Goal: Task Accomplishment & Management: Manage account settings

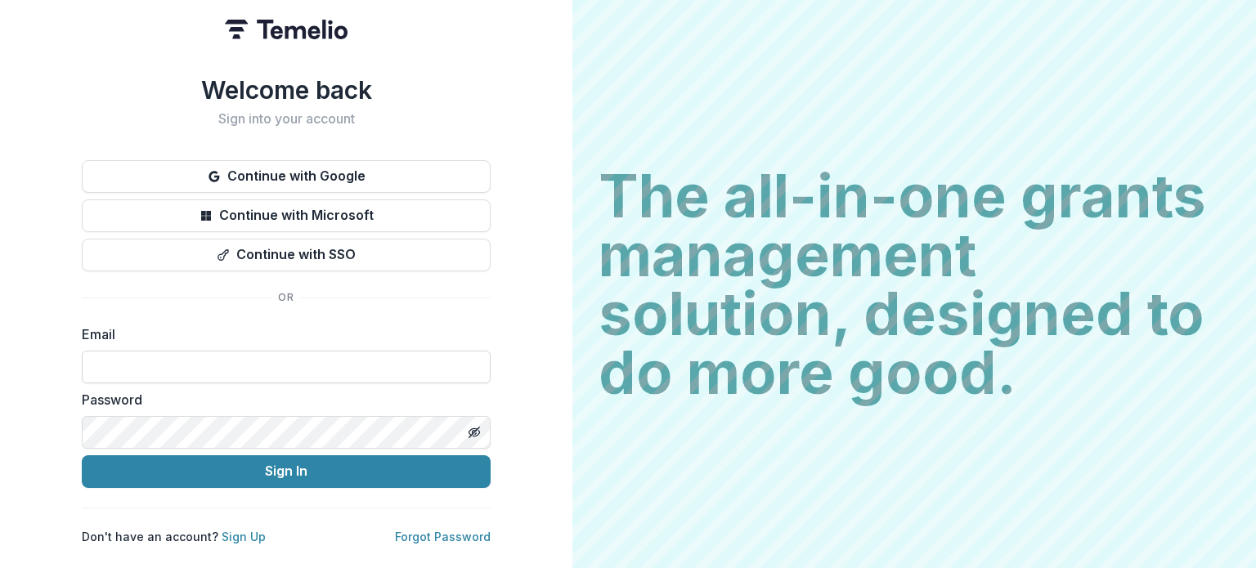
click at [324, 369] on input at bounding box center [286, 367] width 409 height 33
type input "**********"
click at [82, 455] on button "Sign In" at bounding box center [286, 471] width 409 height 33
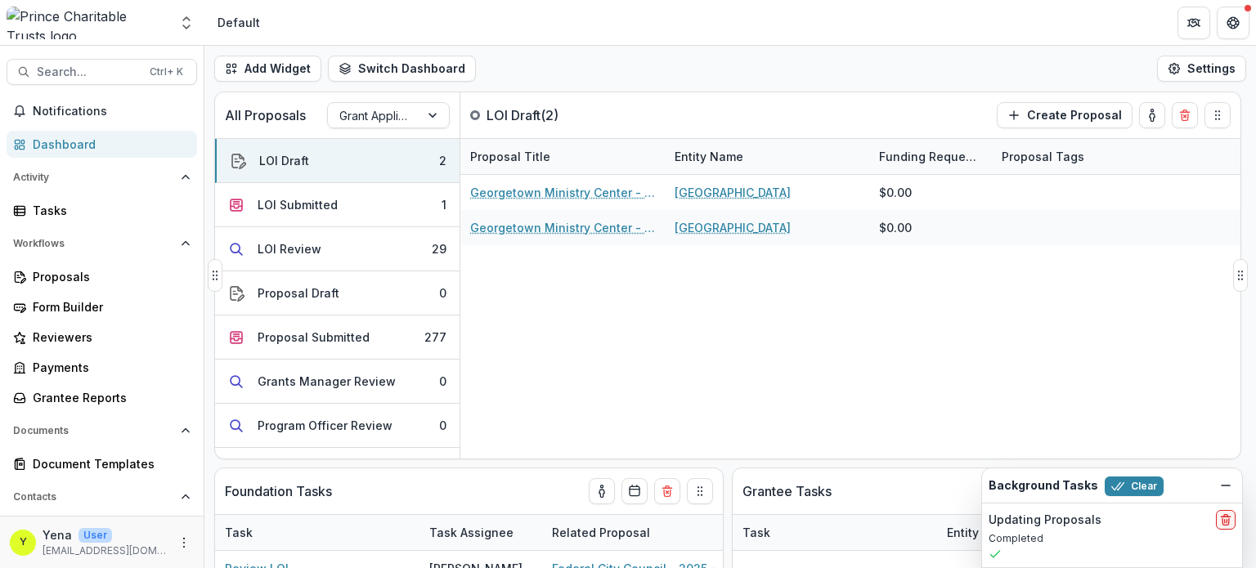
click at [549, 397] on div "Georgetown Ministry Center - 2025 - DC - Abbreviated Application Georgetown Min…" at bounding box center [850, 317] width 780 height 284
click at [1225, 486] on icon "Dismiss" at bounding box center [1225, 485] width 13 height 13
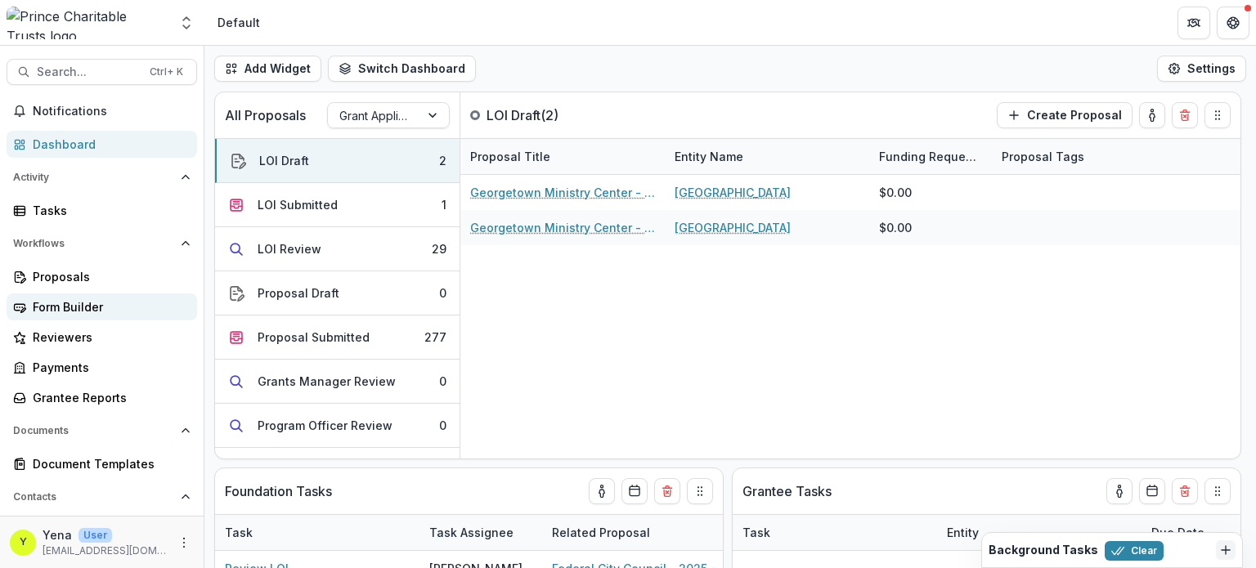
click at [56, 303] on div "Form Builder" at bounding box center [108, 306] width 151 height 17
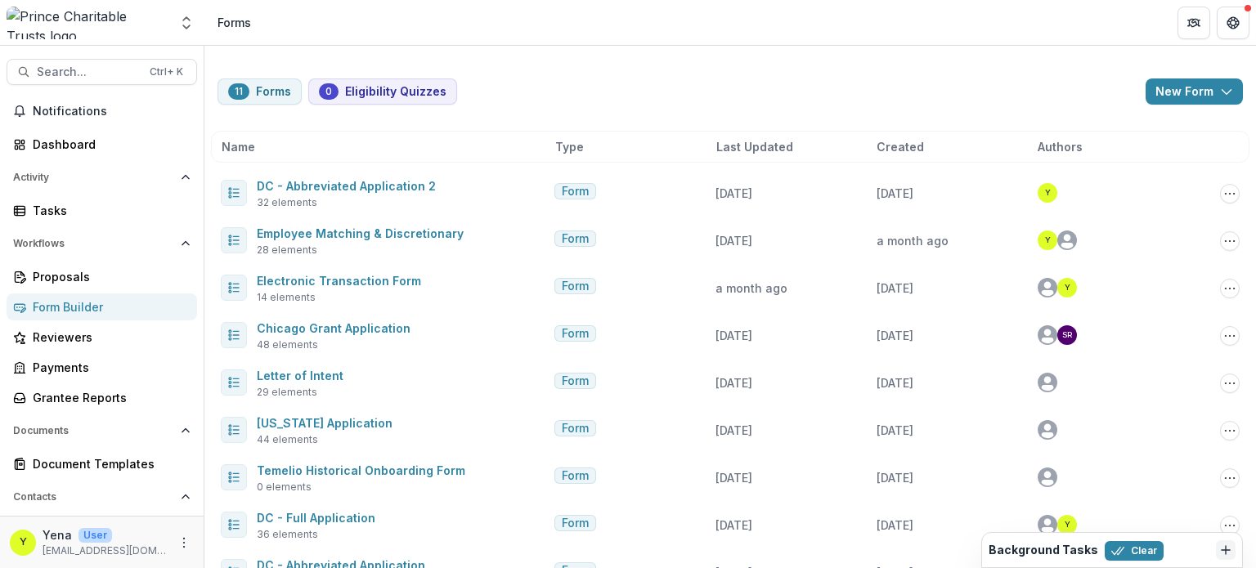
click at [548, 73] on div "11 Forms 0 Eligibility Quizzes New Form New Eligibility Quiz New Form Name Type…" at bounding box center [729, 375] width 1051 height 658
drag, startPoint x: 601, startPoint y: 73, endPoint x: 619, endPoint y: 66, distance: 19.1
click at [601, 73] on div "11 Forms 0 Eligibility Quizzes New Form New Eligibility Quiz New Form Name Type…" at bounding box center [729, 375] width 1051 height 658
click at [61, 277] on div "Proposals" at bounding box center [108, 276] width 151 height 17
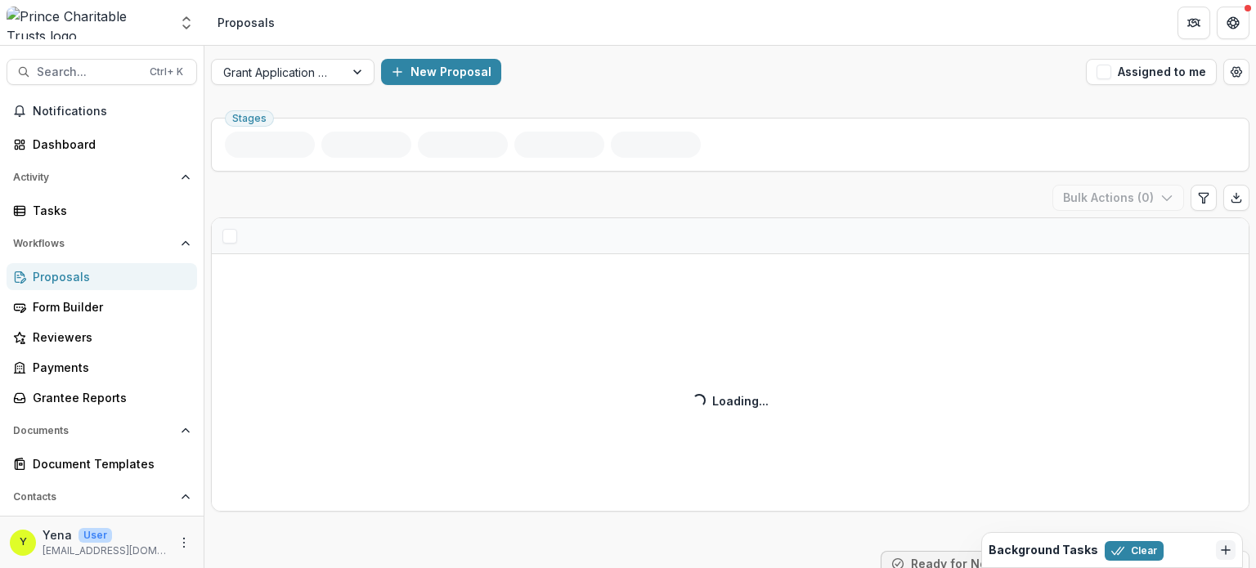
click at [572, 87] on div "Grant Application Process New Proposal Assigned to me" at bounding box center [729, 72] width 1051 height 52
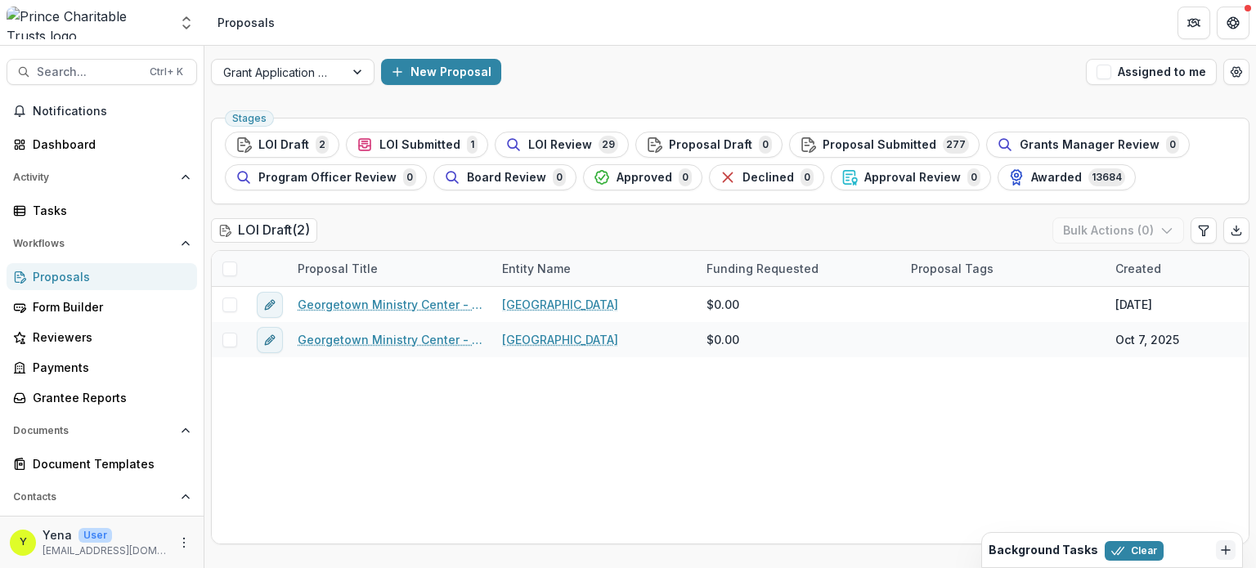
click at [379, 144] on span "LOI Submitted" at bounding box center [419, 145] width 81 height 14
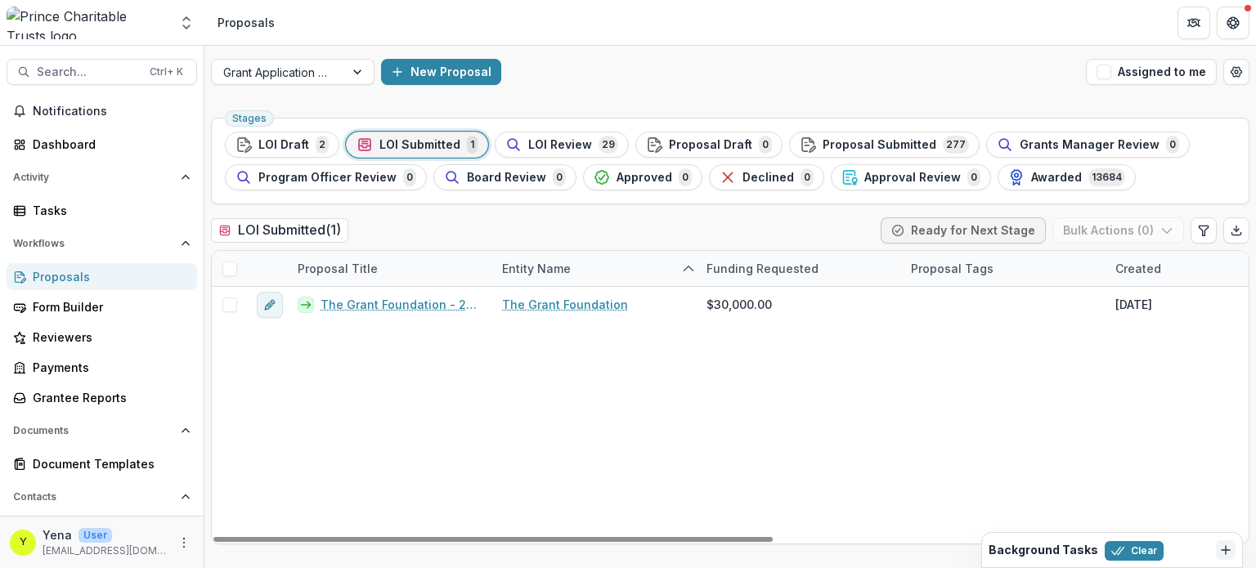
click at [390, 436] on div "The Grant Foundation - 2025 - DC - Abbreviated Application The Grant Foundation…" at bounding box center [1169, 415] width 1915 height 257
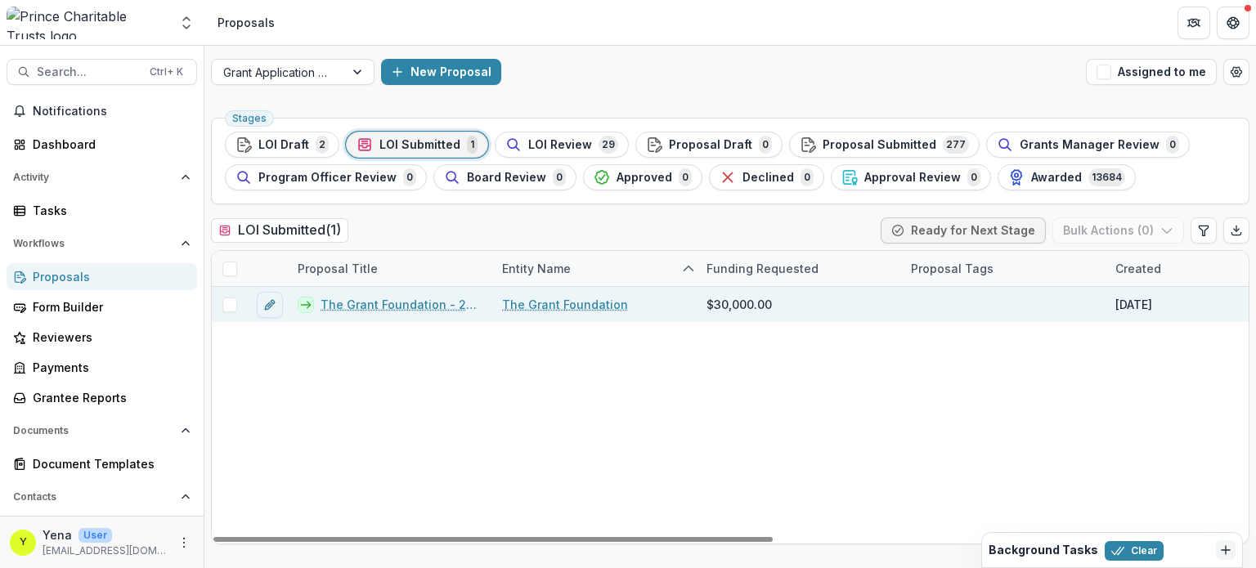
click at [376, 304] on link "The Grant Foundation - 2025 - DC - Abbreviated Application" at bounding box center [401, 304] width 162 height 17
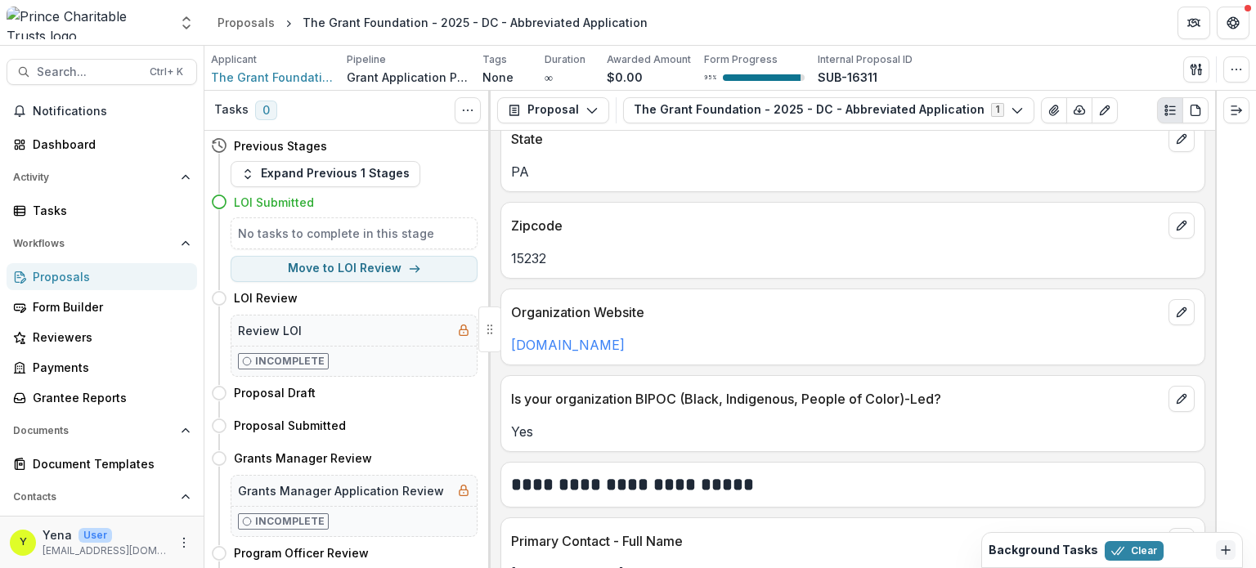
scroll to position [1144, 0]
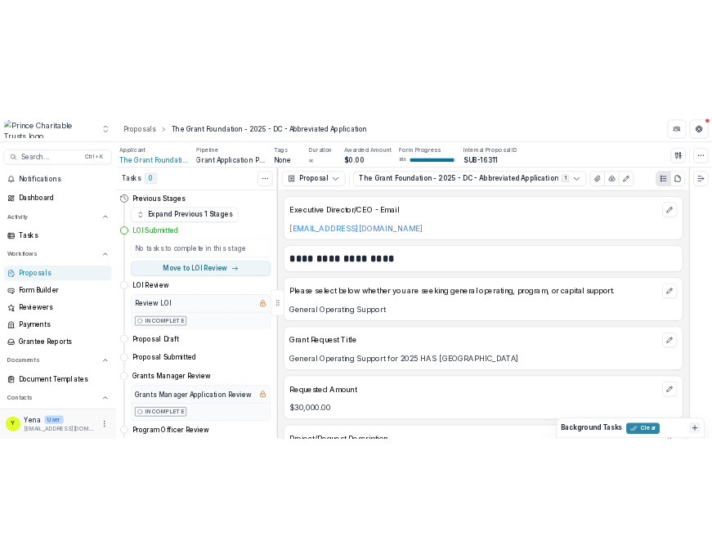
scroll to position [1635, 0]
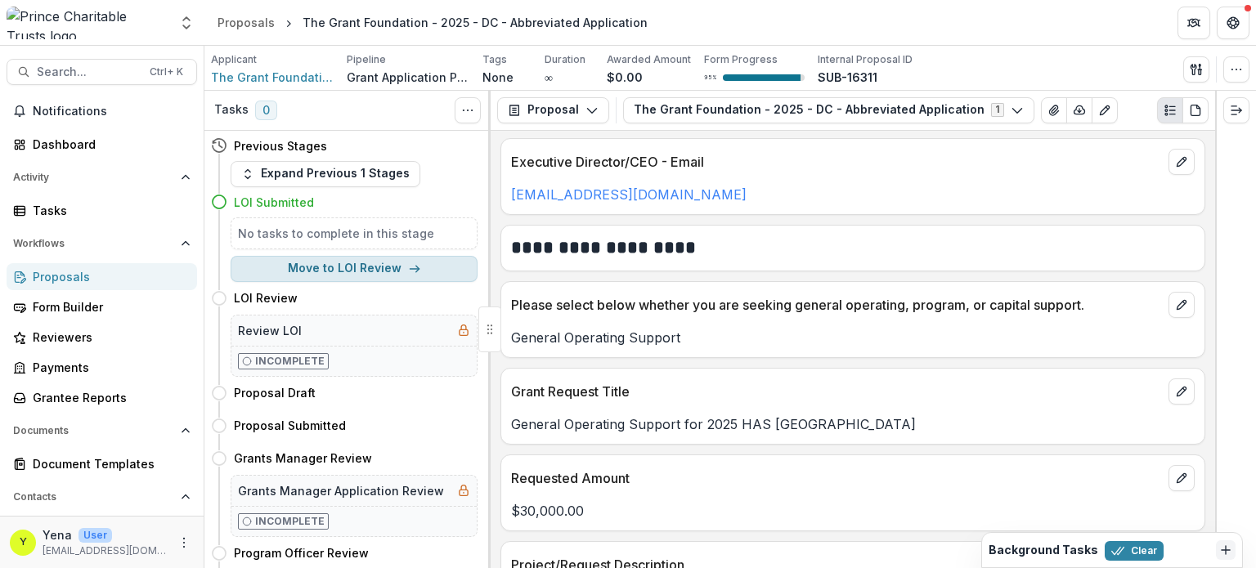
click at [341, 262] on button "Move to LOI Review" at bounding box center [354, 269] width 247 height 26
select select "**********"
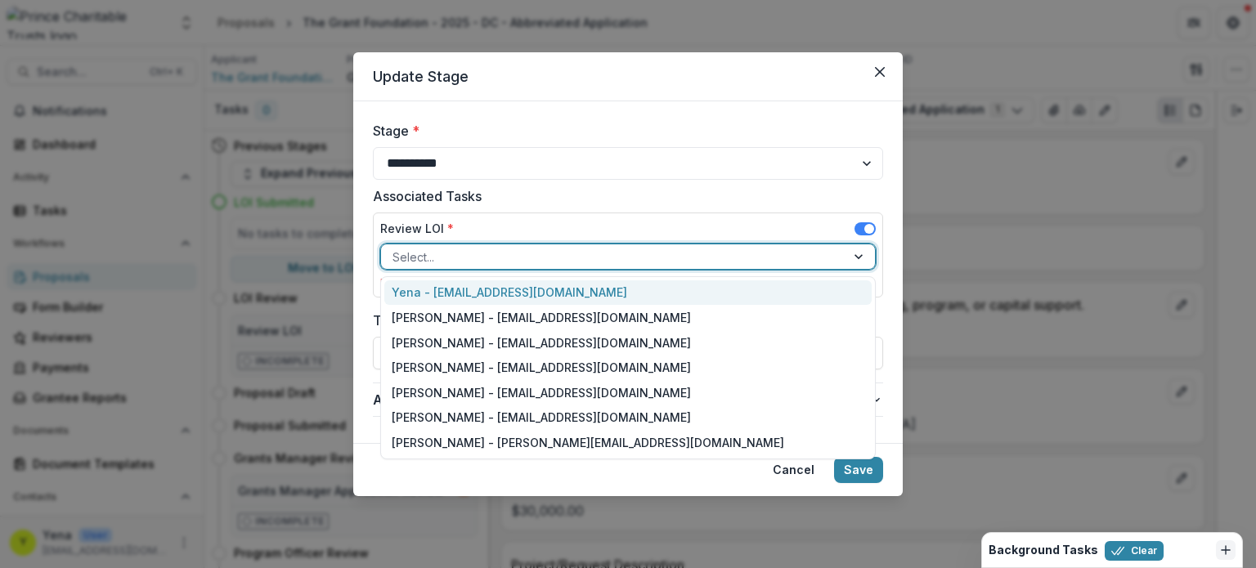
click at [462, 259] on div at bounding box center [612, 257] width 441 height 20
click at [459, 292] on div "Yena - ychoi@princetrusts.org" at bounding box center [627, 292] width 487 height 25
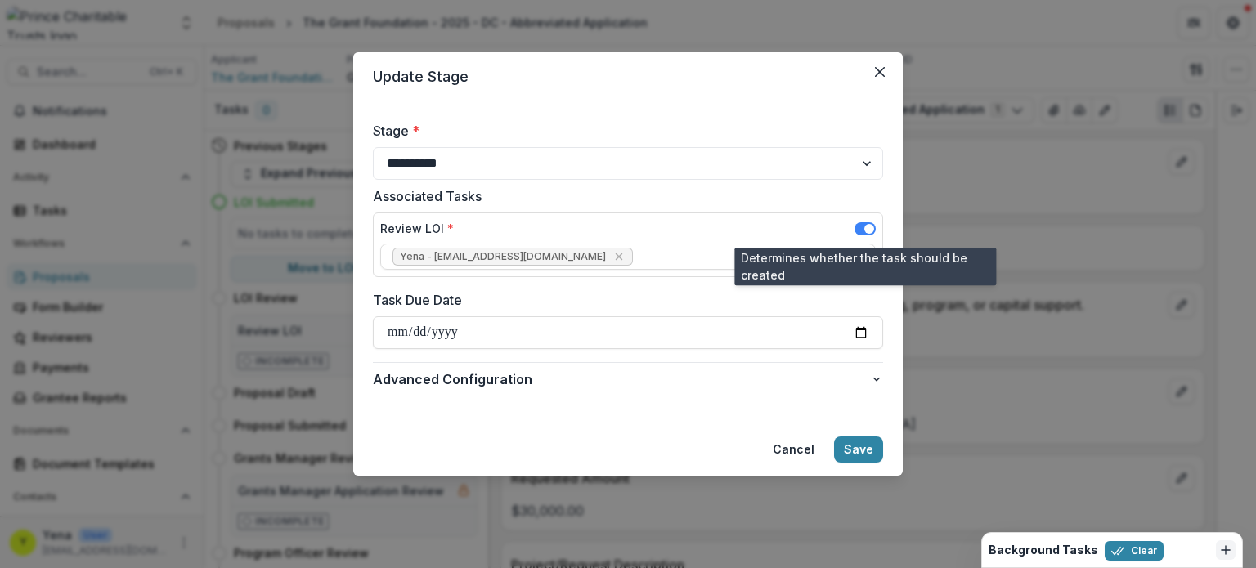
click at [866, 227] on span at bounding box center [869, 229] width 10 height 10
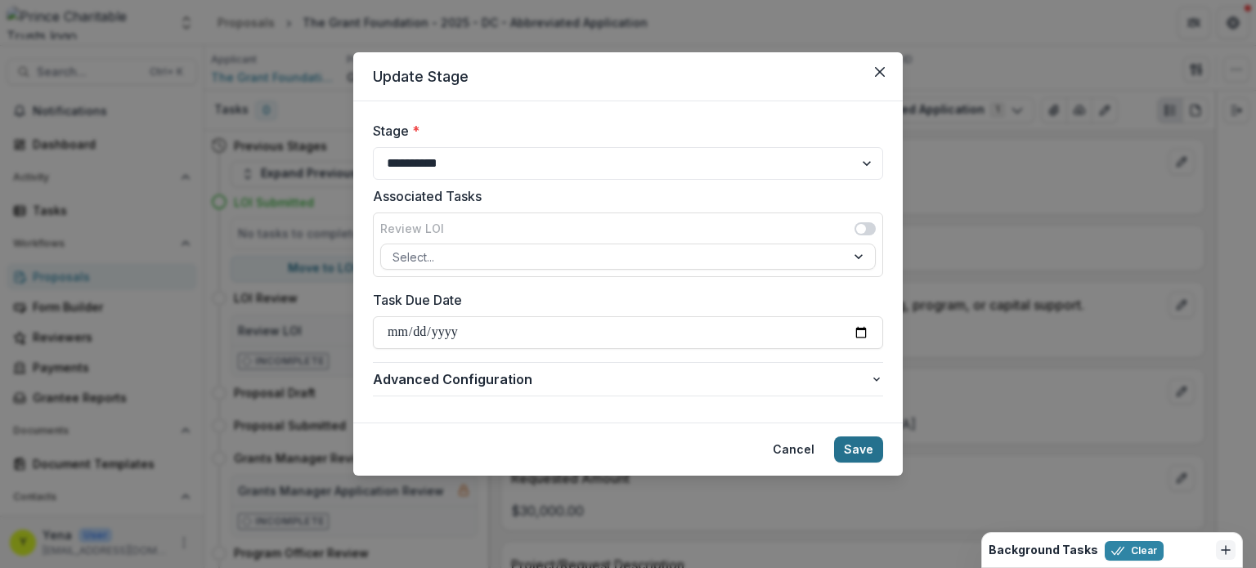
click at [862, 450] on button "Save" at bounding box center [858, 449] width 49 height 26
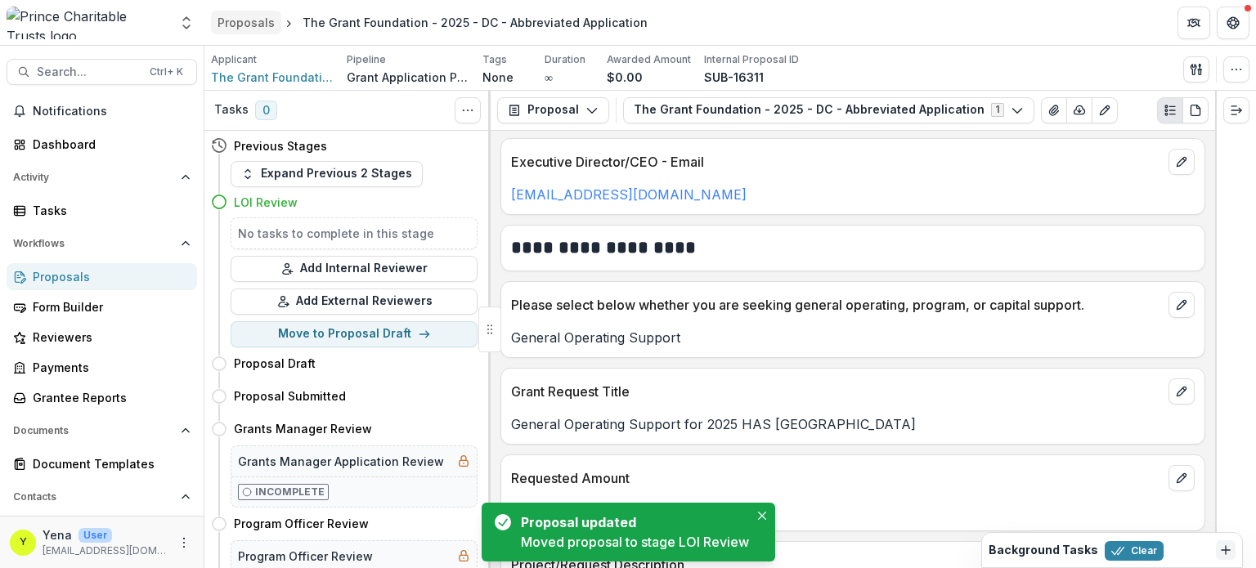
click at [248, 23] on div "Proposals" at bounding box center [245, 22] width 57 height 17
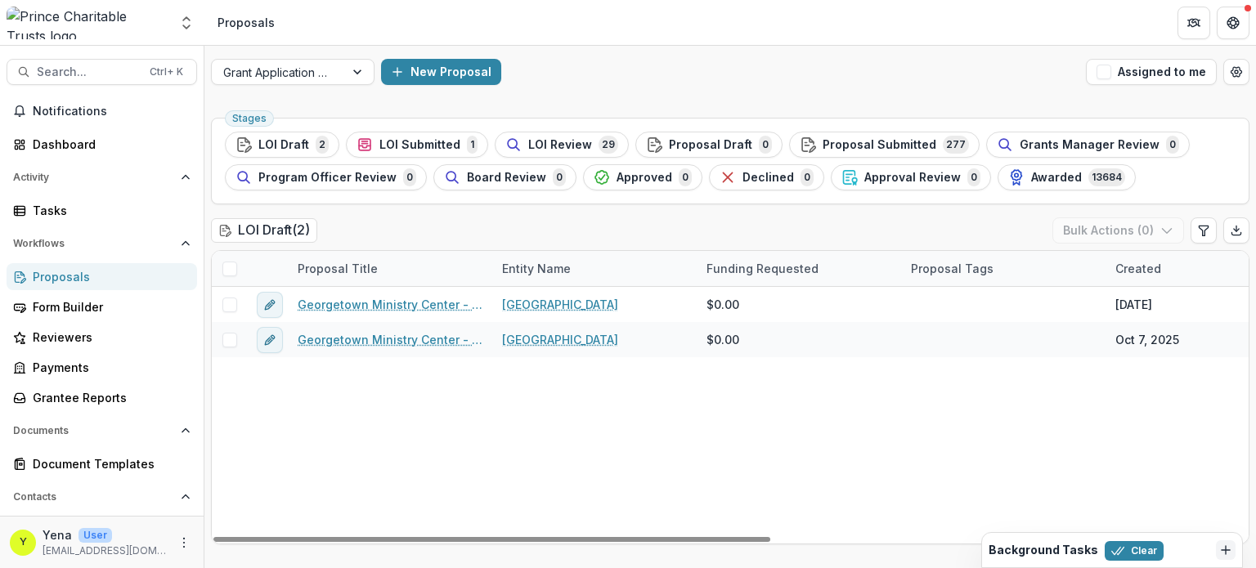
click at [345, 433] on div "Georgetown Ministry Center - 2025 - DC - Abbreviated Application Georgetown Min…" at bounding box center [1169, 415] width 1915 height 257
click at [383, 478] on div "Georgetown Ministry Center - 2025 - DC - Abbreviated Application Georgetown Min…" at bounding box center [1169, 415] width 1915 height 257
click at [607, 77] on div "New Proposal" at bounding box center [730, 72] width 698 height 26
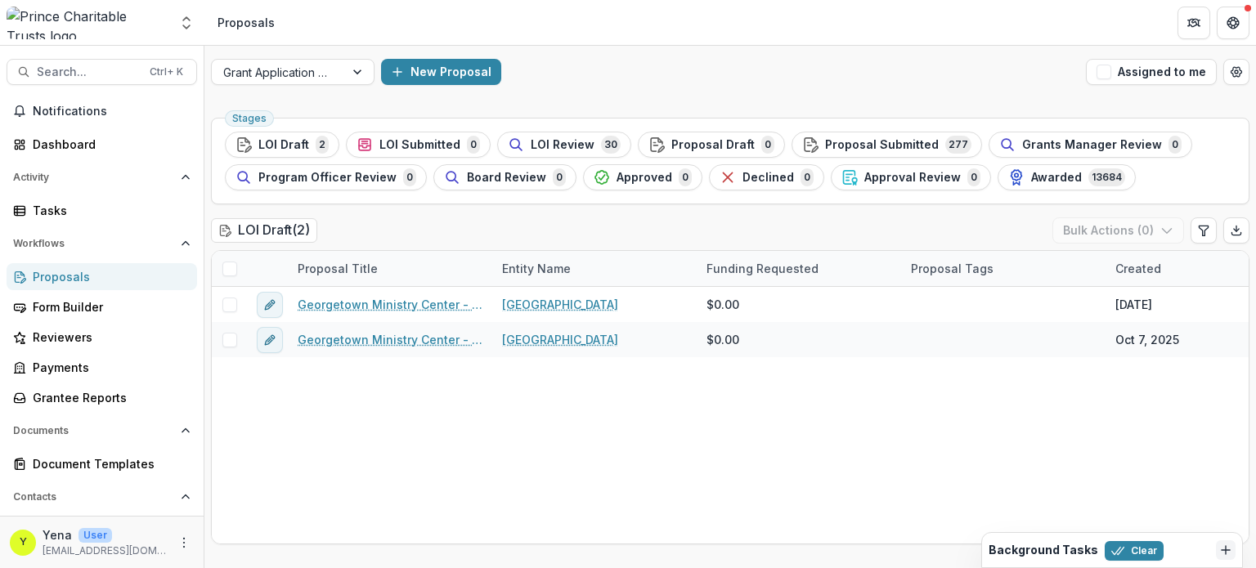
click at [651, 75] on div "New Proposal" at bounding box center [730, 72] width 698 height 26
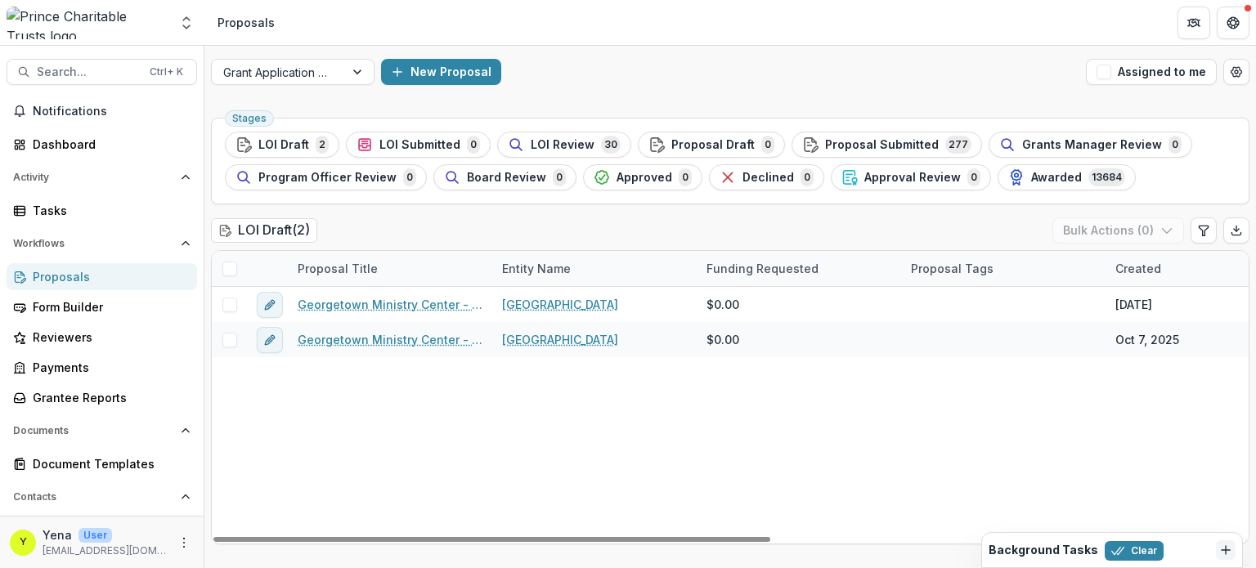
click at [409, 468] on div "Georgetown Ministry Center - 2025 - DC - Abbreviated Application Georgetown Min…" at bounding box center [1169, 415] width 1915 height 257
click at [333, 477] on div "Georgetown Ministry Center - 2025 - DC - Abbreviated Application Georgetown Min…" at bounding box center [1169, 415] width 1915 height 257
click at [344, 460] on div "Georgetown Ministry Center - 2025 - DC - Abbreviated Application Georgetown Min…" at bounding box center [1169, 415] width 1915 height 257
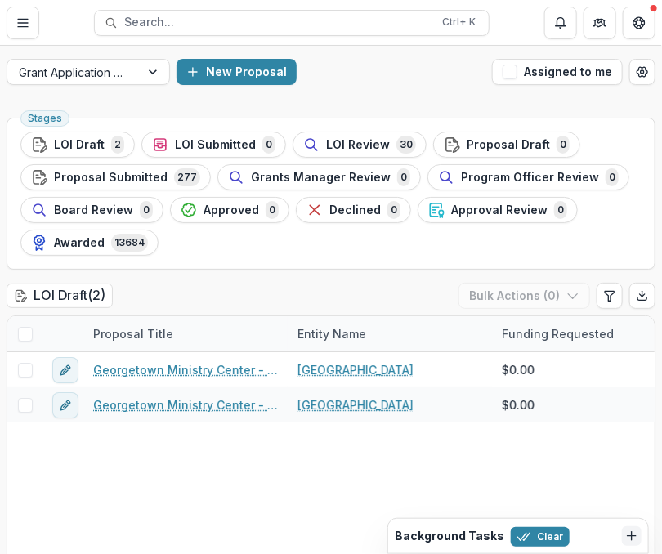
click at [346, 138] on span "LOI Review" at bounding box center [358, 145] width 64 height 14
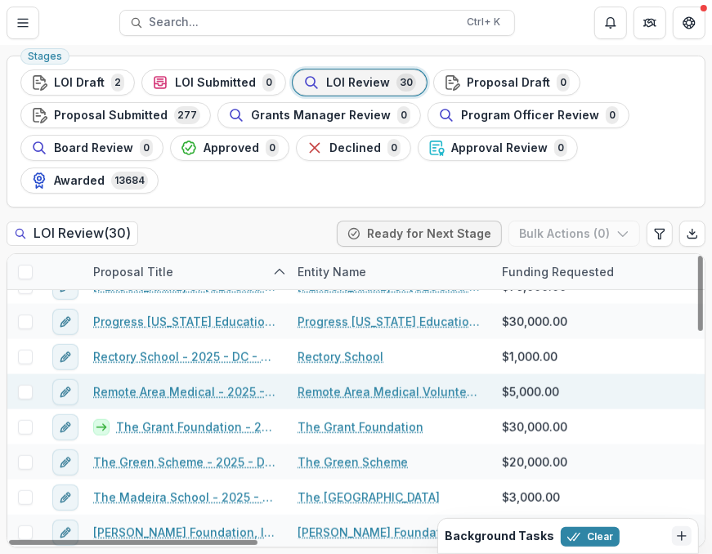
scroll to position [797, 0]
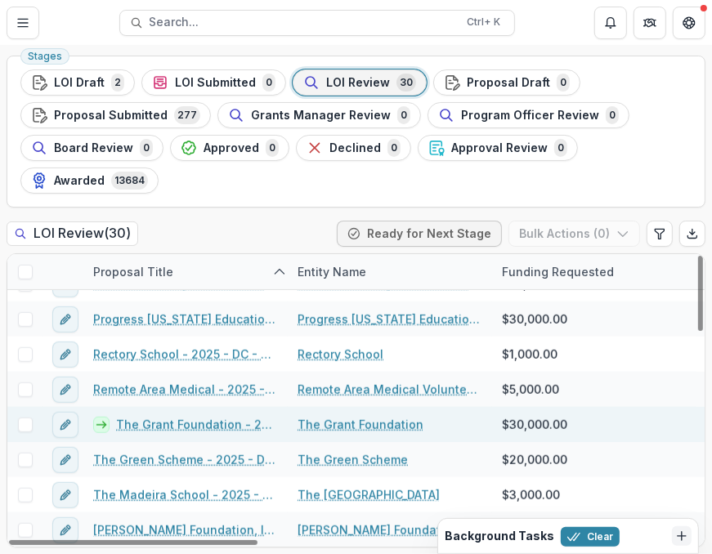
click at [141, 431] on link "The Grant Foundation - 2025 - DC - Abbreviated Application" at bounding box center [197, 424] width 162 height 17
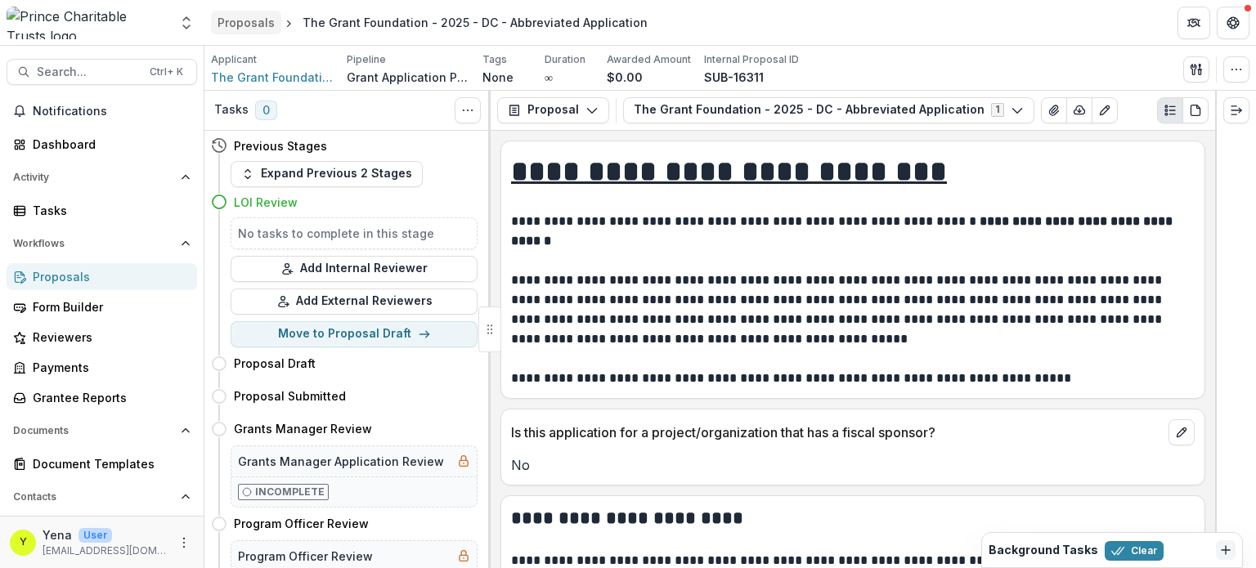
click at [235, 23] on div "Proposals" at bounding box center [245, 22] width 57 height 17
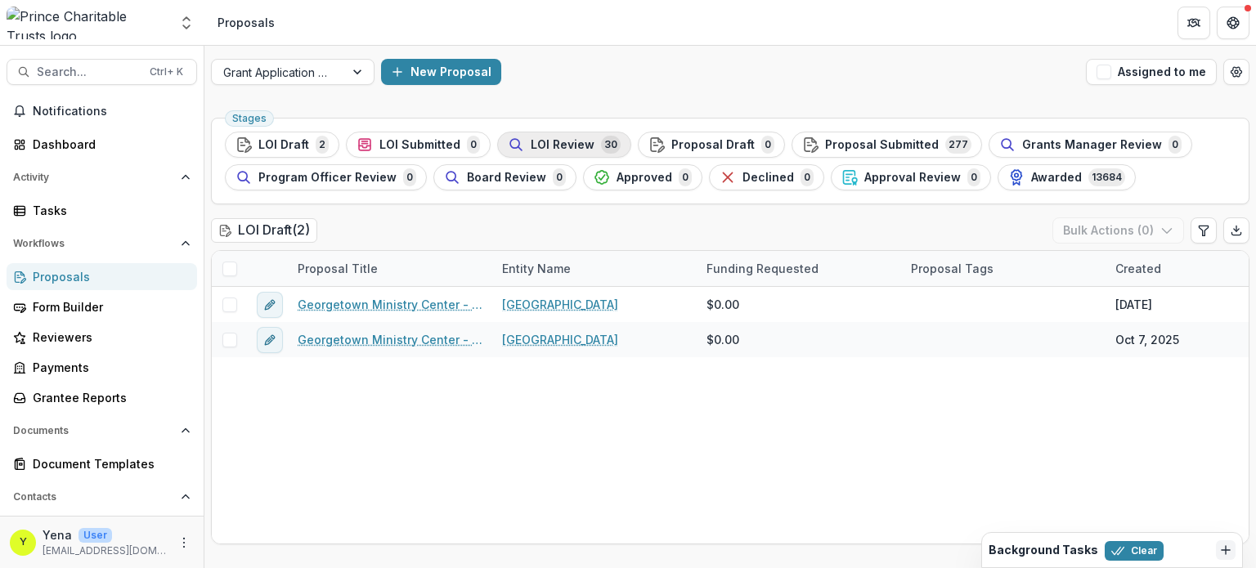
click at [546, 144] on span "LOI Review" at bounding box center [562, 145] width 64 height 14
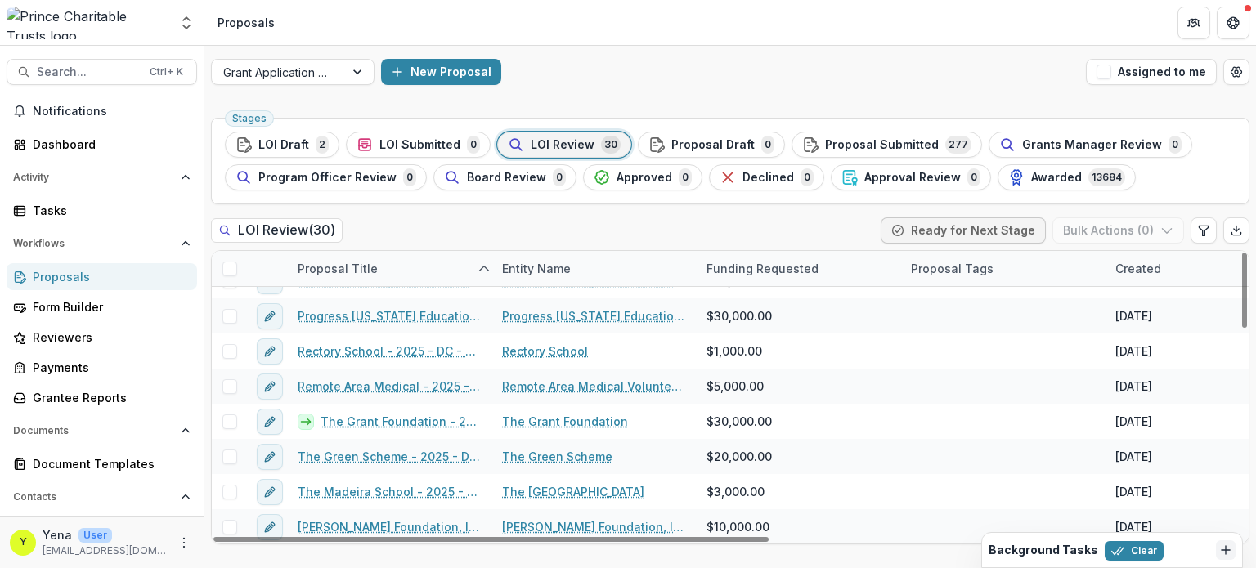
scroll to position [470, 0]
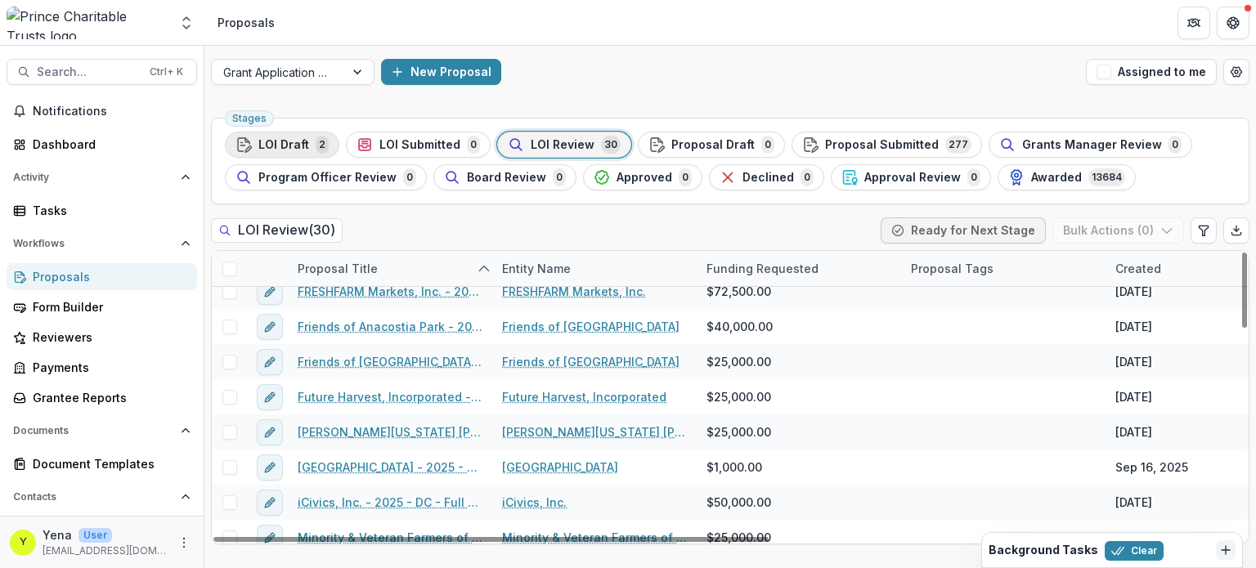
click at [298, 144] on span "LOI Draft" at bounding box center [283, 145] width 51 height 14
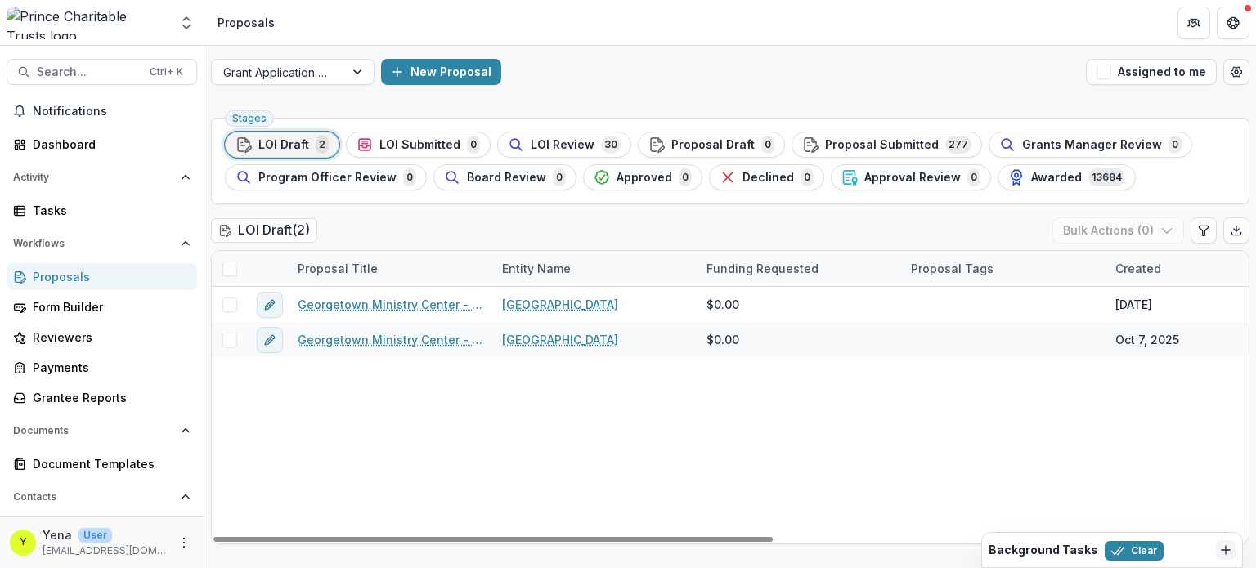
click at [447, 414] on div "Georgetown Ministry Center - 2025 - DC - Abbreviated Application Georgetown Min…" at bounding box center [1169, 415] width 1915 height 257
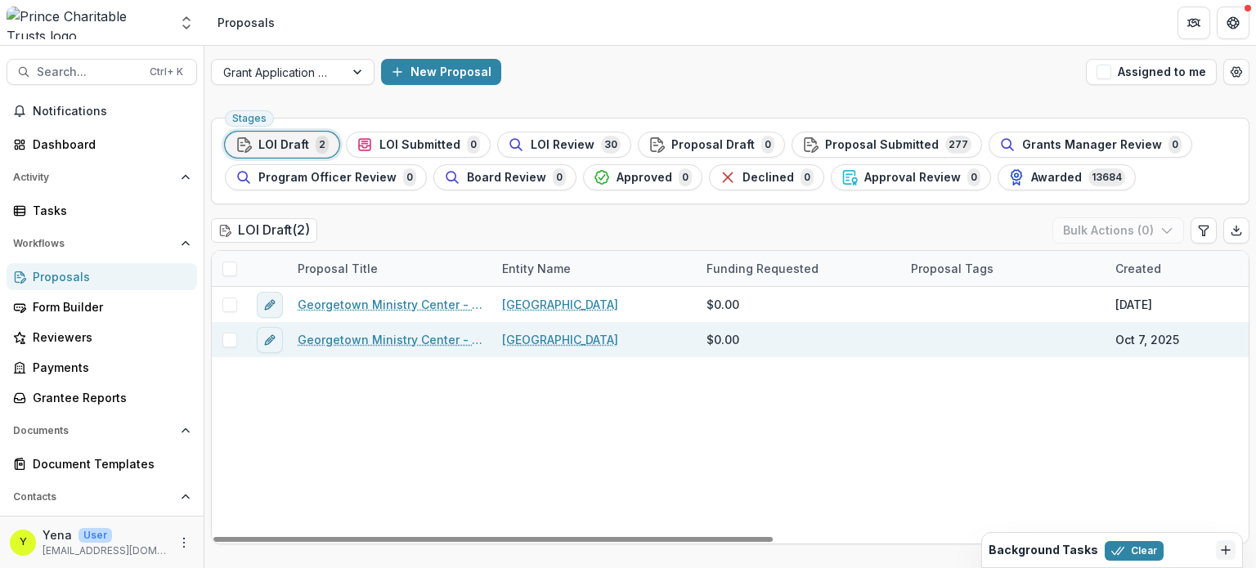
click at [387, 341] on link "Georgetown Ministry Center - 2025 - DC - Abbreviated Application 2" at bounding box center [390, 339] width 185 height 17
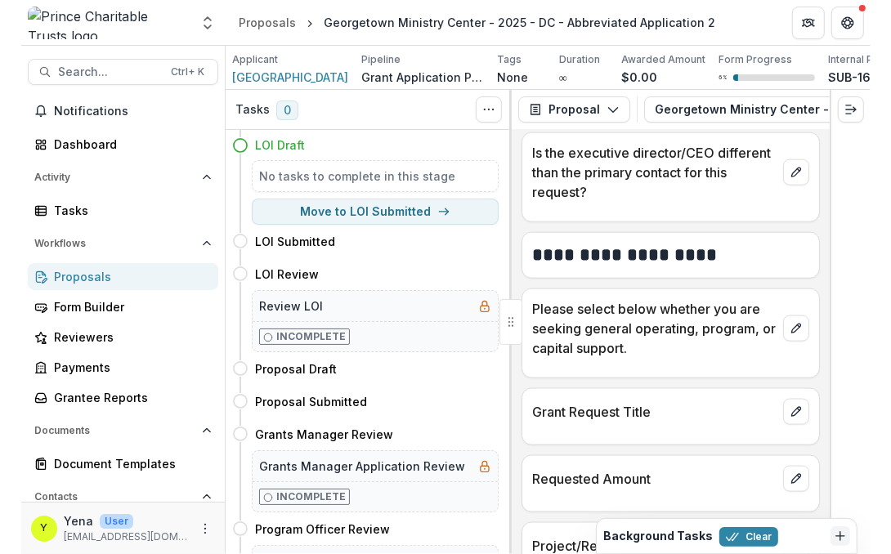
scroll to position [1265, 0]
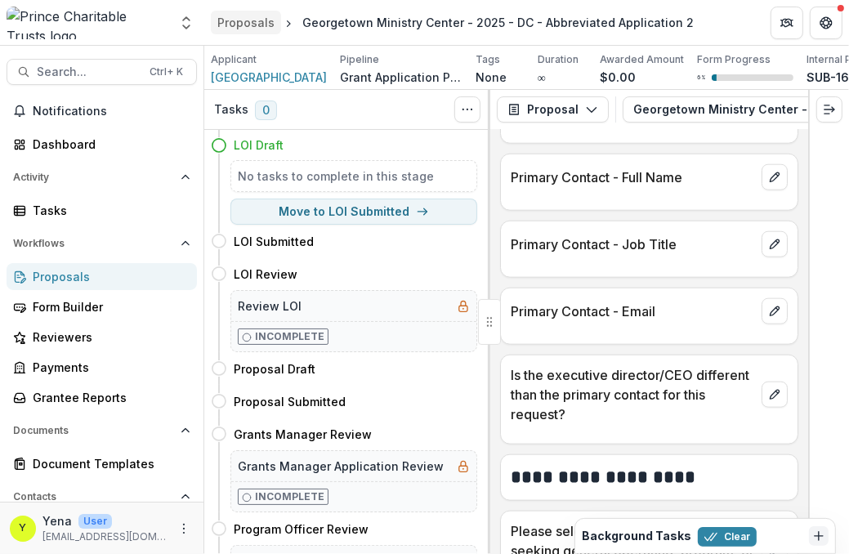
click at [235, 27] on div "Proposals" at bounding box center [245, 22] width 57 height 17
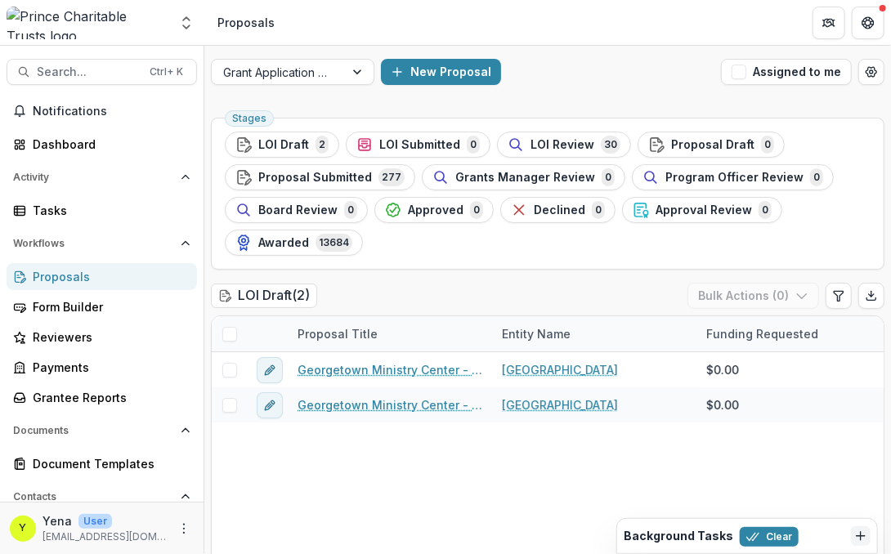
click at [539, 142] on span "LOI Review" at bounding box center [562, 145] width 64 height 14
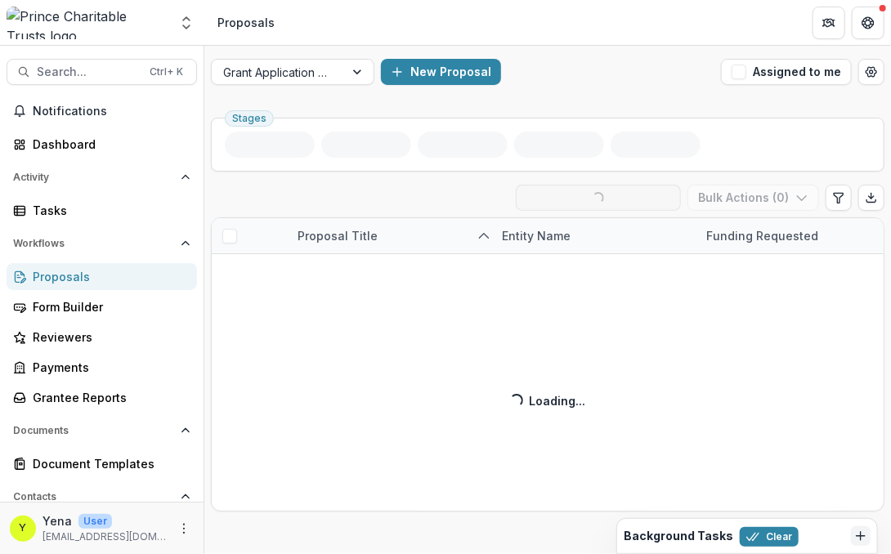
click at [566, 84] on div "Grant Application Process New Proposal Assigned to me" at bounding box center [547, 72] width 687 height 52
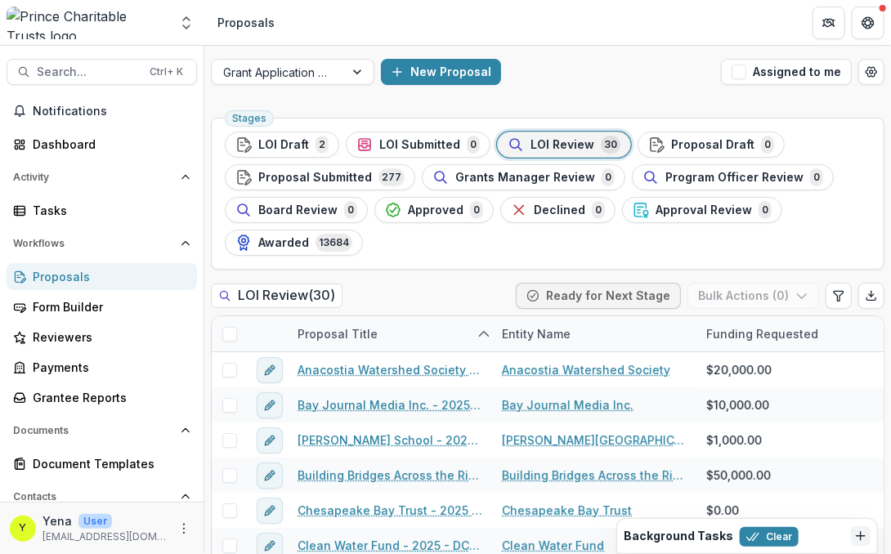
drag, startPoint x: 555, startPoint y: 94, endPoint x: 536, endPoint y: 137, distance: 46.5
click at [555, 94] on div "Grant Application Process New Proposal Assigned to me" at bounding box center [547, 72] width 687 height 52
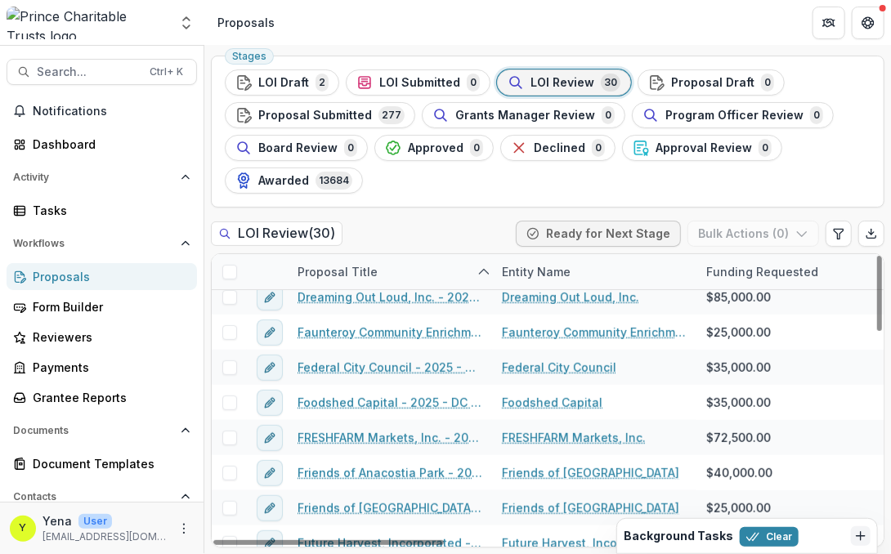
scroll to position [409, 0]
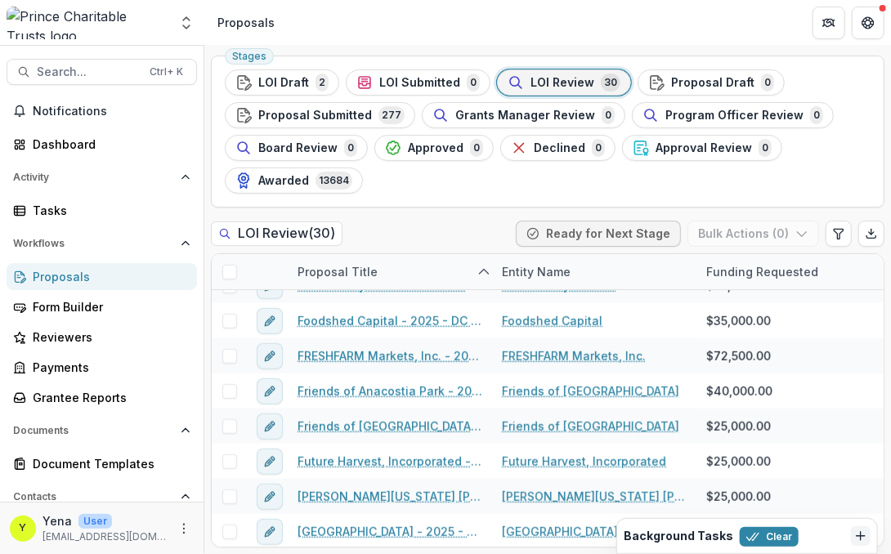
click at [330, 27] on header "Proposals" at bounding box center [547, 22] width 687 height 45
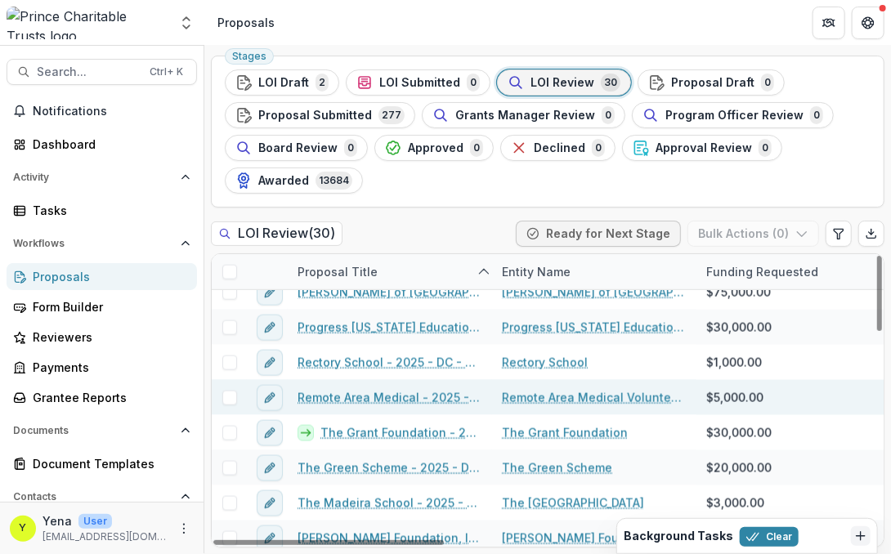
scroll to position [797, 0]
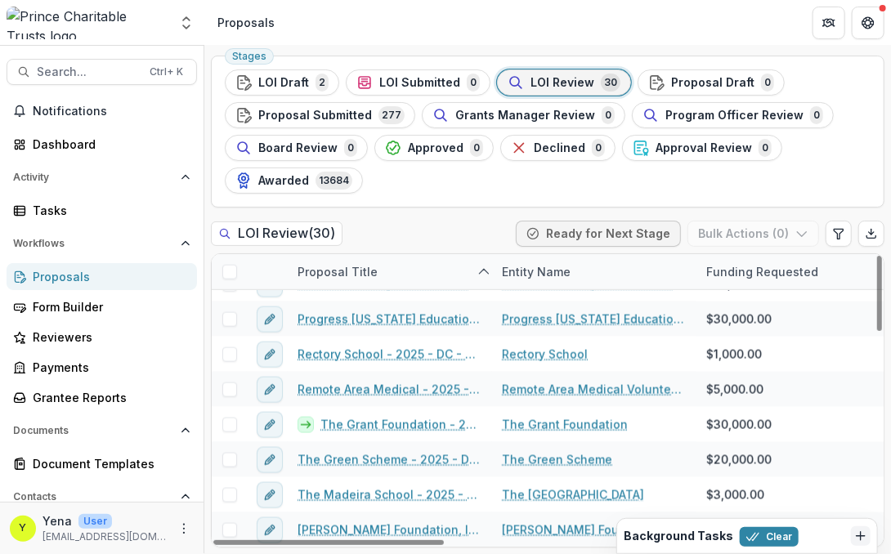
click at [401, 181] on ul "Stages LOI Draft 2 LOI Submitted 0 LOI Review 30 Proposal Draft 0 Proposal Subm…" at bounding box center [548, 131] width 646 height 124
click at [464, 199] on div "Stages LOI Draft 2 LOI Submitted 0 LOI Review 30 Proposal Draft 0 Proposal Subm…" at bounding box center [548, 132] width 674 height 152
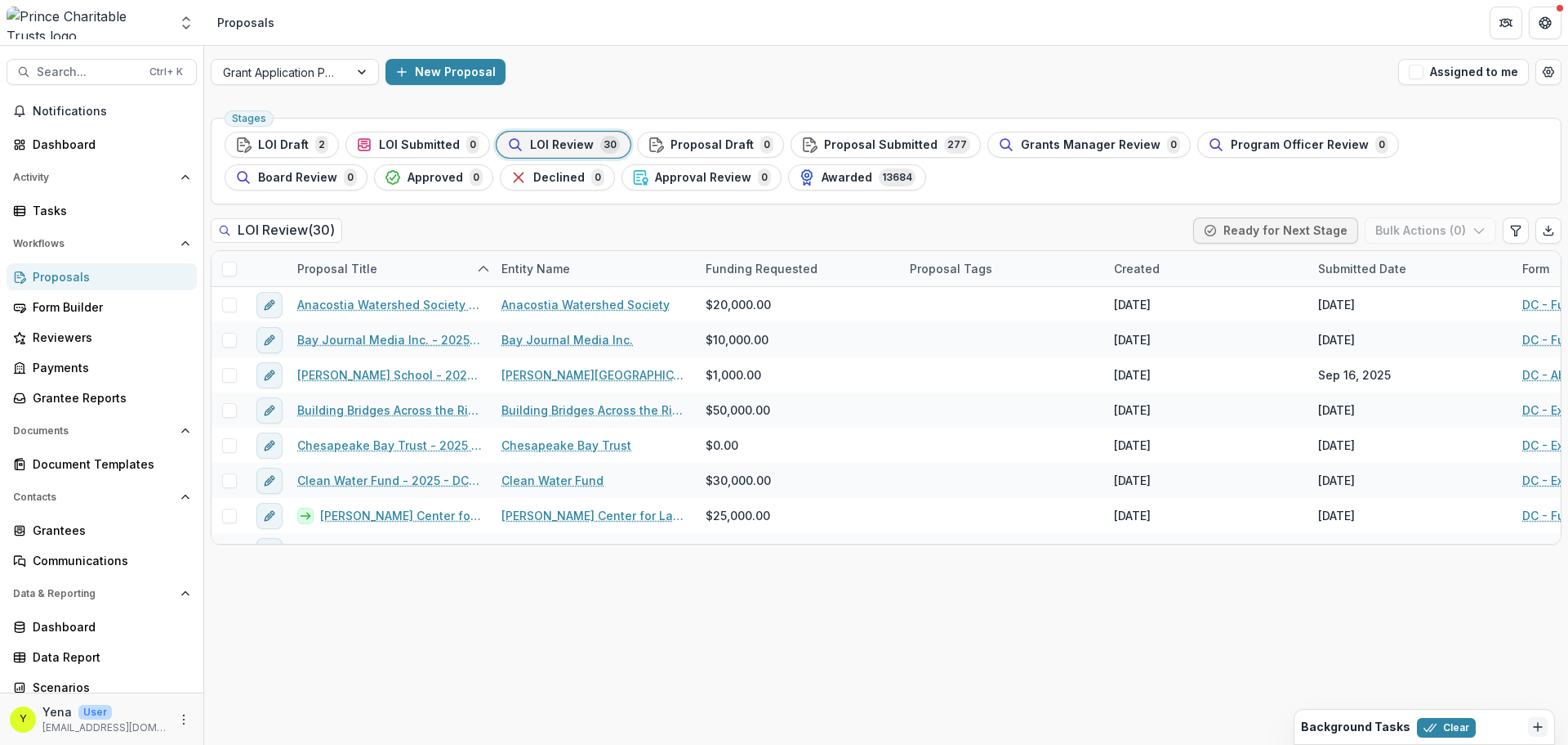
scroll to position [0, 0]
click at [505, 567] on div "Stages LOI Draft 2 LOI Submitted 0 LOI Review 30 Proposal Draft 0 Proposal Subm…" at bounding box center [885, 427] width 1364 height 633
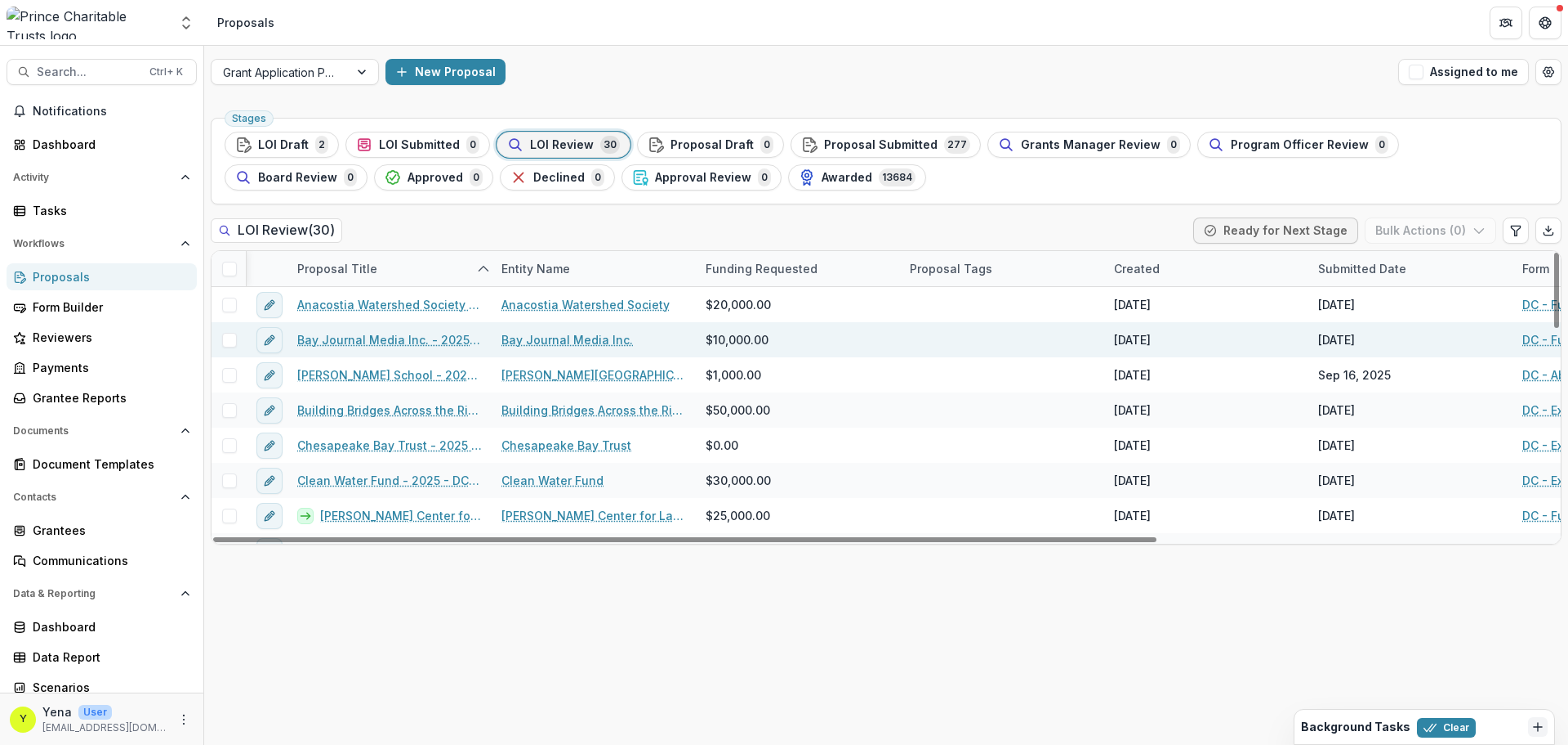
drag, startPoint x: 811, startPoint y: 538, endPoint x: 347, endPoint y: 328, distance: 509.3
click at [356, 541] on div at bounding box center [685, 539] width 943 height 5
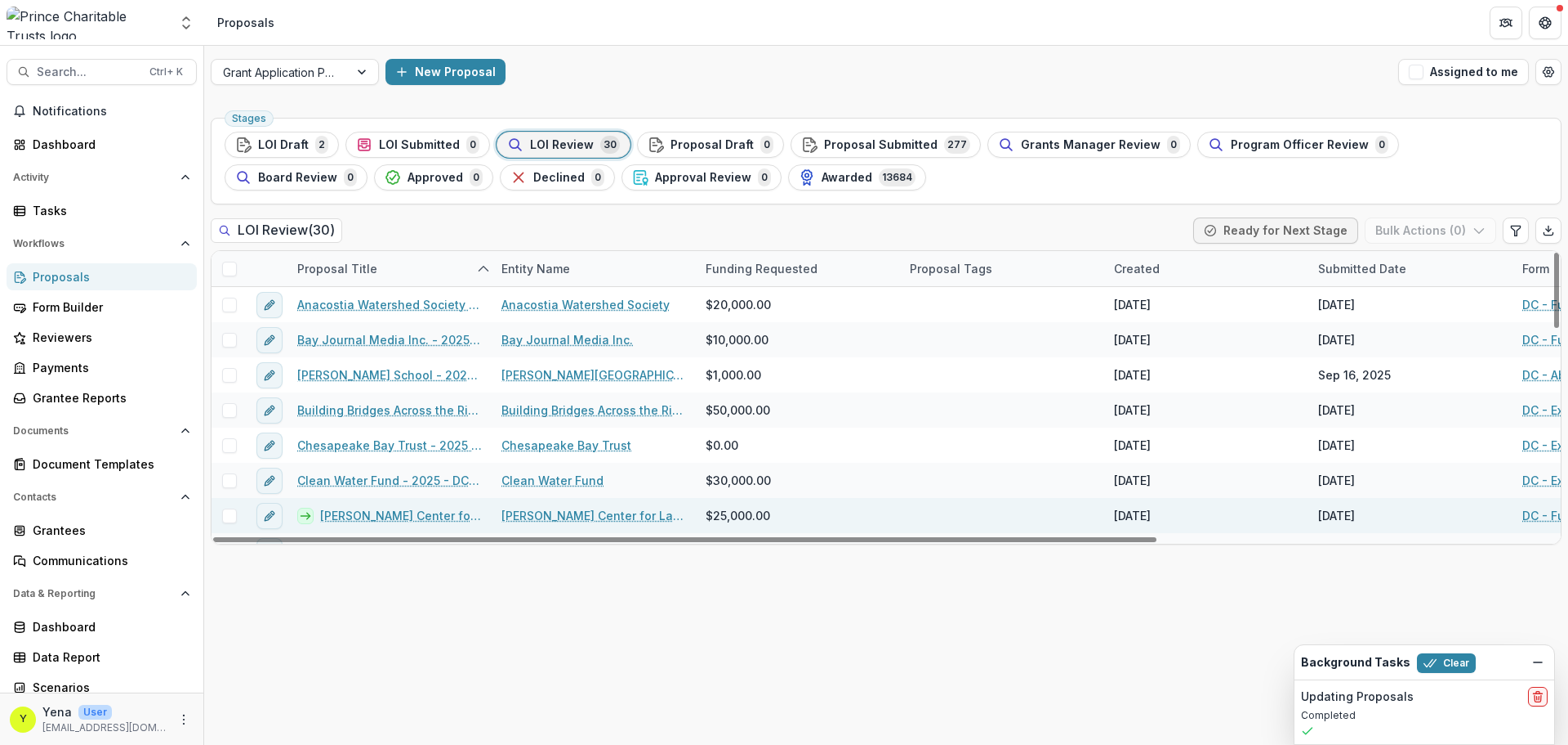
drag, startPoint x: 597, startPoint y: 642, endPoint x: 1513, endPoint y: 501, distance: 926.8
click at [597, 642] on div "Stages LOI Draft 2 LOI Submitted 0 LOI Review 30 Proposal Draft 0 Proposal Subm…" at bounding box center [885, 427] width 1364 height 633
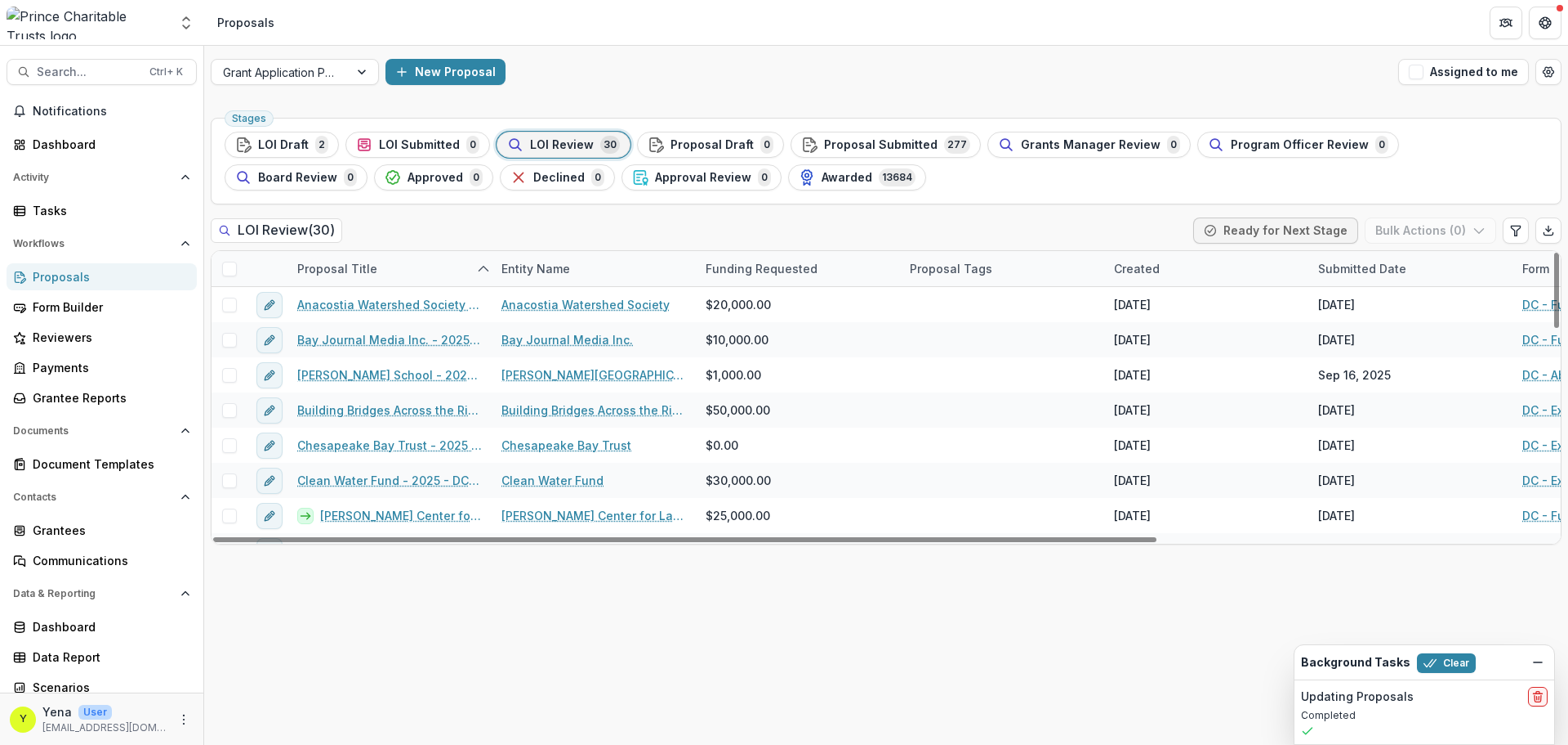
click at [732, 676] on div "Stages LOI Draft 2 LOI Submitted 0 LOI Review 30 Proposal Draft 0 Proposal Subm…" at bounding box center [885, 427] width 1364 height 633
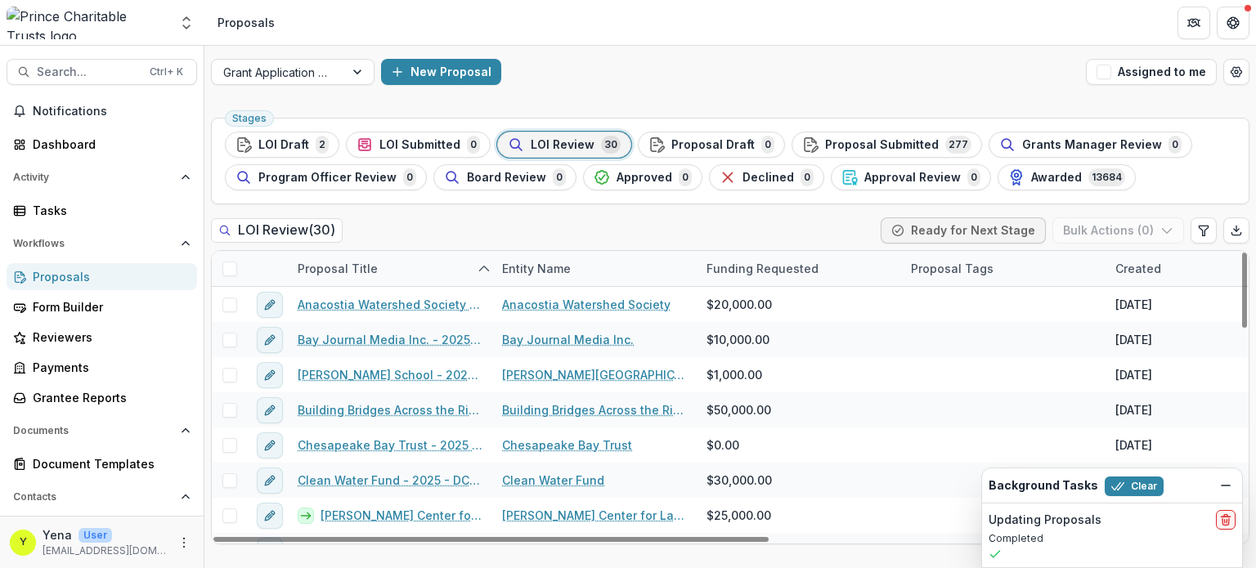
click at [624, 83] on div "New Proposal" at bounding box center [730, 72] width 698 height 26
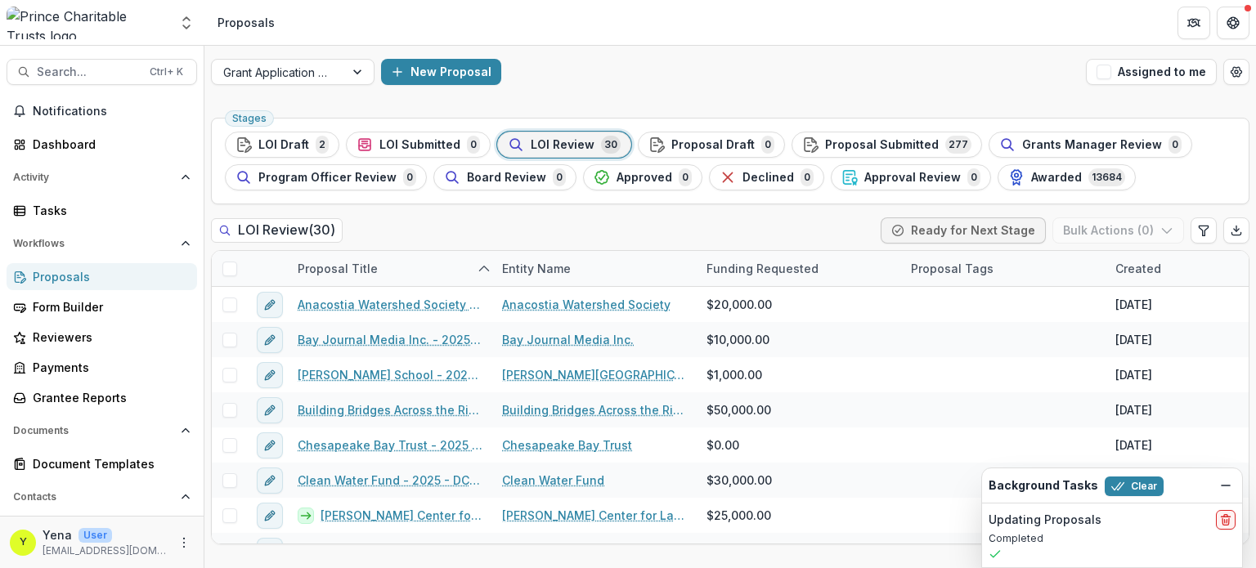
click at [624, 83] on div "New Proposal" at bounding box center [730, 72] width 698 height 26
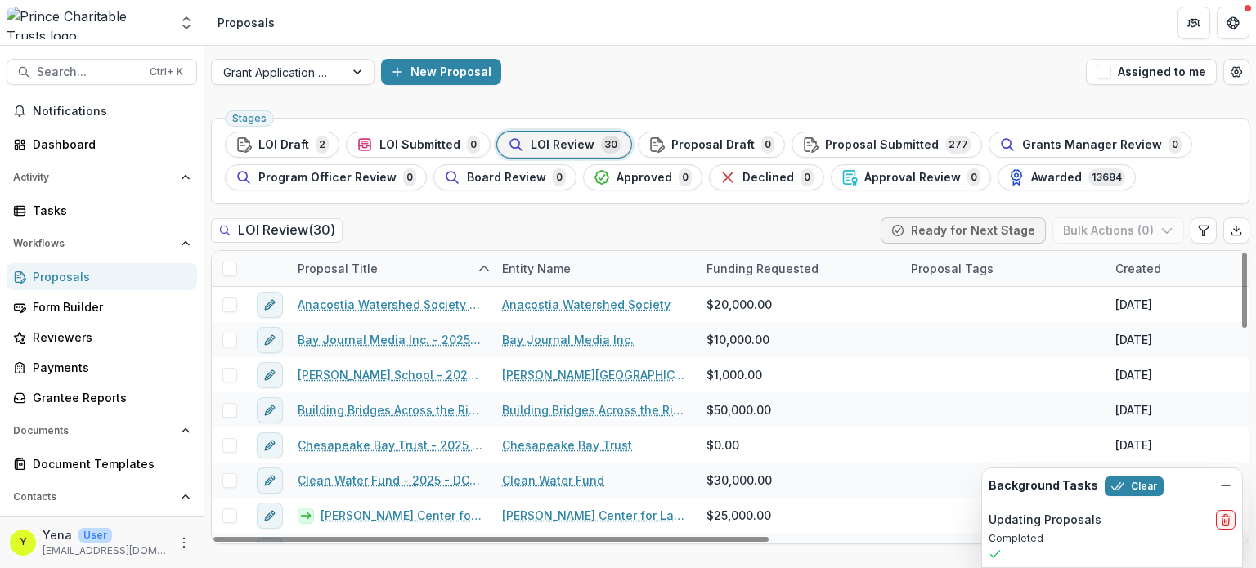
click at [665, 92] on div "Grant Application Process New Proposal Assigned to me" at bounding box center [729, 72] width 1051 height 52
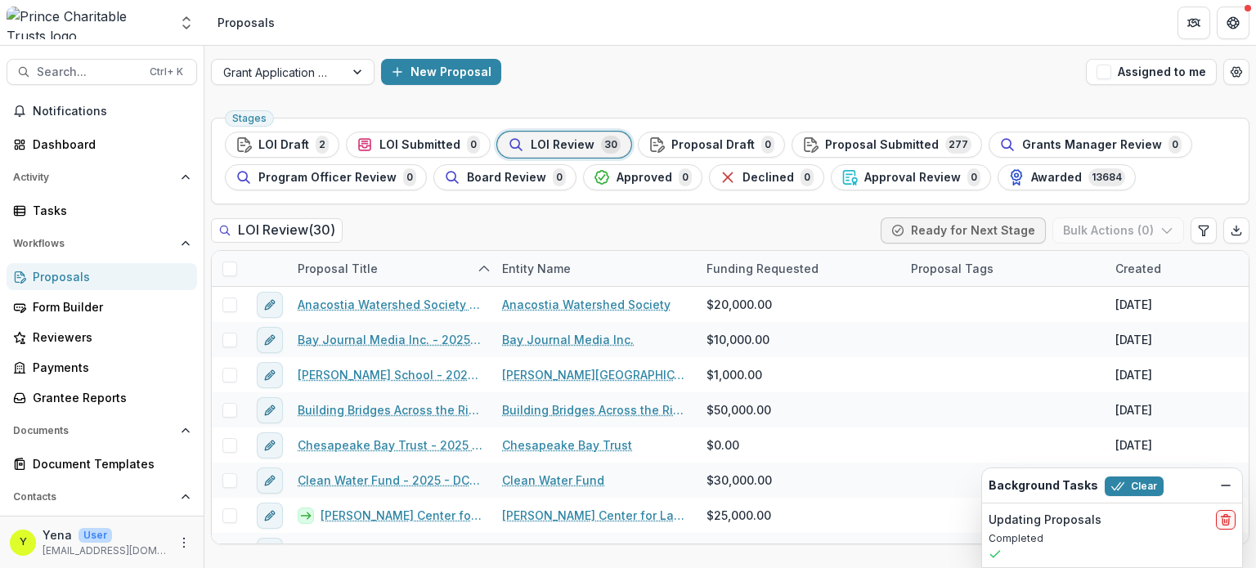
click at [605, 100] on div "Grant Application Process New Proposal Assigned to me Stages LOI Draft 2 LOI Su…" at bounding box center [729, 307] width 1051 height 522
click at [622, 109] on div "Grant Application Process New Proposal Assigned to me Stages LOI Draft 2 LOI Su…" at bounding box center [729, 307] width 1051 height 522
click at [536, 219] on div "LOI Review ( 30 ) Ready for Next Stage Bulk Actions ( 0 )" at bounding box center [730, 233] width 1038 height 33
click at [557, 87] on div "Grant Application Process New Proposal Assigned to me" at bounding box center [729, 72] width 1051 height 52
click at [523, 231] on div "LOI Review ( 30 ) Ready for Next Stage Bulk Actions ( 0 )" at bounding box center [730, 233] width 1038 height 33
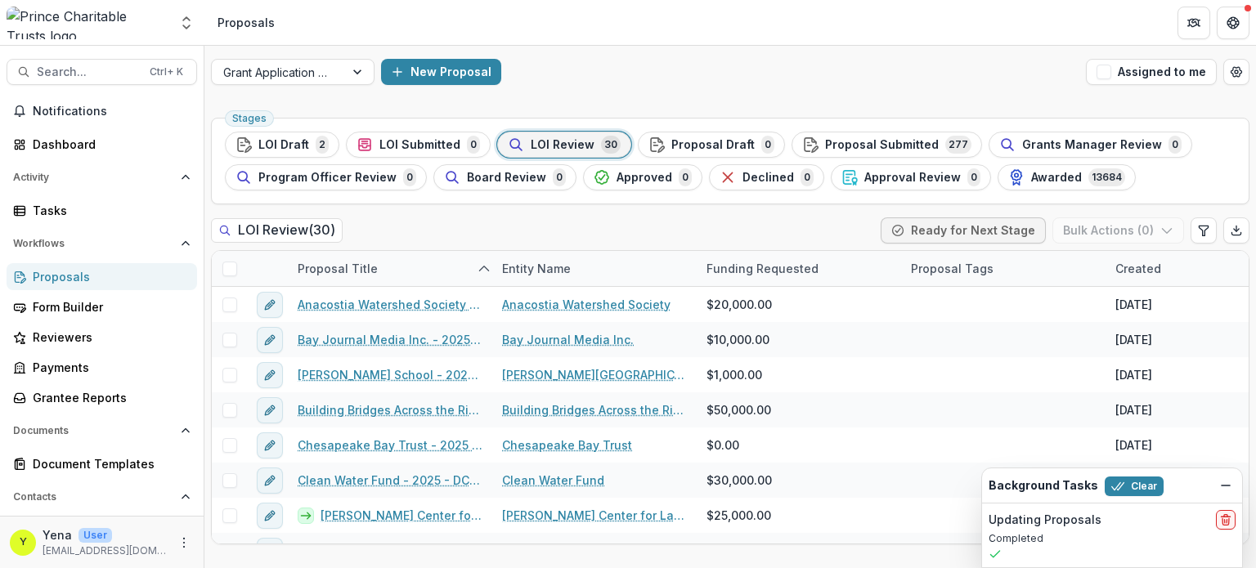
click at [514, 219] on div "LOI Review ( 30 ) Ready for Next Stage Bulk Actions ( 0 )" at bounding box center [730, 233] width 1038 height 33
click at [489, 228] on div "LOI Review ( 30 ) Ready for Next Stage Bulk Actions ( 0 )" at bounding box center [730, 233] width 1038 height 33
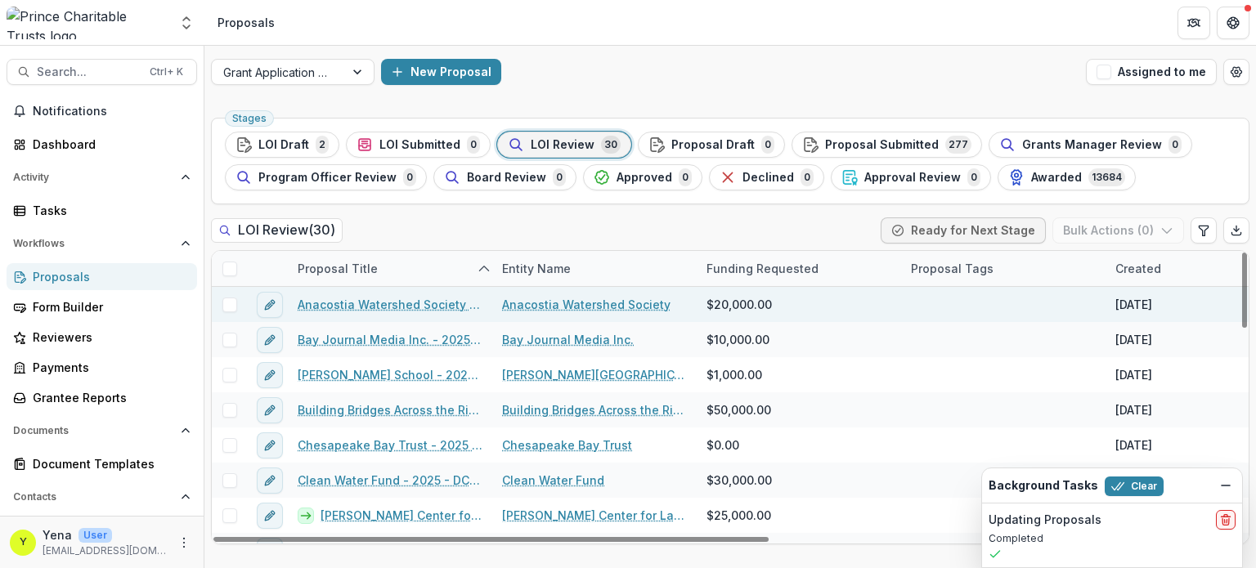
click at [396, 304] on link "Anacostia Watershed Society - 2025 - DC - Full Application" at bounding box center [390, 304] width 185 height 17
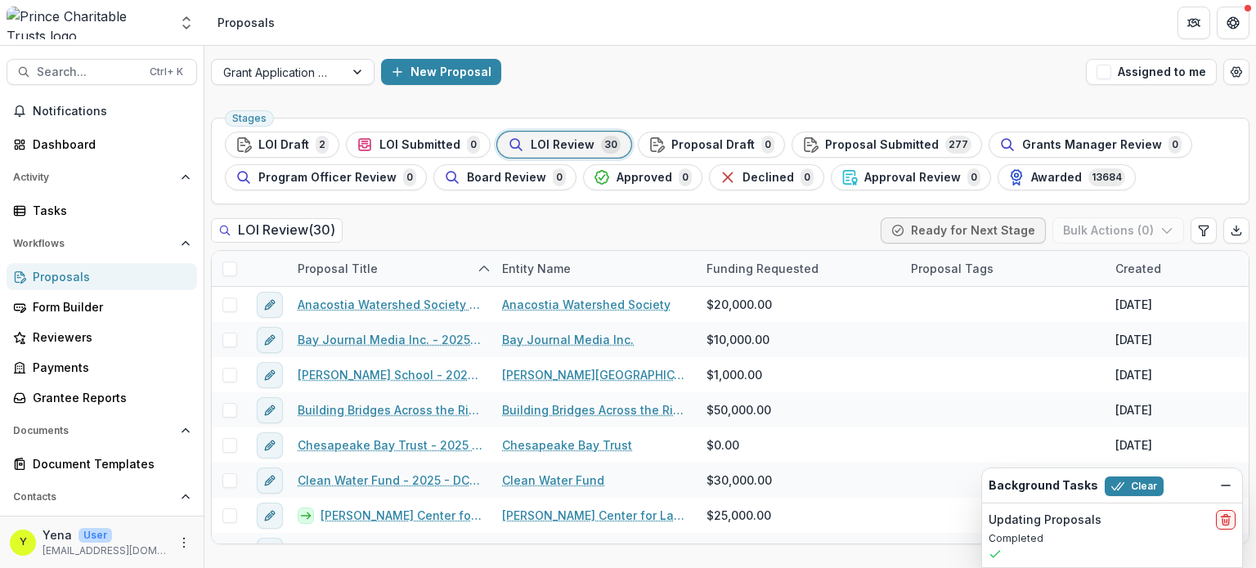
click at [652, 228] on div "LOI Review ( 30 ) Ready for Next Stage Bulk Actions ( 0 )" at bounding box center [730, 233] width 1038 height 33
click at [656, 207] on div "Stages LOI Draft 2 LOI Submitted 0 LOI Review 30 Proposal Draft 0 Proposal Subm…" at bounding box center [729, 339] width 1051 height 457
click at [1031, 176] on span "Awarded" at bounding box center [1056, 178] width 51 height 14
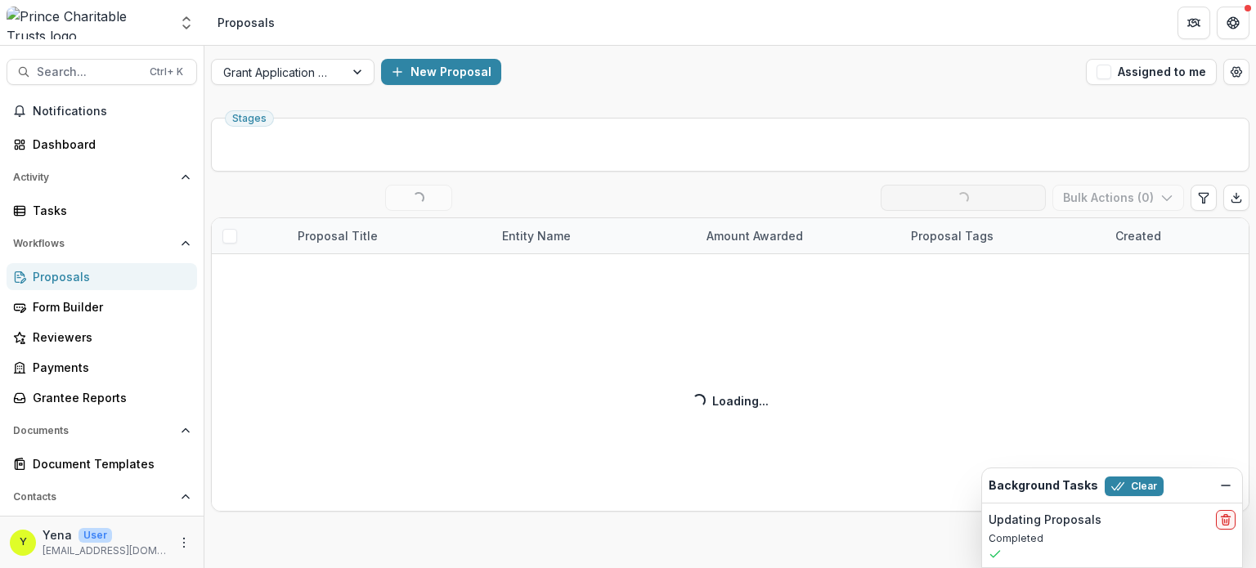
click at [754, 106] on div "Grant Application Process New Proposal Assigned to me Stages Awarded ( 50 / 136…" at bounding box center [729, 307] width 1051 height 522
click at [1217, 486] on button "Dismiss" at bounding box center [1225, 486] width 20 height 20
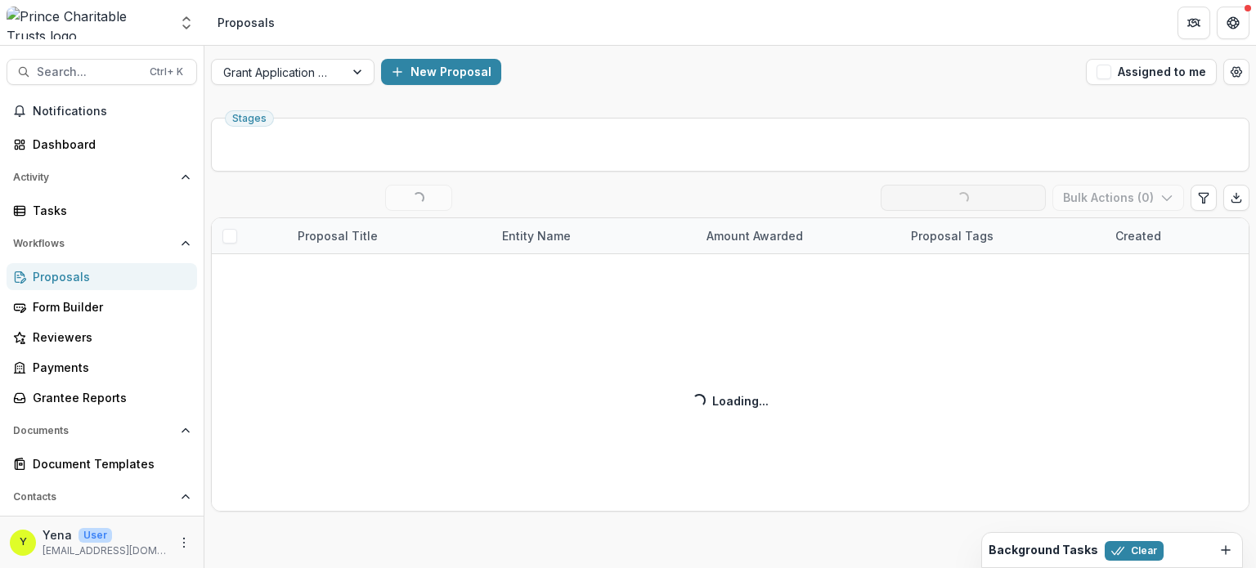
click at [634, 68] on div "New Proposal" at bounding box center [730, 72] width 698 height 26
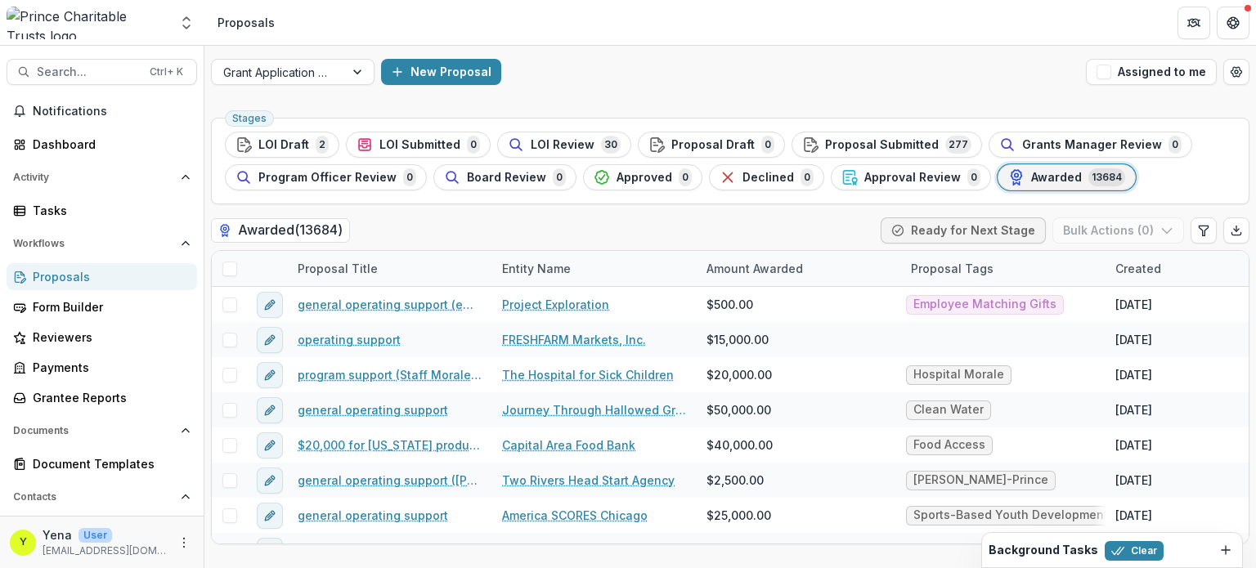
click at [651, 78] on div "New Proposal" at bounding box center [730, 72] width 698 height 26
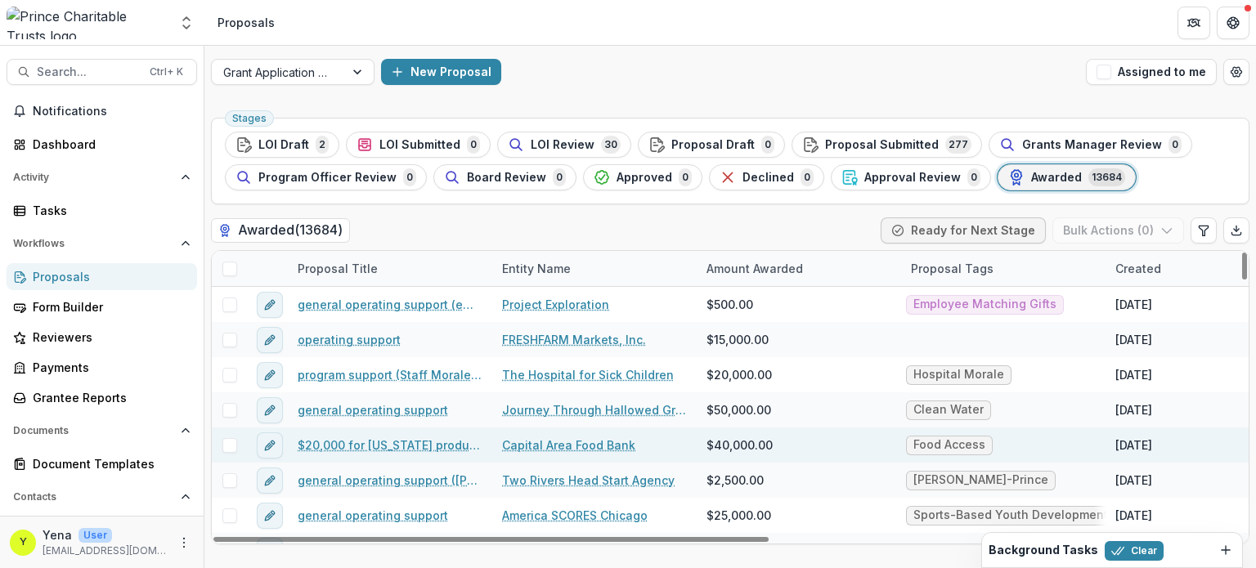
click at [563, 442] on link "Capital Area Food Bank" at bounding box center [568, 444] width 133 height 17
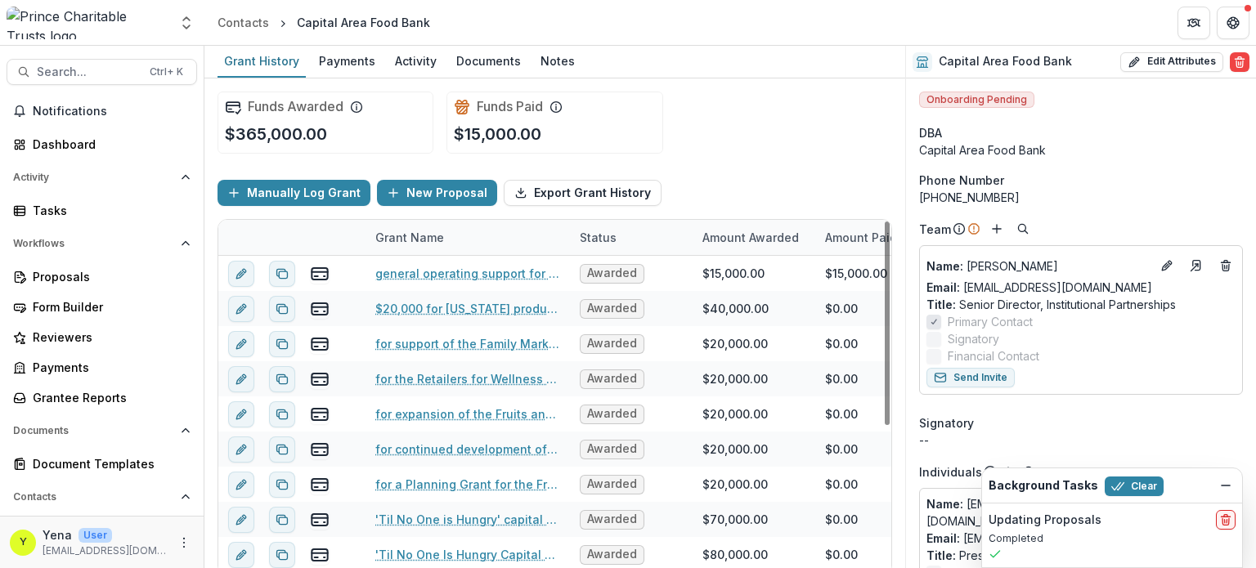
click at [745, 158] on div "Funds Awarded $365,000.00 Funds Paid $15,000.00" at bounding box center [554, 122] width 674 height 88
click at [752, 160] on div "Funds Awarded $365,000.00 Funds Paid $15,000.00" at bounding box center [554, 122] width 674 height 88
drag, startPoint x: 761, startPoint y: 122, endPoint x: 722, endPoint y: 127, distance: 39.5
click at [761, 122] on div "Funds Awarded $365,000.00 Funds Paid $15,000.00" at bounding box center [554, 122] width 674 height 88
click at [647, 114] on div "Funds Paid $15,000.00" at bounding box center [554, 123] width 216 height 62
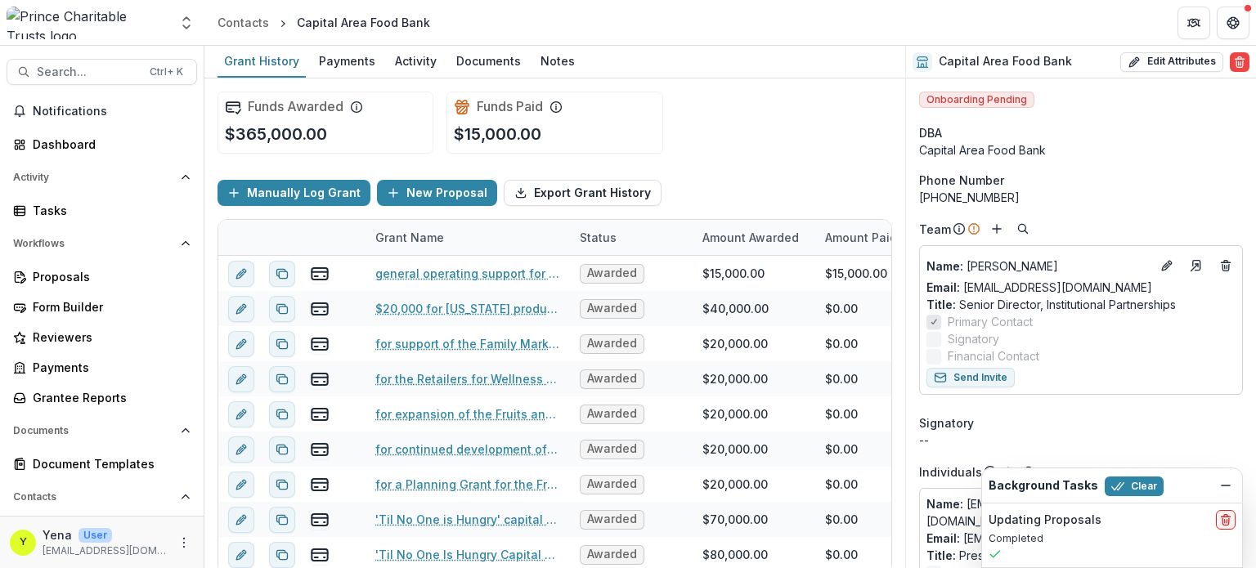
click at [821, 154] on div "Funds Awarded $365,000.00 Funds Paid $15,000.00" at bounding box center [554, 122] width 674 height 88
drag, startPoint x: 224, startPoint y: 108, endPoint x: 366, endPoint y: 145, distance: 147.1
click at [366, 145] on div "Funds Awarded $365,000.00" at bounding box center [325, 123] width 216 height 62
click at [268, 134] on p "$365,000.00" at bounding box center [276, 134] width 102 height 25
drag, startPoint x: 231, startPoint y: 130, endPoint x: 329, endPoint y: 137, distance: 99.1
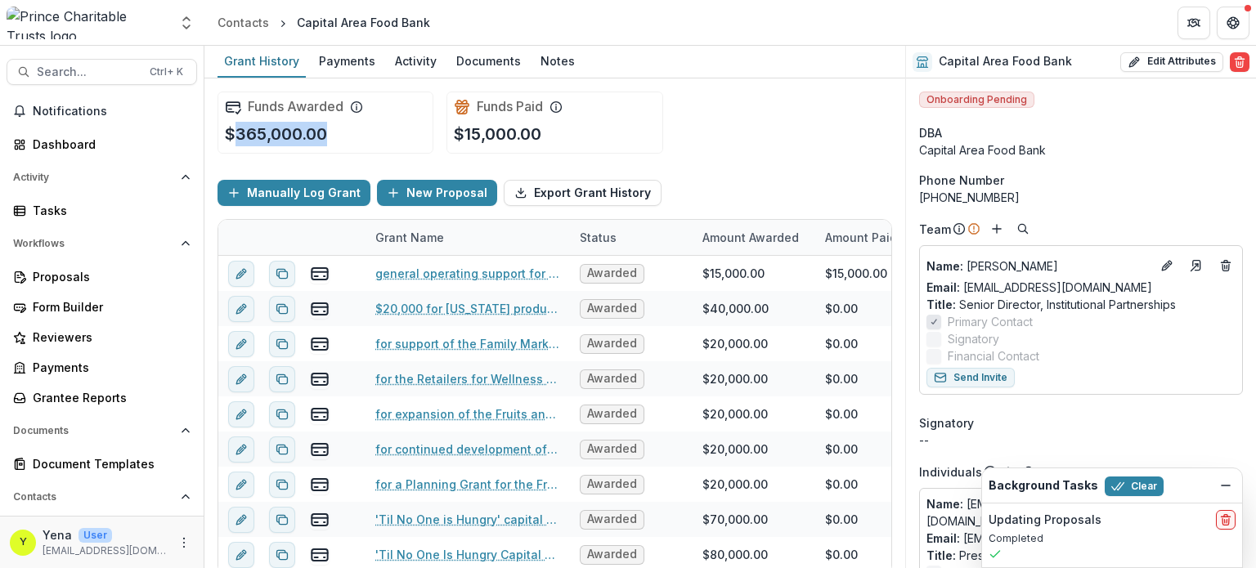
click at [329, 137] on div "Funds Awarded $365,000.00" at bounding box center [325, 123] width 216 height 62
click at [369, 137] on div "Funds Awarded $365,000.00" at bounding box center [325, 123] width 216 height 62
drag, startPoint x: 454, startPoint y: 106, endPoint x: 559, endPoint y: 136, distance: 109.5
click at [559, 136] on div "Funds Paid $15,000.00" at bounding box center [554, 123] width 216 height 62
click at [579, 136] on div "Funds Paid $15,000.00" at bounding box center [554, 123] width 216 height 62
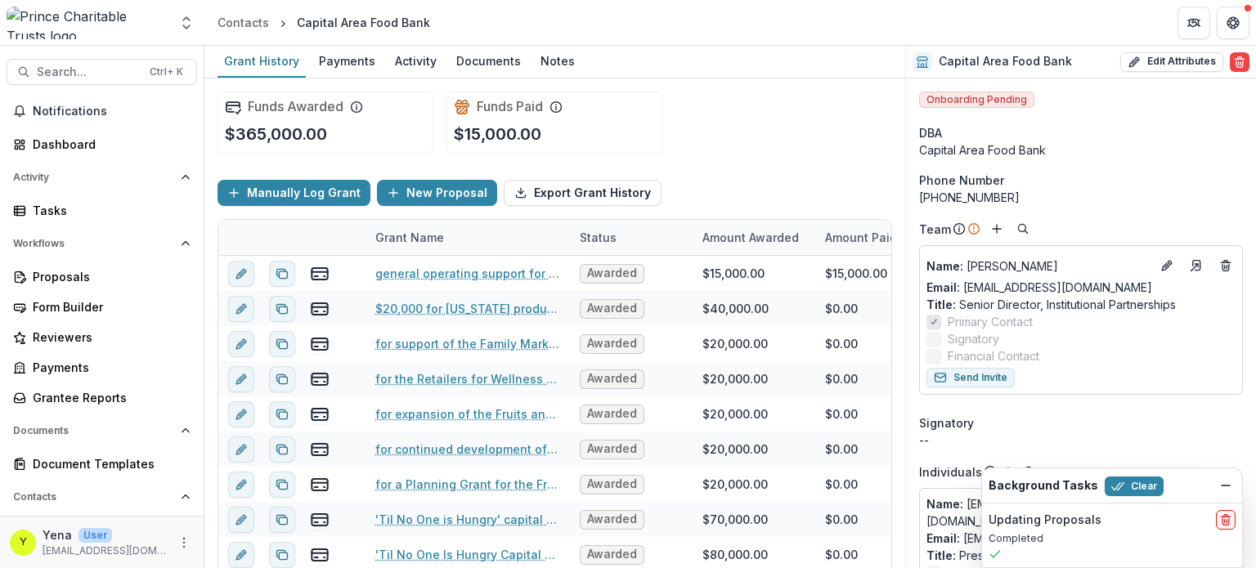
click at [680, 141] on div "Funds Awarded $365,000.00 Funds Paid $15,000.00" at bounding box center [554, 122] width 674 height 88
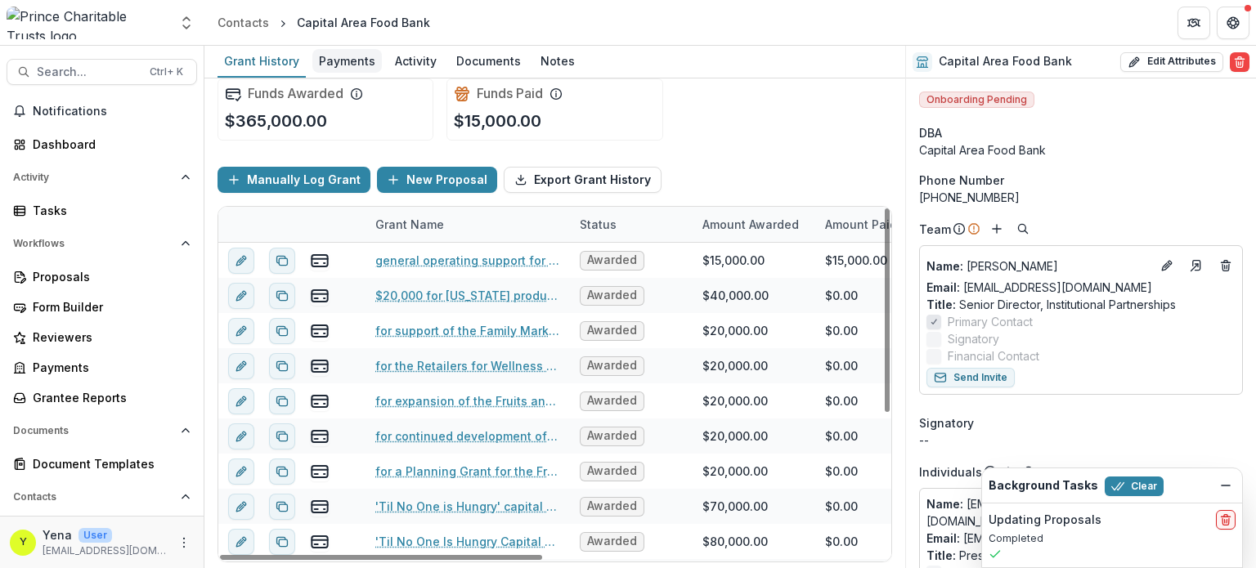
click at [343, 62] on div "Payments" at bounding box center [346, 61] width 69 height 24
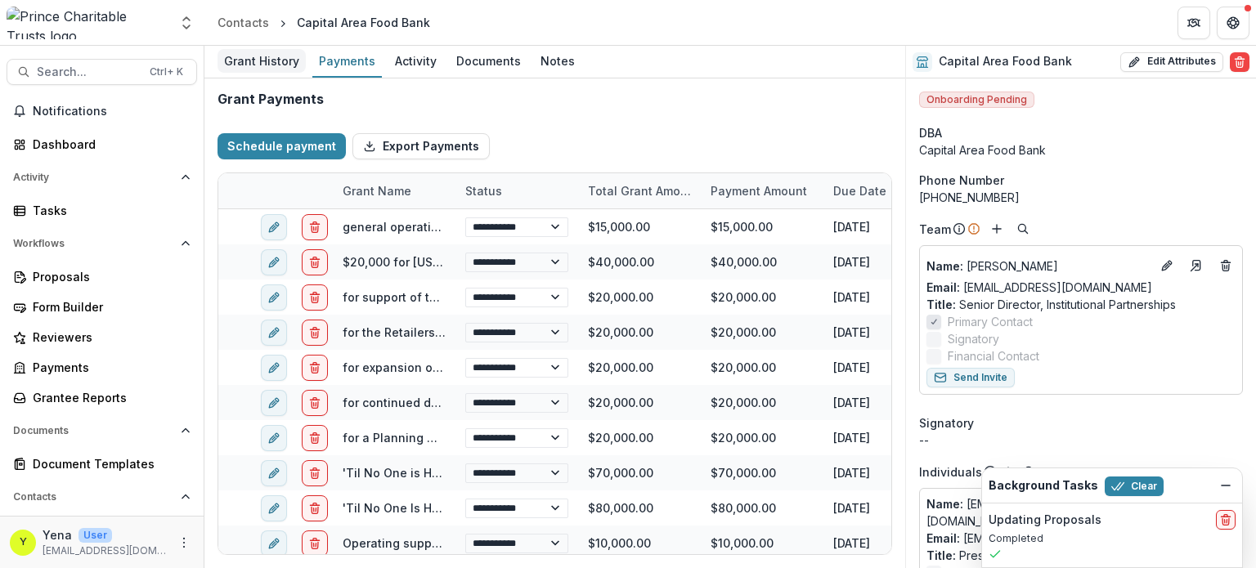
select select "**********"
click at [265, 71] on div "Grant History" at bounding box center [261, 61] width 88 height 24
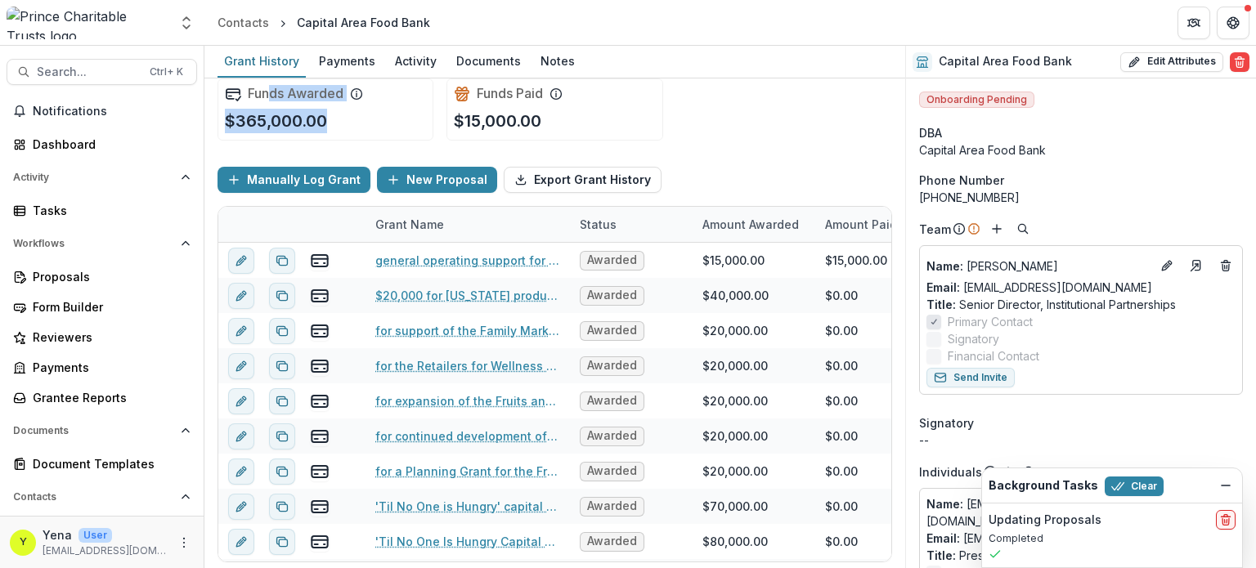
drag, startPoint x: 266, startPoint y: 98, endPoint x: 336, endPoint y: 112, distance: 70.9
click at [336, 112] on div "Funds Awarded $365,000.00" at bounding box center [325, 109] width 216 height 62
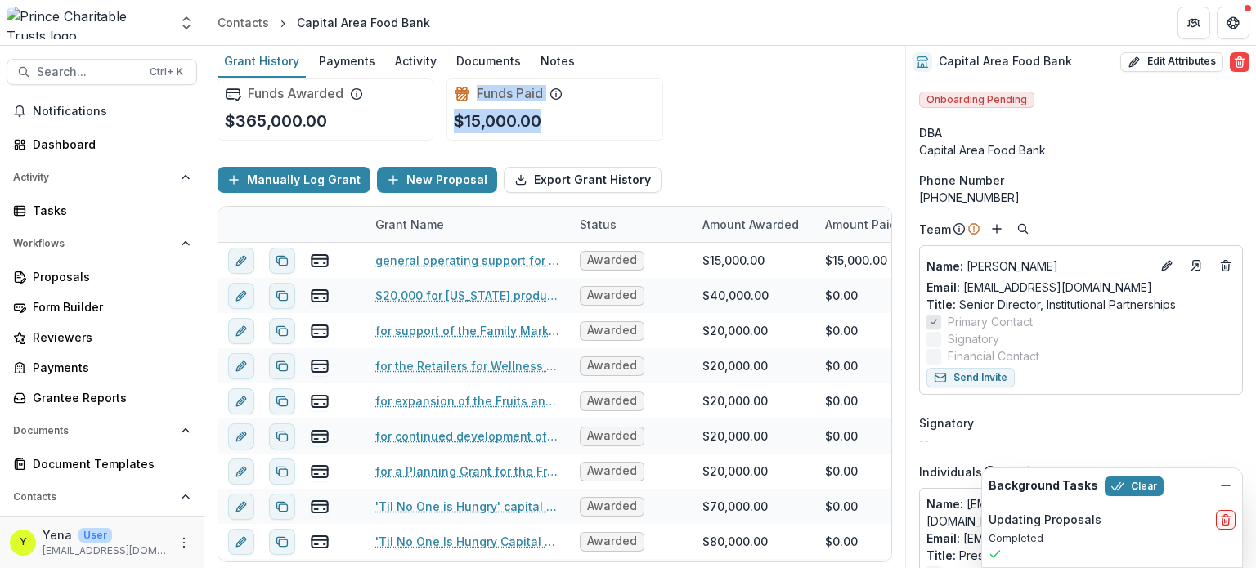
drag, startPoint x: 445, startPoint y: 95, endPoint x: 559, endPoint y: 119, distance: 116.2
click at [559, 119] on div "Funds Paid $15,000.00" at bounding box center [554, 109] width 216 height 62
click at [655, 128] on div "Funds Paid $15,000.00" at bounding box center [554, 109] width 216 height 62
click at [351, 61] on div "Payments" at bounding box center [346, 61] width 69 height 24
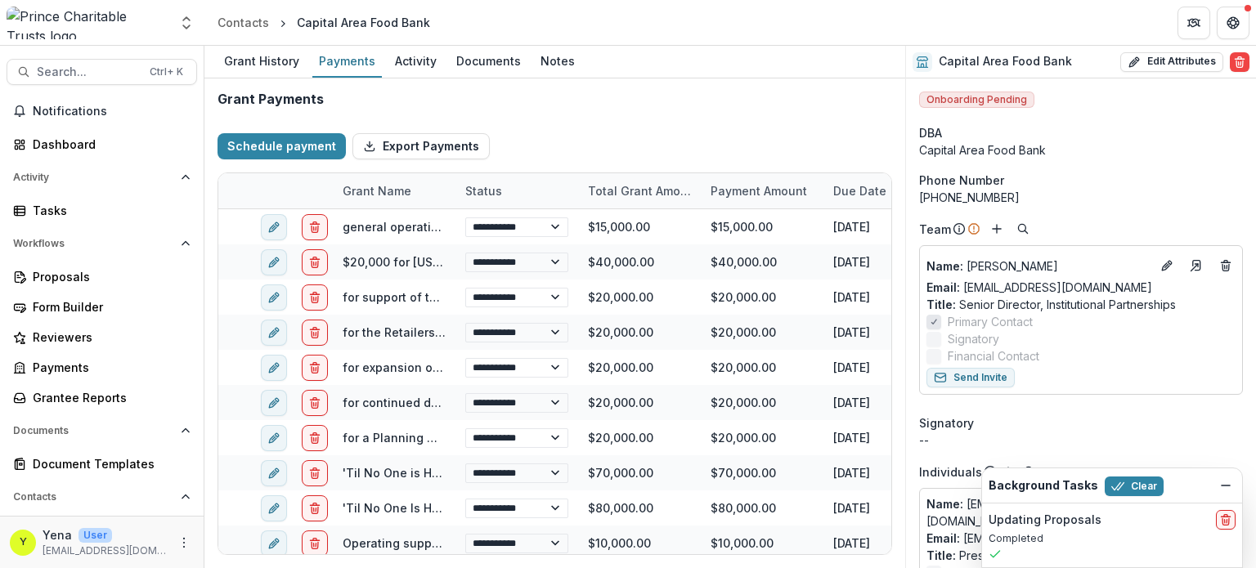
select select "**********"
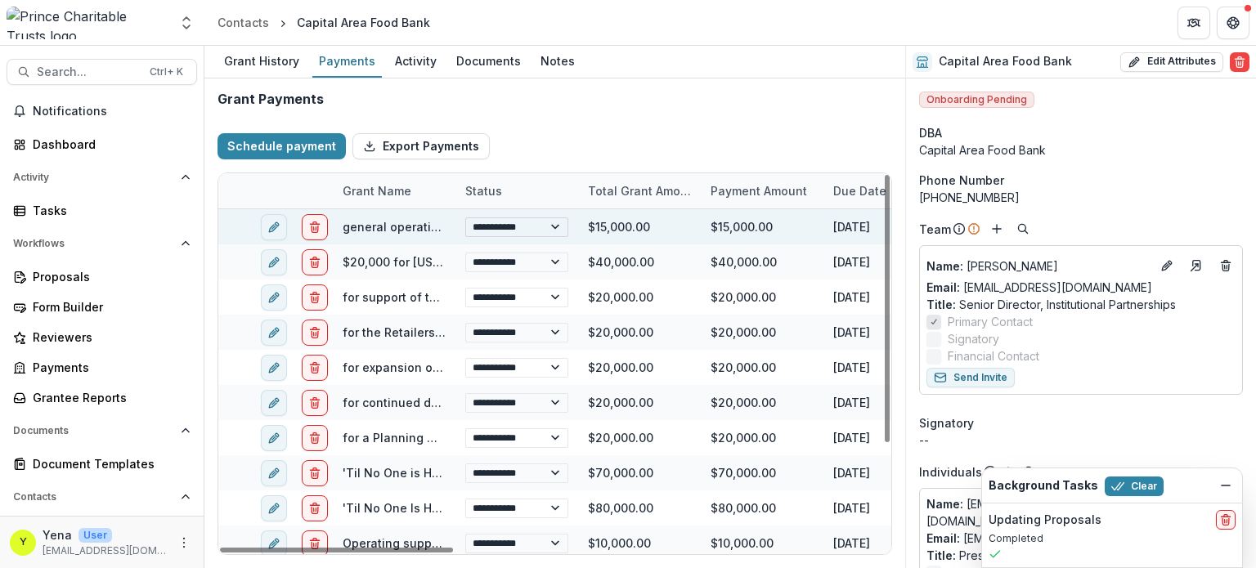
select select "**********"
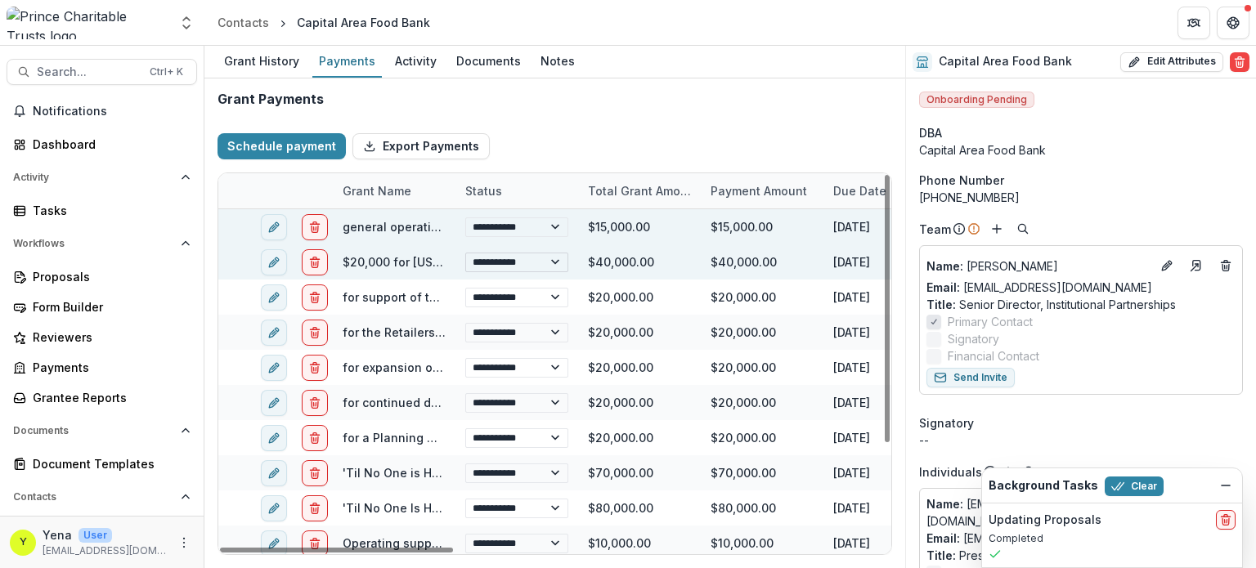
click at [527, 263] on select "**********" at bounding box center [516, 263] width 103 height 20
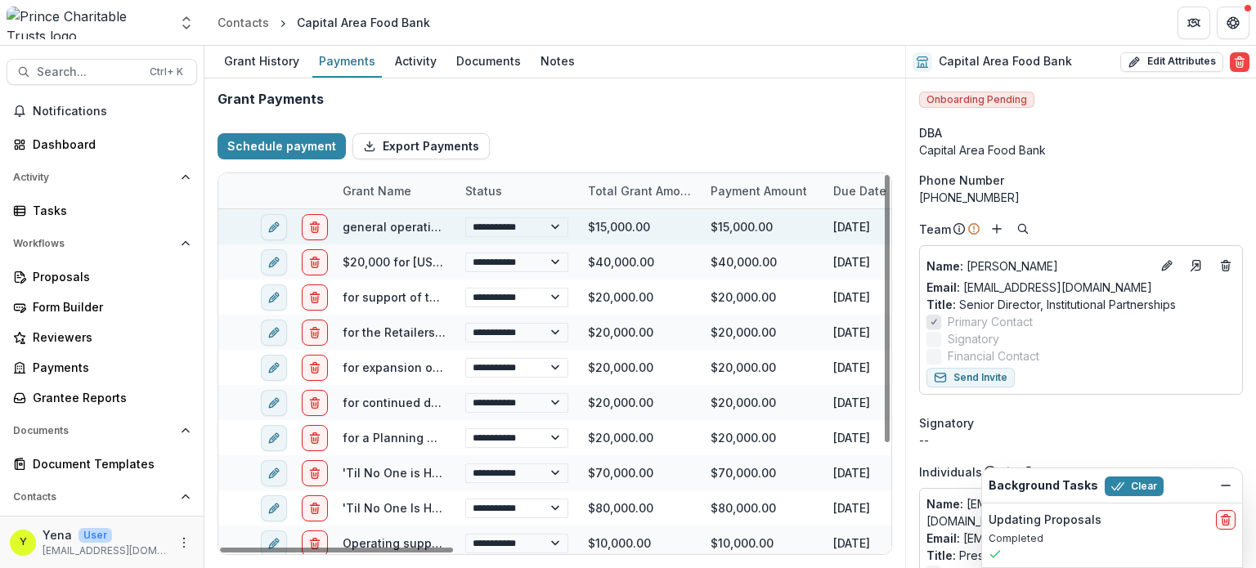
click at [553, 120] on div "Schedule payment Export Payments" at bounding box center [554, 146] width 674 height 52
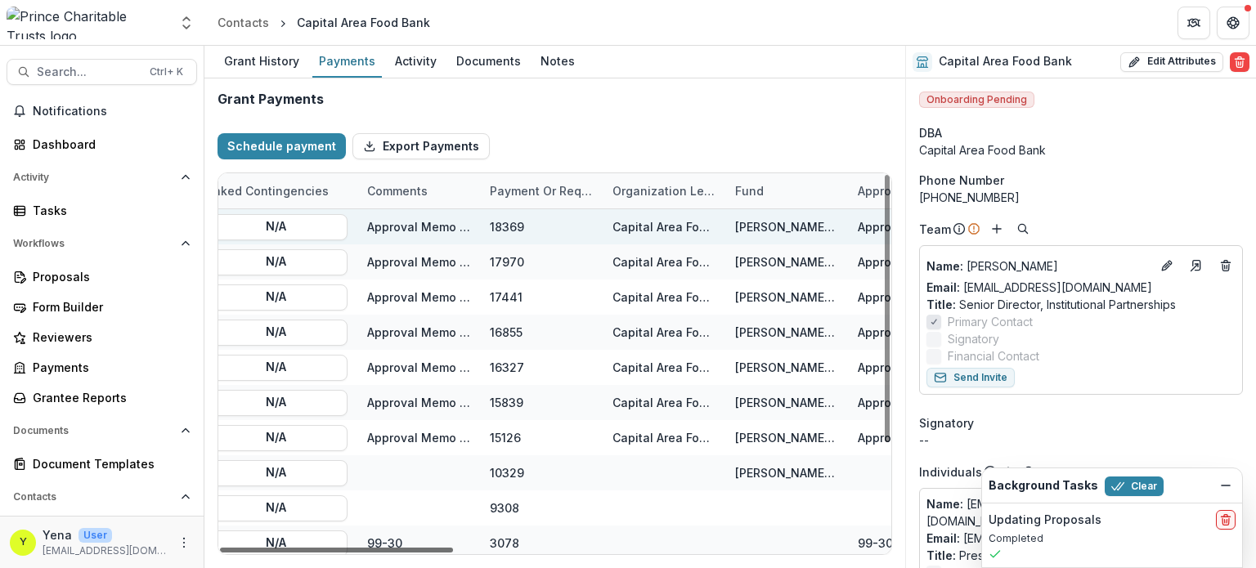
scroll to position [0, 1040]
drag, startPoint x: 350, startPoint y: 548, endPoint x: 710, endPoint y: 530, distance: 360.1
click at [453, 548] on div at bounding box center [336, 550] width 233 height 5
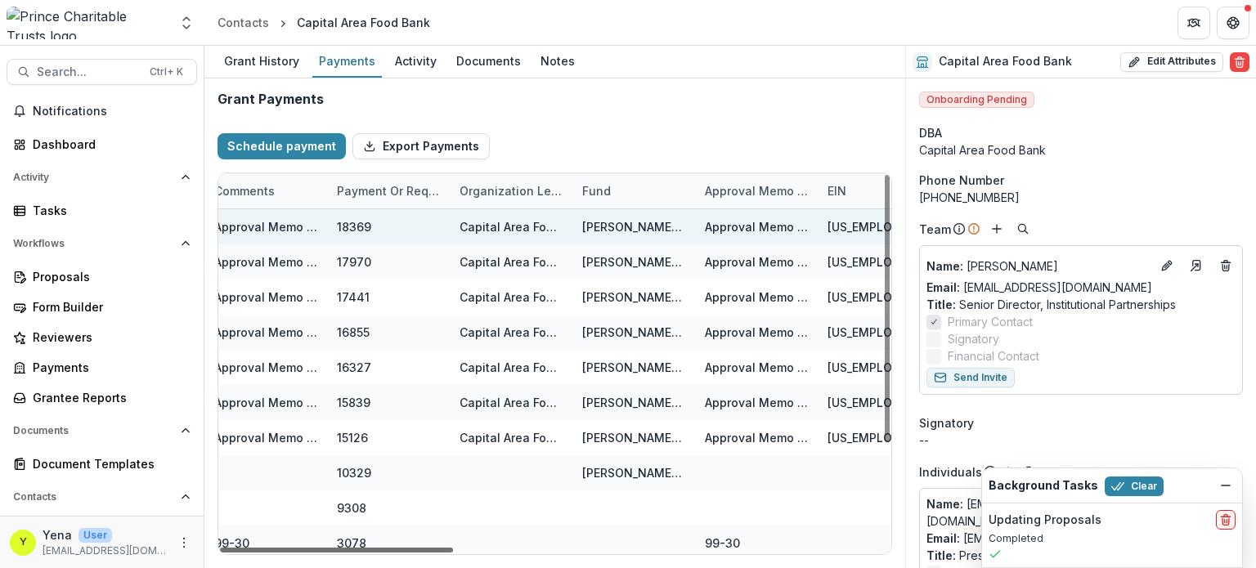
scroll to position [0, 1178]
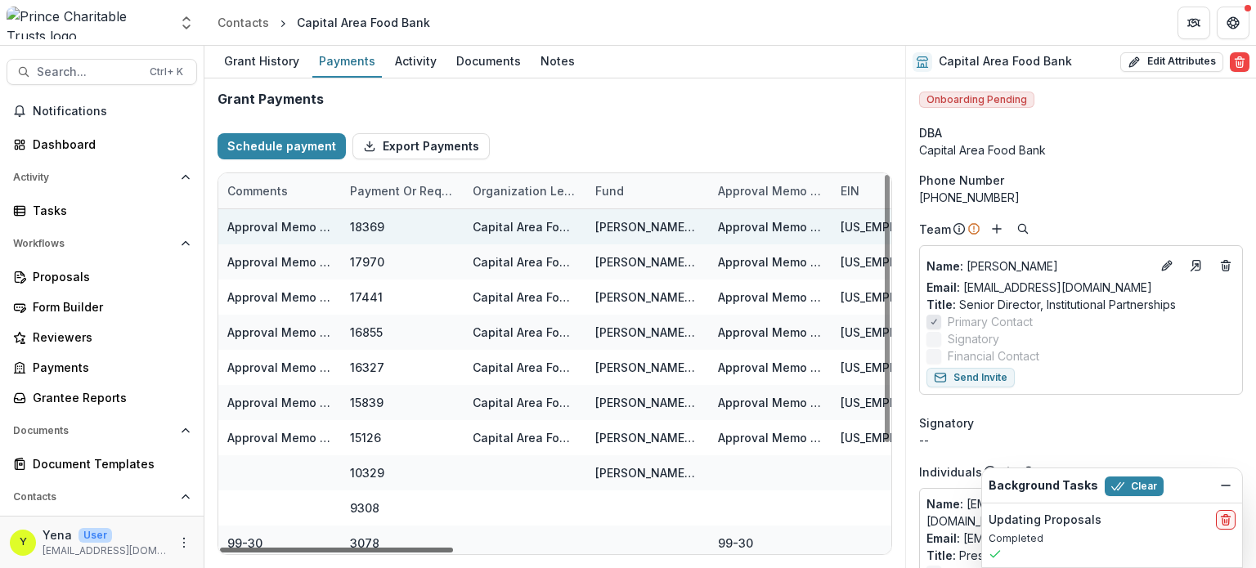
drag, startPoint x: 605, startPoint y: 551, endPoint x: 651, endPoint y: 548, distance: 46.7
click at [453, 548] on div at bounding box center [336, 550] width 233 height 5
click at [575, 134] on div "Schedule payment Export Payments" at bounding box center [554, 146] width 674 height 52
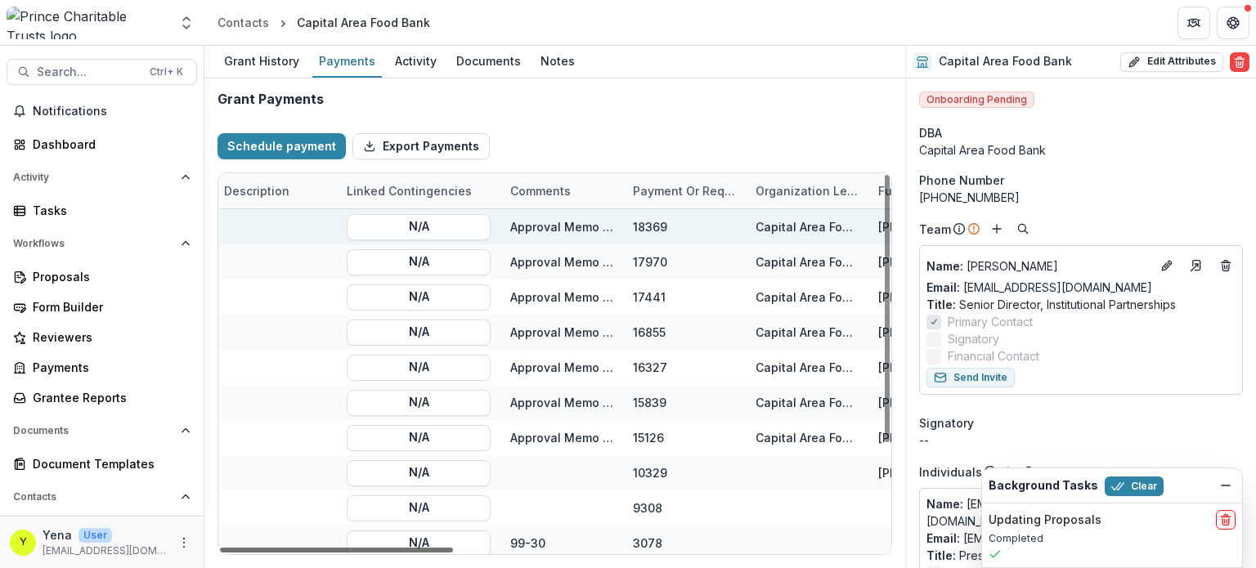
select select "**********"
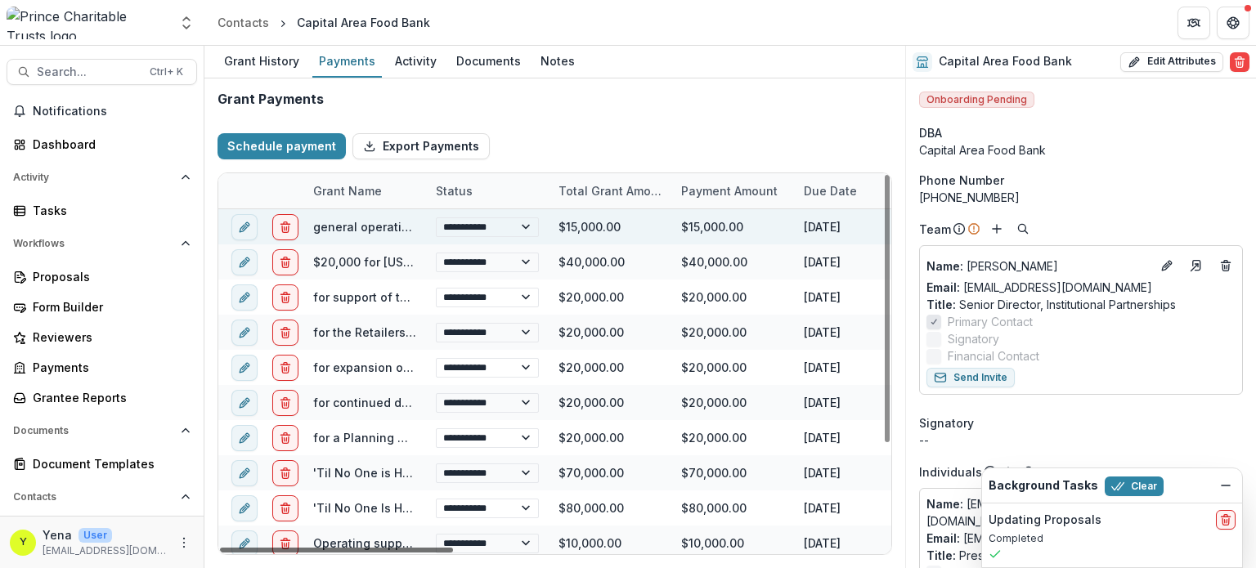
scroll to position [0, 11]
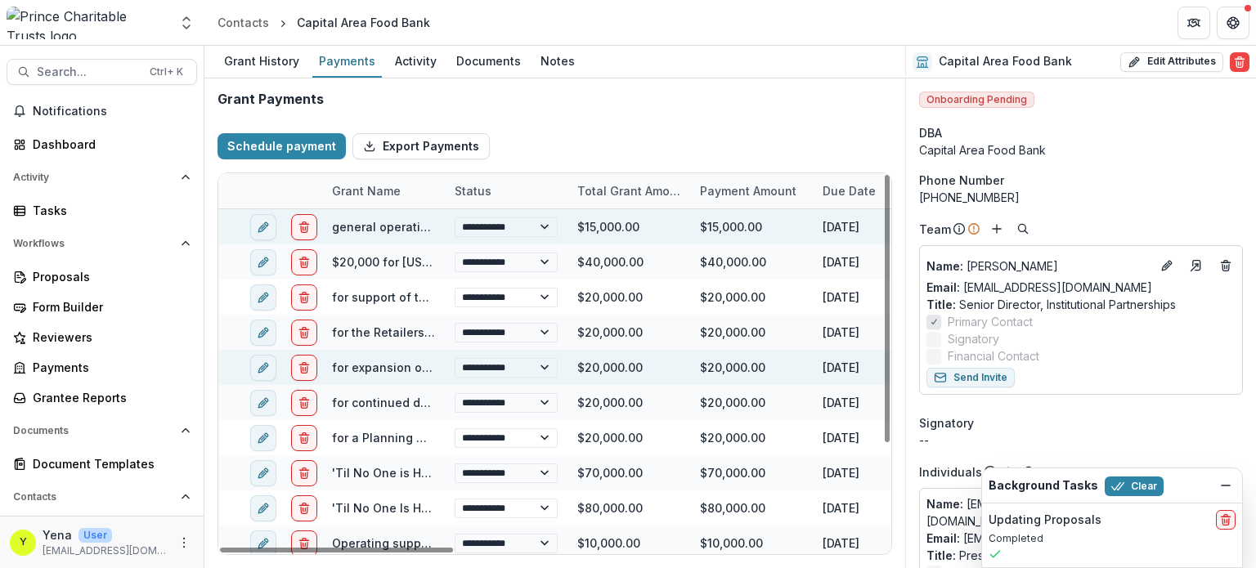
drag, startPoint x: 693, startPoint y: 550, endPoint x: 383, endPoint y: 372, distance: 358.1
click at [284, 548] on div at bounding box center [336, 550] width 233 height 5
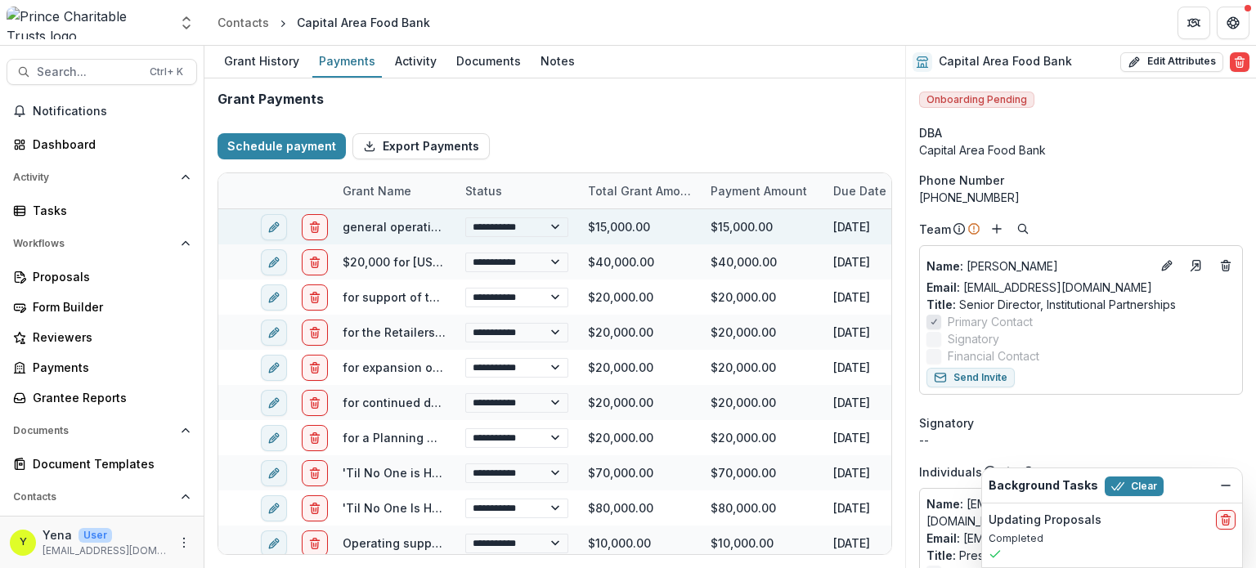
click at [581, 159] on div "Schedule payment Export Payments" at bounding box center [554, 146] width 674 height 52
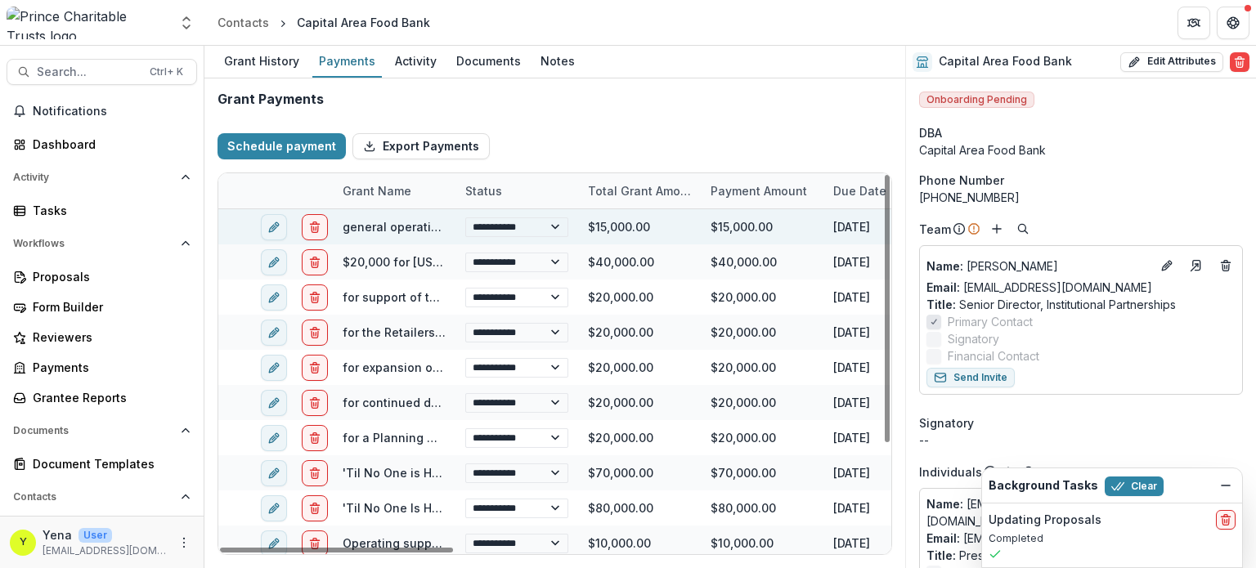
click at [557, 101] on div "Grant Payments" at bounding box center [554, 100] width 674 height 16
click at [507, 125] on div "Schedule payment Export Payments" at bounding box center [554, 146] width 674 height 52
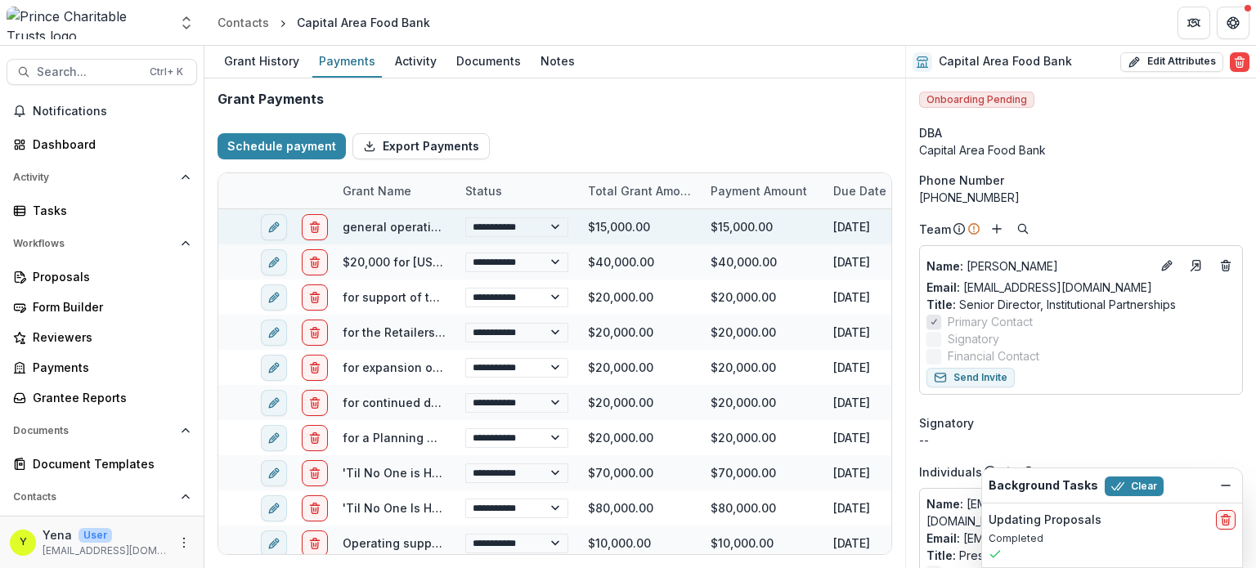
click at [507, 125] on div "Schedule payment Export Payments" at bounding box center [554, 146] width 674 height 52
select select "**********"
click at [419, 102] on div "Grant Payments" at bounding box center [554, 100] width 674 height 16
click at [544, 142] on div "Schedule payment Export Payments" at bounding box center [554, 146] width 674 height 52
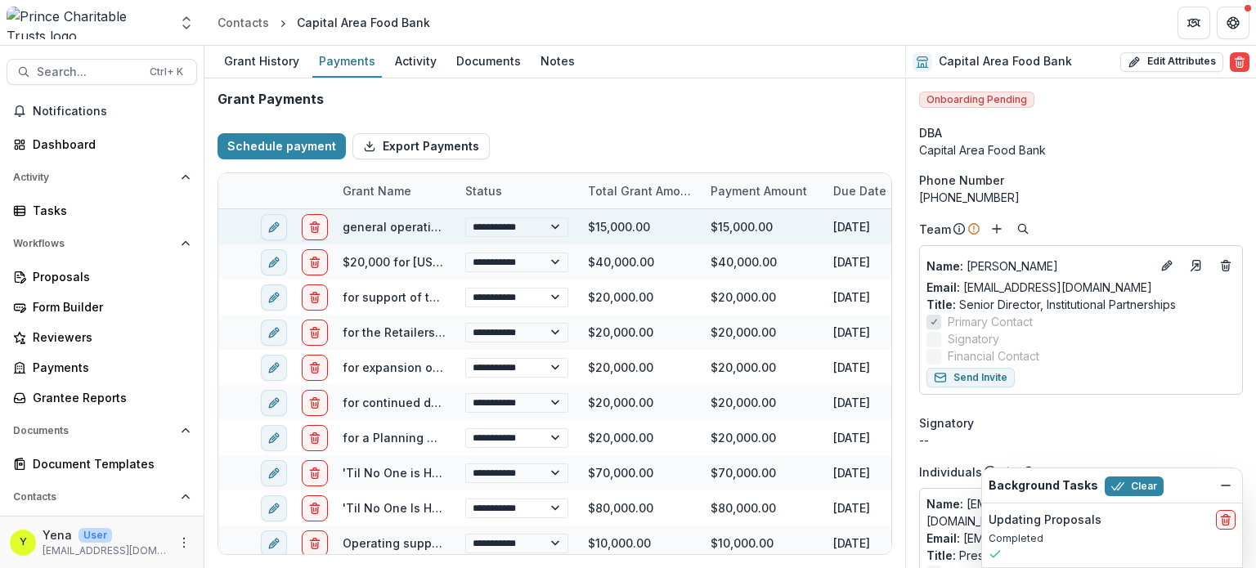
click at [544, 142] on div "Schedule payment Export Payments" at bounding box center [554, 146] width 674 height 52
click at [574, 147] on div "Schedule payment Export Payments" at bounding box center [554, 146] width 674 height 52
click at [369, 61] on div "Payments" at bounding box center [346, 61] width 69 height 24
select select "**********"
click at [330, 61] on div "Payments" at bounding box center [346, 61] width 69 height 24
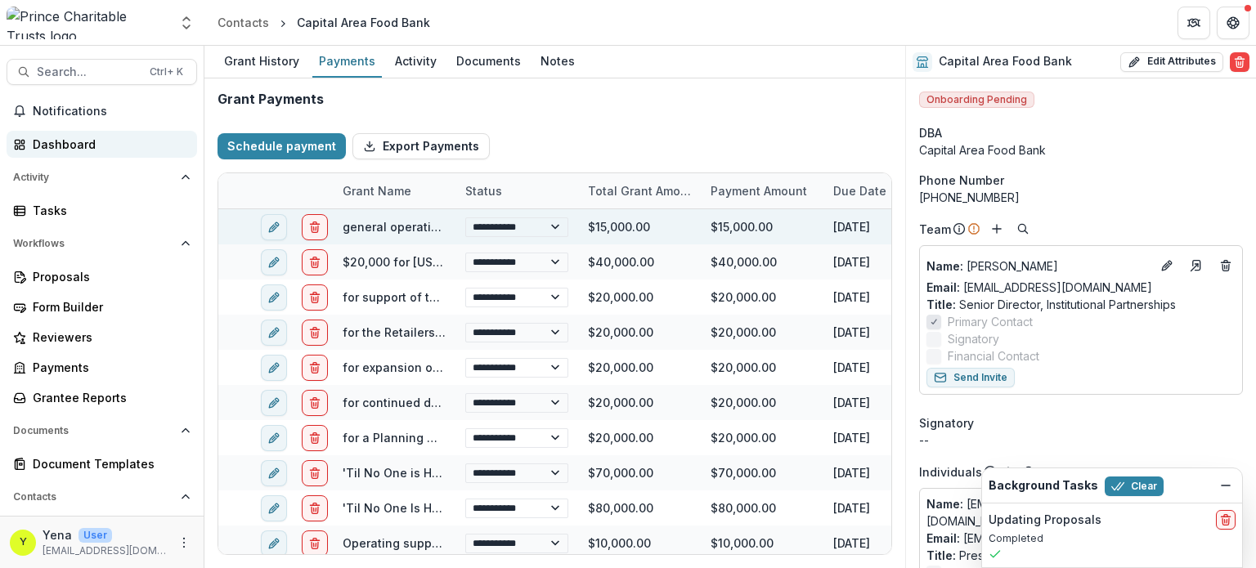
select select "**********"
click at [57, 148] on div "Dashboard" at bounding box center [108, 144] width 151 height 17
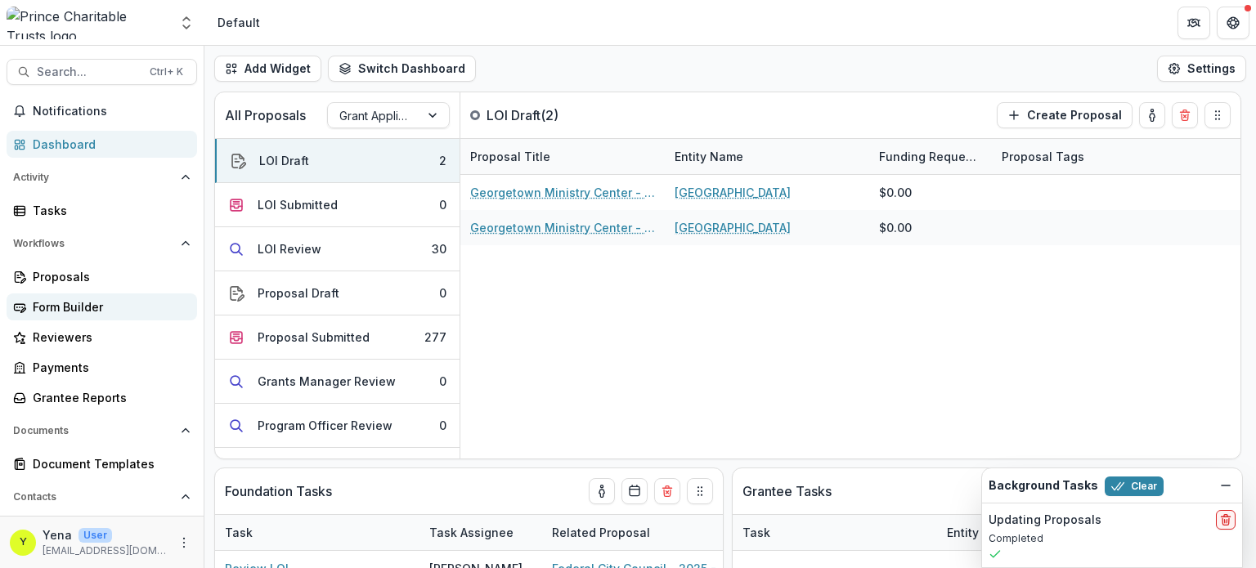
click at [53, 307] on div "Form Builder" at bounding box center [108, 306] width 151 height 17
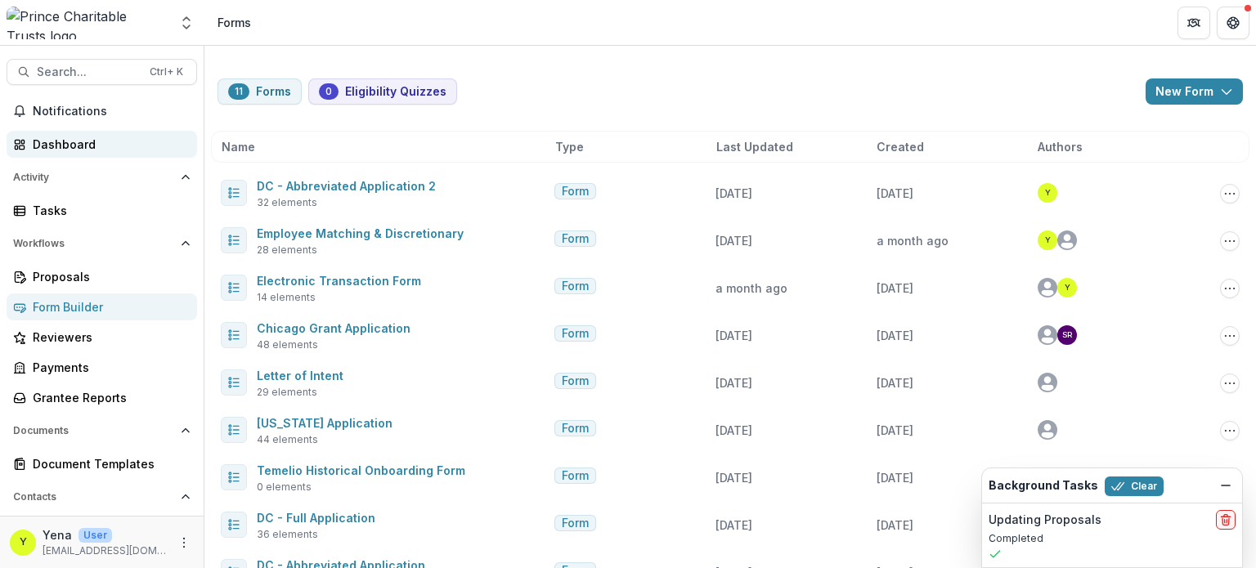
click at [65, 141] on div "Dashboard" at bounding box center [108, 144] width 151 height 17
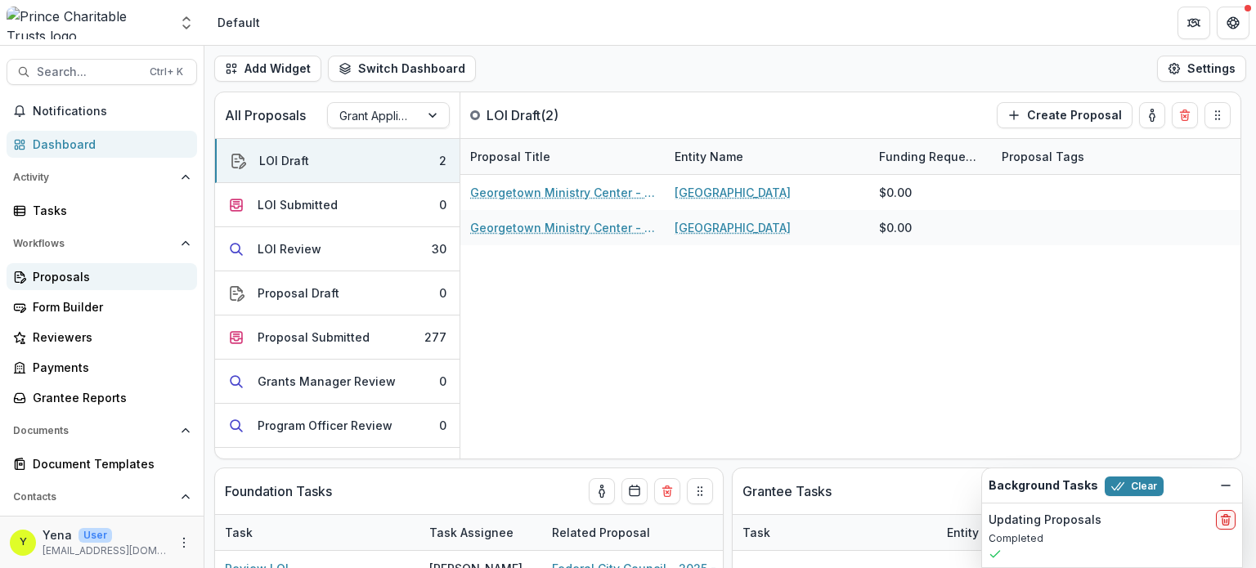
click at [60, 275] on div "Proposals" at bounding box center [108, 276] width 151 height 17
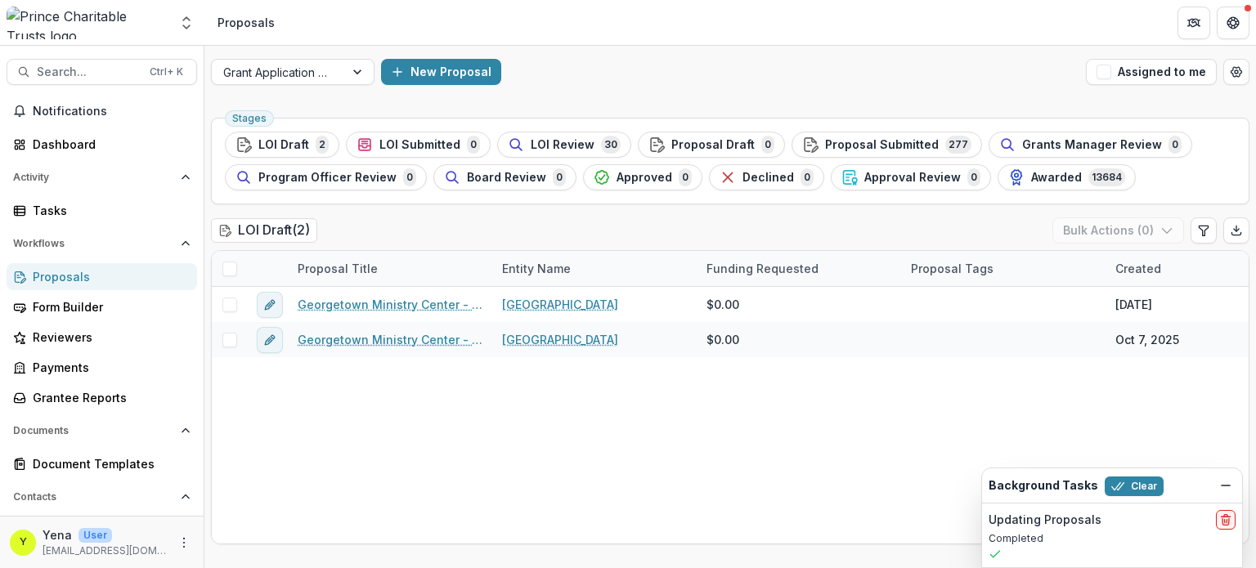
click at [777, 218] on div "LOI Draft ( 2 ) Bulk Actions ( 0 )" at bounding box center [730, 233] width 1038 height 33
click at [716, 222] on div "LOI Draft ( 2 ) Bulk Actions ( 0 )" at bounding box center [730, 233] width 1038 height 33
click at [849, 138] on span "Proposal Submitted" at bounding box center [882, 145] width 114 height 14
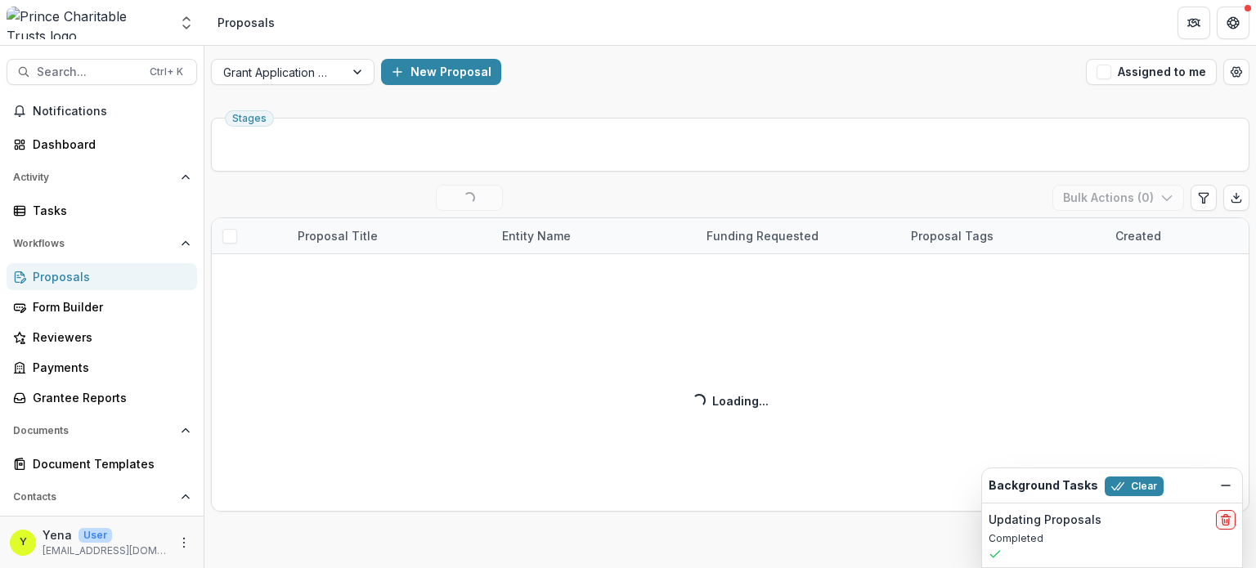
click at [630, 192] on div "Proposal Submitted ( 50 / 277 ) Loading... View All Bulk Actions ( 0 ) Proposal…" at bounding box center [730, 348] width 1038 height 327
click at [1226, 483] on icon "Dismiss" at bounding box center [1225, 485] width 13 height 13
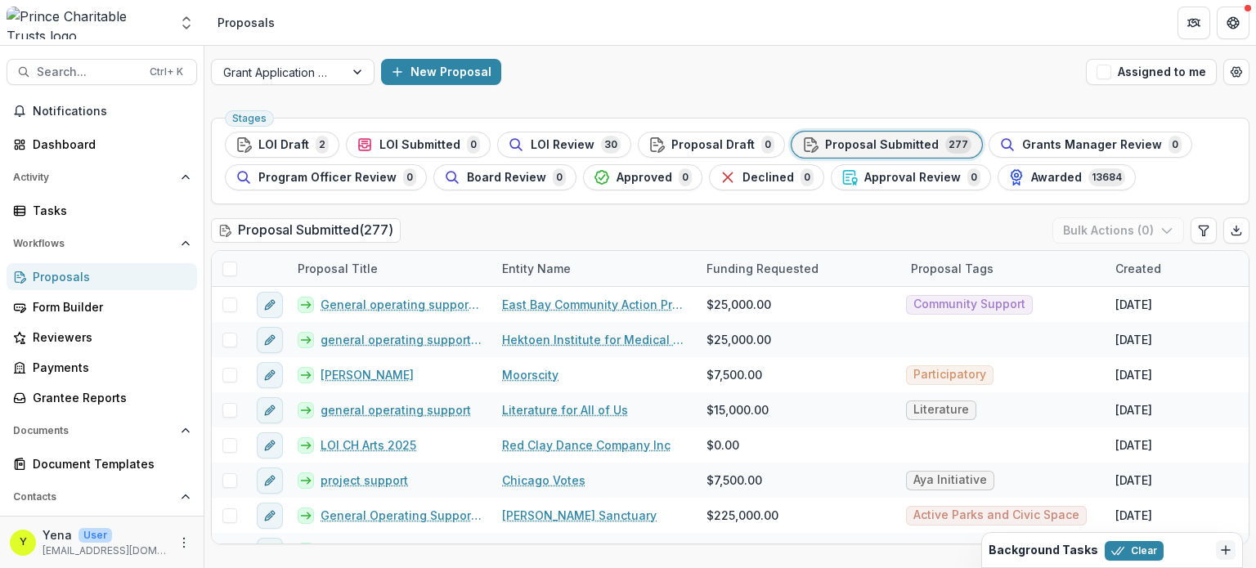
click at [696, 233] on div "Proposal Submitted ( 277 ) Bulk Actions ( 0 )" at bounding box center [730, 233] width 1038 height 33
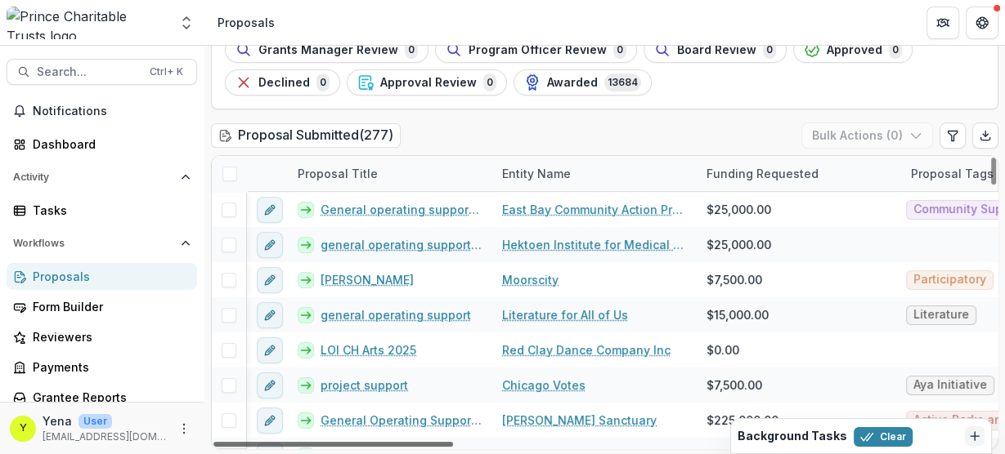
drag, startPoint x: 419, startPoint y: 445, endPoint x: 399, endPoint y: 445, distance: 19.6
click at [399, 445] on div at bounding box center [332, 444] width 239 height 5
drag, startPoint x: 392, startPoint y: 444, endPoint x: 381, endPoint y: 445, distance: 11.5
click at [381, 445] on div at bounding box center [332, 444] width 239 height 5
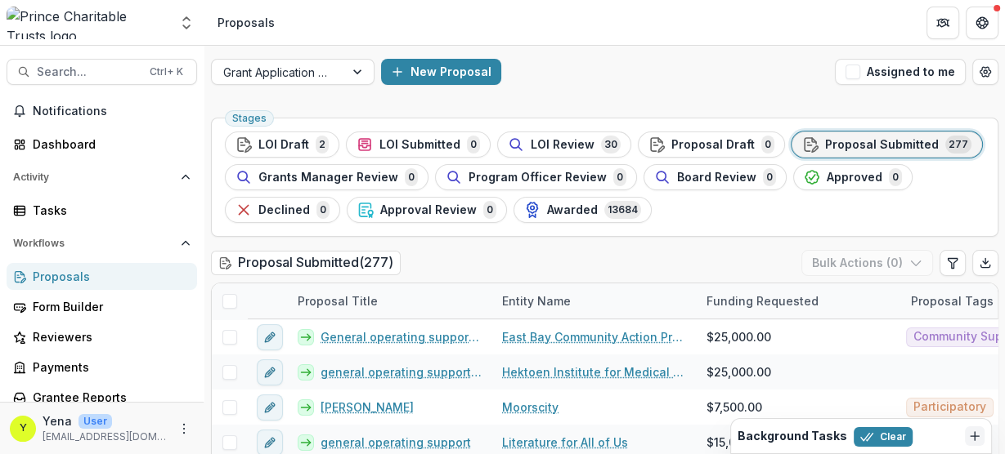
click at [481, 259] on div "Proposal Submitted ( 277 ) Bulk Actions ( 0 )" at bounding box center [604, 266] width 787 height 33
click at [486, 253] on div "Proposal Submitted ( 277 ) Bulk Actions ( 0 )" at bounding box center [604, 266] width 787 height 33
click at [423, 262] on div "Proposal Submitted ( 277 ) Bulk Actions ( 0 )" at bounding box center [604, 266] width 787 height 33
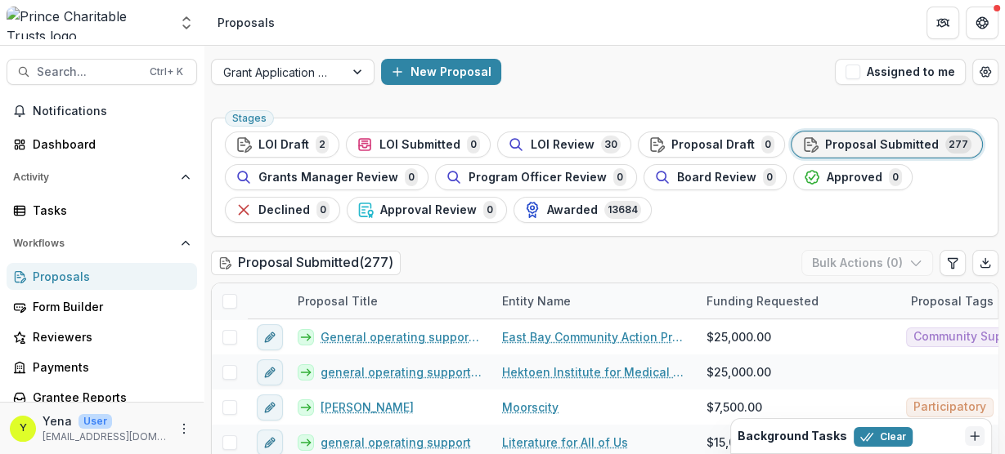
click at [719, 228] on div "Stages LOI Draft 2 LOI Submitted 0 LOI Review 30 Proposal Draft 0 Proposal Subm…" at bounding box center [604, 177] width 787 height 119
click at [436, 253] on div "Proposal Submitted ( 277 ) Bulk Actions ( 0 )" at bounding box center [604, 266] width 787 height 33
click at [546, 242] on div "Stages LOI Draft 2 LOI Submitted 0 LOI Review 30 Proposal Draft 0 Proposal Subm…" at bounding box center [604, 347] width 800 height 472
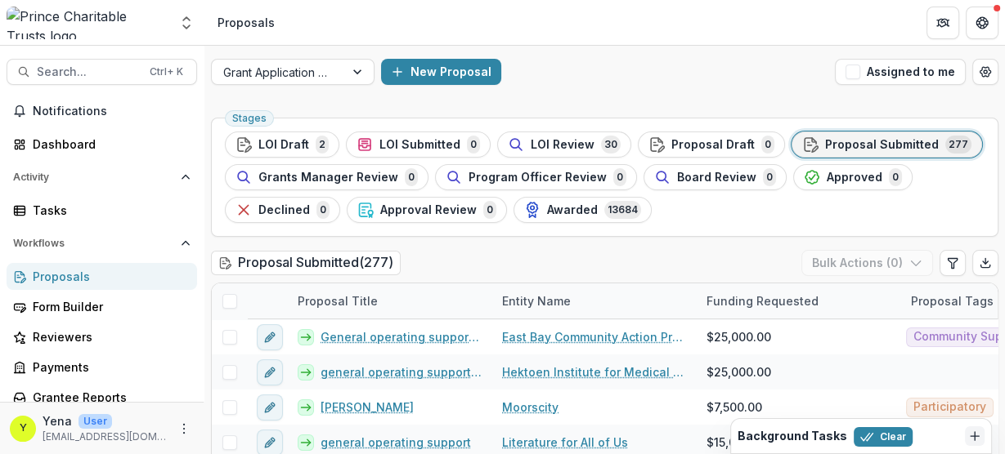
click at [484, 242] on div "Stages LOI Draft 2 LOI Submitted 0 LOI Review 30 Proposal Draft 0 Proposal Subm…" at bounding box center [604, 347] width 800 height 472
click at [487, 242] on div "Stages LOI Draft 2 LOI Submitted 0 LOI Review 30 Proposal Draft 0 Proposal Subm…" at bounding box center [604, 347] width 800 height 472
click at [447, 256] on div "Proposal Submitted ( 277 ) Bulk Actions ( 0 )" at bounding box center [604, 266] width 787 height 33
click at [423, 251] on div "Proposal Submitted ( 277 ) Bulk Actions ( 0 )" at bounding box center [604, 266] width 787 height 33
click at [793, 206] on ul "Stages LOI Draft 2 LOI Submitted 0 LOI Review 30 Proposal Draft 0 Proposal Subm…" at bounding box center [604, 178] width 759 height 92
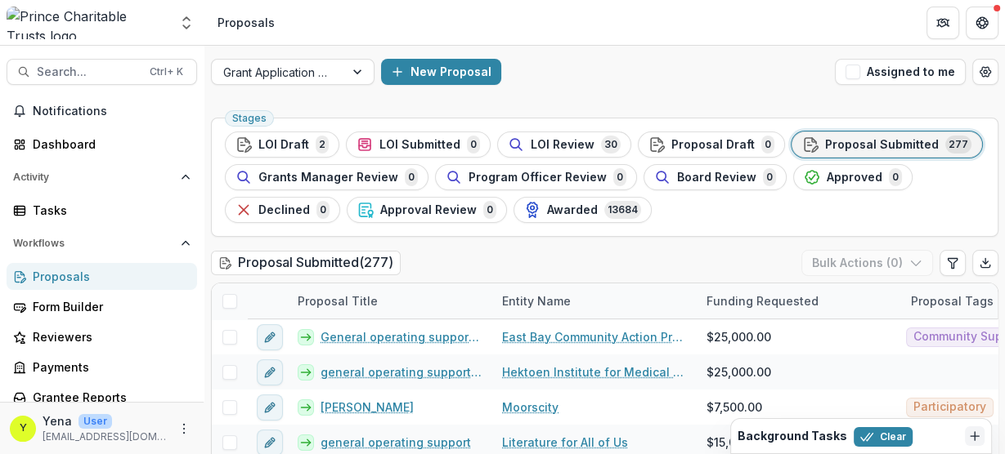
click at [783, 203] on ul "Stages LOI Draft 2 LOI Submitted 0 LOI Review 30 Proposal Draft 0 Proposal Subm…" at bounding box center [604, 178] width 759 height 92
drag, startPoint x: 915, startPoint y: 186, endPoint x: 788, endPoint y: 200, distance: 128.4
click at [788, 200] on ul "Stages LOI Draft 2 LOI Submitted 0 LOI Review 30 Proposal Draft 0 Proposal Subm…" at bounding box center [604, 178] width 759 height 92
click at [542, 248] on div "Stages LOI Draft 2 LOI Submitted 0 LOI Review 30 Proposal Draft 0 Proposal Subm…" at bounding box center [604, 347] width 800 height 472
click at [750, 229] on div "Stages LOI Draft 2 LOI Submitted 0 LOI Review 30 Proposal Draft 0 Proposal Subm…" at bounding box center [604, 177] width 787 height 119
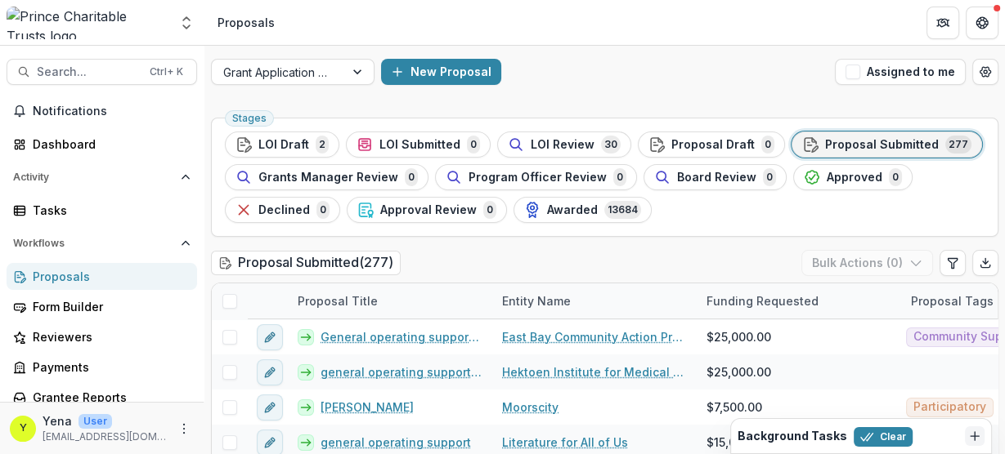
click at [491, 247] on div "Stages LOI Draft 2 LOI Submitted 0 LOI Review 30 Proposal Draft 0 Proposal Subm…" at bounding box center [604, 347] width 800 height 472
click at [486, 247] on div "Stages LOI Draft 2 LOI Submitted 0 LOI Review 30 Proposal Draft 0 Proposal Subm…" at bounding box center [604, 347] width 800 height 472
click at [408, 217] on div "Approval Review 0" at bounding box center [426, 210] width 139 height 18
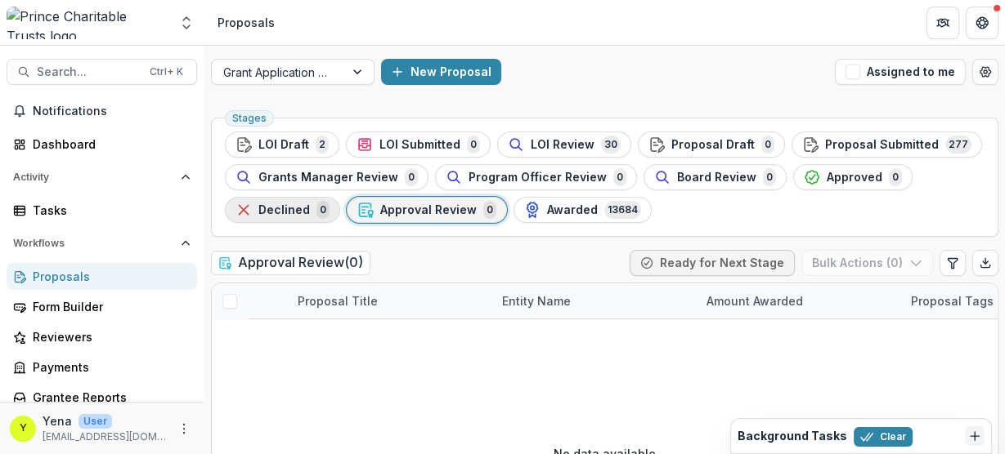
click at [279, 213] on span "Declined" at bounding box center [283, 211] width 51 height 14
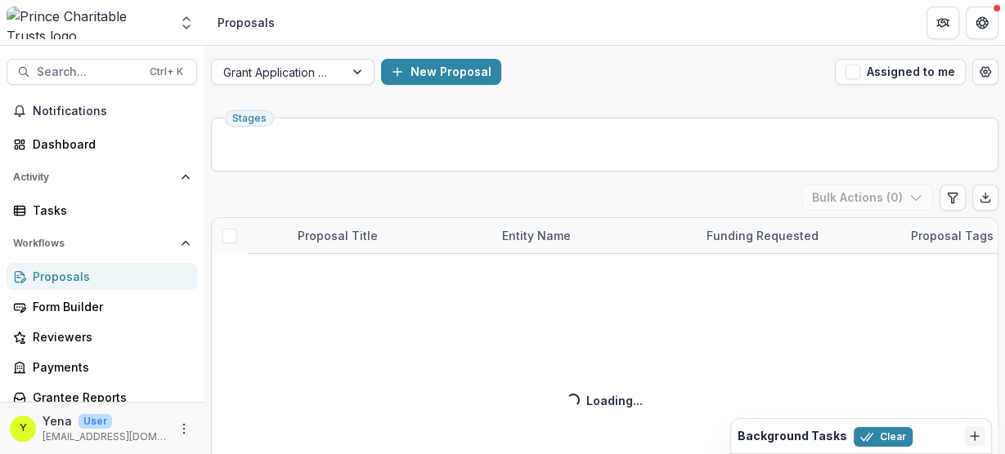
click at [559, 89] on div "Grant Application Process New Proposal Assigned to me" at bounding box center [604, 72] width 800 height 52
click at [562, 80] on div "New Proposal" at bounding box center [604, 72] width 447 height 26
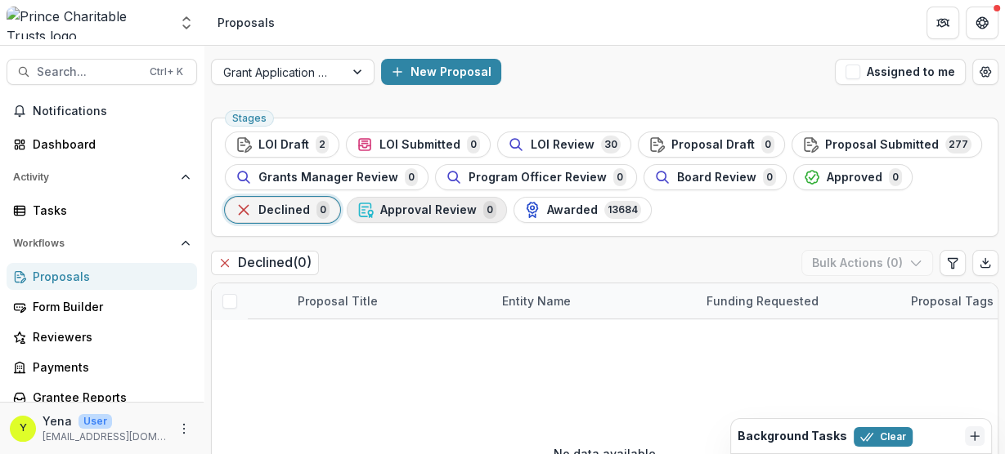
click at [400, 207] on span "Approval Review" at bounding box center [428, 211] width 96 height 14
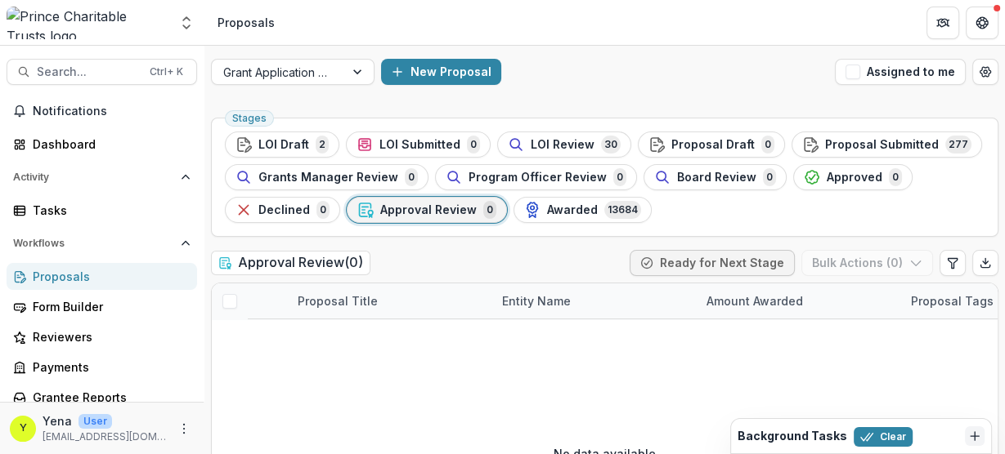
click at [698, 210] on ul "Stages LOI Draft 2 LOI Submitted 0 LOI Review 30 Proposal Draft 0 Proposal Subm…" at bounding box center [604, 178] width 759 height 92
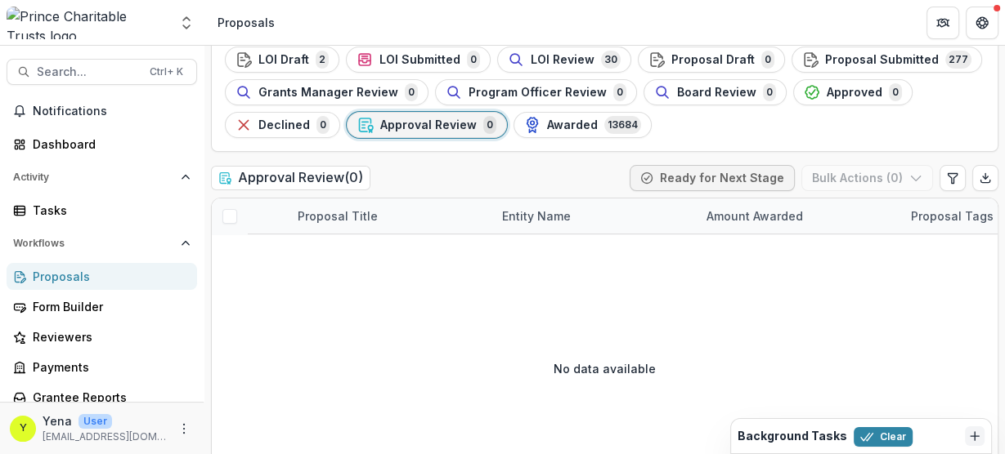
scroll to position [62, 0]
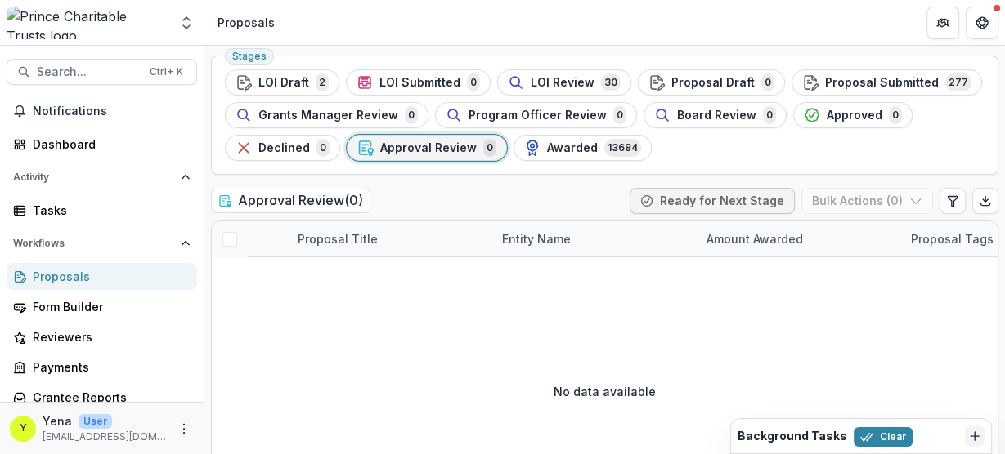
click at [520, 196] on div "Approval Review ( 0 ) Ready for Next Stage Bulk Actions ( 0 )" at bounding box center [604, 204] width 787 height 33
click at [766, 139] on ul "Stages LOI Draft 2 LOI Submitted 0 LOI Review 30 Proposal Draft 0 Proposal Subm…" at bounding box center [604, 115] width 759 height 92
click at [463, 196] on div "Approval Review ( 0 ) Ready for Next Stage Bulk Actions ( 0 )" at bounding box center [604, 204] width 787 height 33
click at [416, 188] on div "Approval Review ( 0 ) Ready for Next Stage Bulk Actions ( 0 )" at bounding box center [604, 204] width 787 height 33
click at [425, 204] on div "Approval Review ( 0 ) Ready for Next Stage Bulk Actions ( 0 )" at bounding box center [604, 204] width 787 height 33
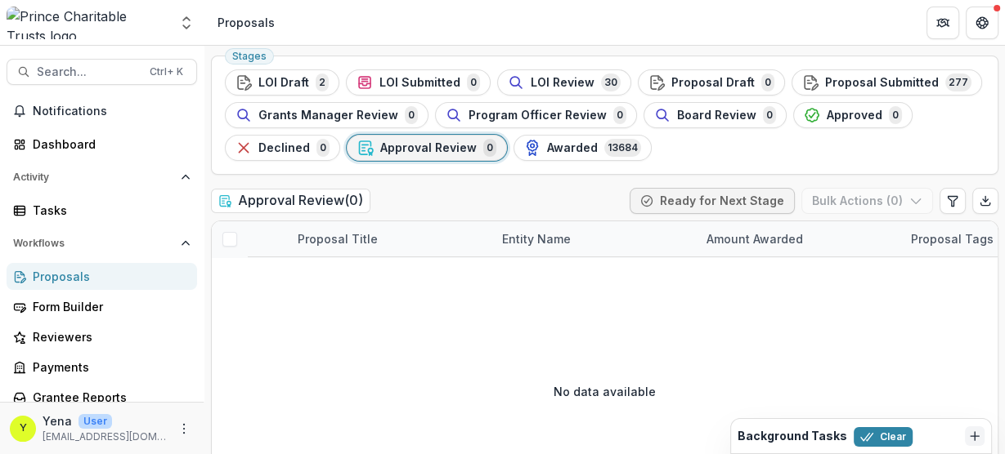
click at [534, 206] on div "Approval Review ( 0 ) Ready for Next Stage Bulk Actions ( 0 )" at bounding box center [604, 204] width 787 height 33
click at [804, 145] on ul "Stages LOI Draft 2 LOI Submitted 0 LOI Review 30 Proposal Draft 0 Proposal Subm…" at bounding box center [604, 115] width 759 height 92
click at [758, 132] on ul "Stages LOI Draft 2 LOI Submitted 0 LOI Review 30 Proposal Draft 0 Proposal Subm…" at bounding box center [604, 115] width 759 height 92
click at [732, 150] on ul "Stages LOI Draft 2 LOI Submitted 0 LOI Review 30 Proposal Draft 0 Proposal Subm…" at bounding box center [604, 115] width 759 height 92
click at [724, 156] on ul "Stages LOI Draft 2 LOI Submitted 0 LOI Review 30 Proposal Draft 0 Proposal Subm…" at bounding box center [604, 115] width 759 height 92
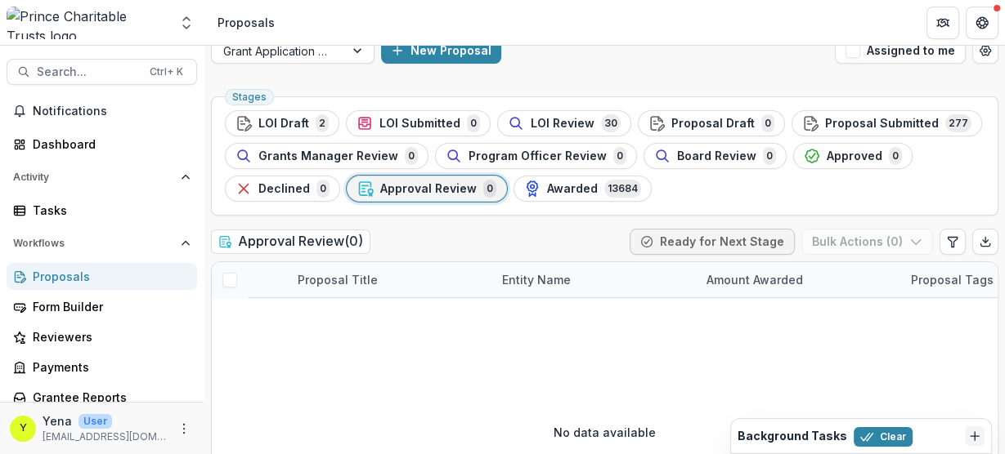
scroll to position [0, 0]
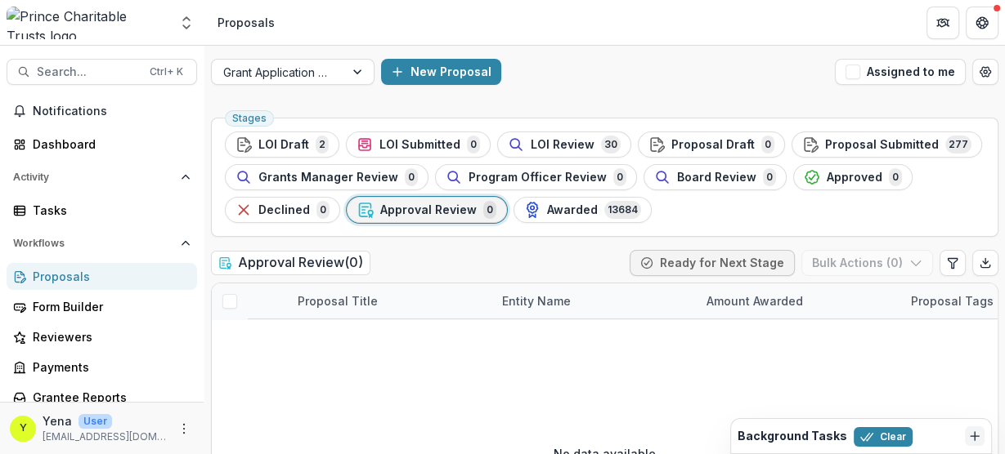
click at [513, 253] on div "Approval Review ( 0 ) Ready for Next Stage Bulk Actions ( 0 )" at bounding box center [604, 266] width 787 height 33
click at [694, 213] on ul "Stages LOI Draft 2 LOI Submitted 0 LOI Review 30 Proposal Draft 0 Proposal Subm…" at bounding box center [604, 178] width 759 height 92
click at [472, 250] on div "Approval Review ( 0 ) Ready for Next Stage Bulk Actions ( 0 )" at bounding box center [604, 266] width 787 height 33
click at [420, 109] on div "Grant Application Process New Proposal Assigned to me Stages LOI Draft 2 LOI Su…" at bounding box center [604, 315] width 800 height 538
click at [680, 212] on ul "Stages LOI Draft 2 LOI Submitted 0 LOI Review 30 Proposal Draft 0 Proposal Subm…" at bounding box center [604, 178] width 759 height 92
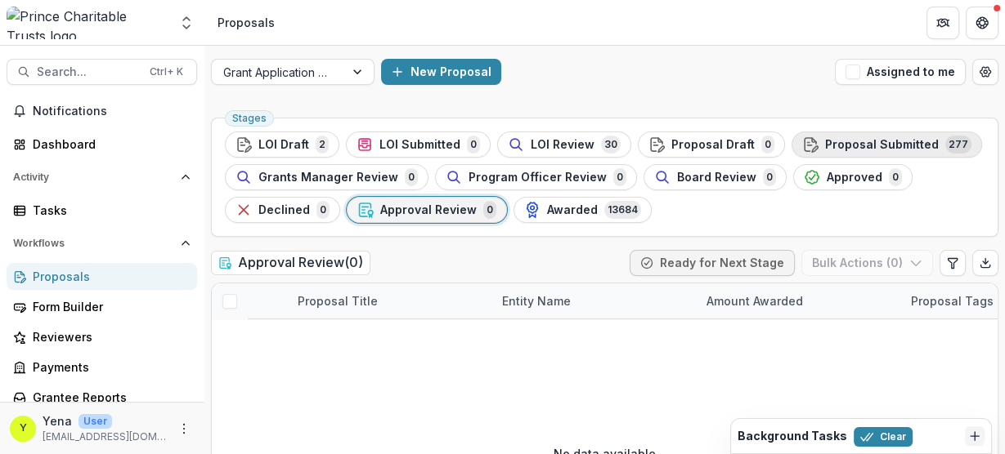
click at [825, 141] on span "Proposal Submitted" at bounding box center [882, 145] width 114 height 14
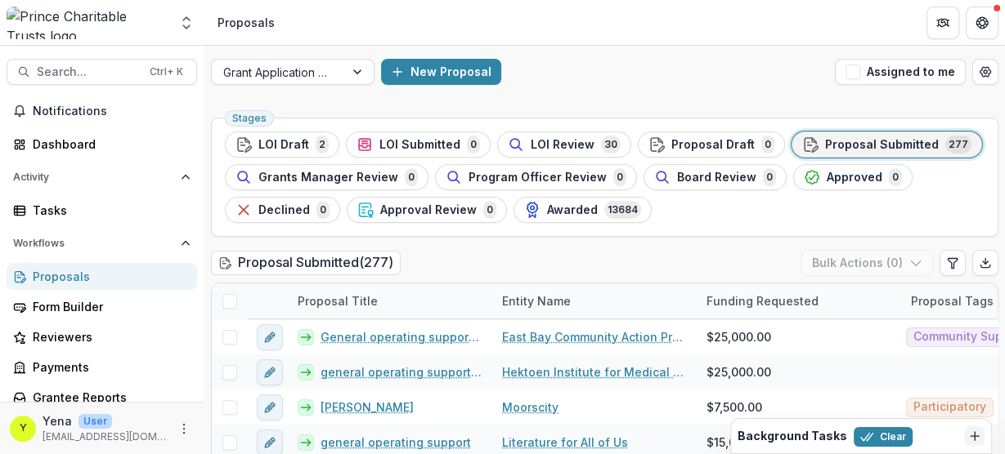
click at [527, 111] on div "Stages LOI Draft 2 LOI Submitted 0 LOI Review 30 Proposal Draft 0 Proposal Subm…" at bounding box center [604, 347] width 800 height 472
click at [508, 115] on div "Stages LOI Draft 2 LOI Submitted 0 LOI Review 30 Proposal Draft 0 Proposal Subm…" at bounding box center [604, 347] width 800 height 472
click at [503, 121] on div "Stages LOI Draft 2 LOI Submitted 0 LOI Review 30 Proposal Draft 0 Proposal Subm…" at bounding box center [604, 177] width 787 height 119
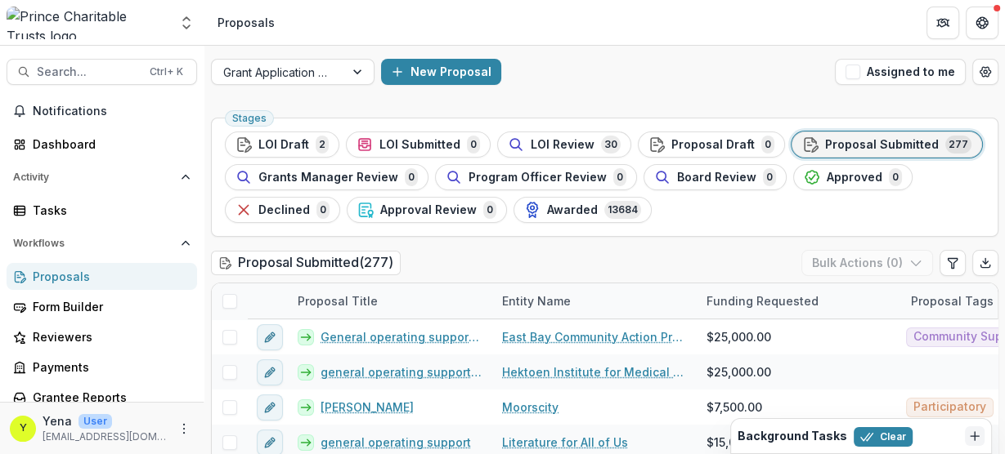
click at [559, 122] on div "Stages LOI Draft 2 LOI Submitted 0 LOI Review 30 Proposal Draft 0 Proposal Subm…" at bounding box center [604, 177] width 787 height 119
click at [525, 119] on div "Stages LOI Draft 2 LOI Submitted 0 LOI Review 30 Proposal Draft 0 Proposal Subm…" at bounding box center [604, 177] width 787 height 119
click at [520, 146] on div "LOI Review 30" at bounding box center [564, 145] width 113 height 18
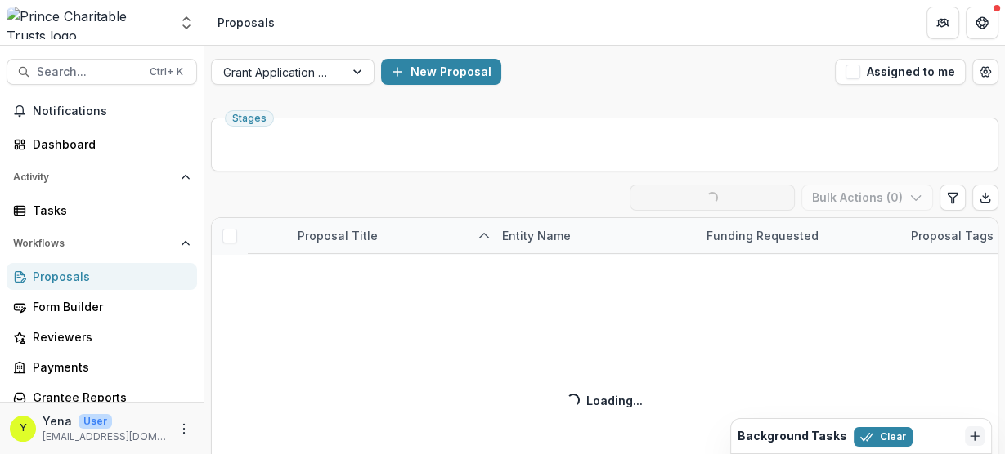
click at [592, 74] on div "New Proposal" at bounding box center [604, 72] width 447 height 26
click at [320, 102] on div "Grant Application Process New Proposal Assigned to me Stages LOI Review ( 30 ) …" at bounding box center [604, 282] width 800 height 472
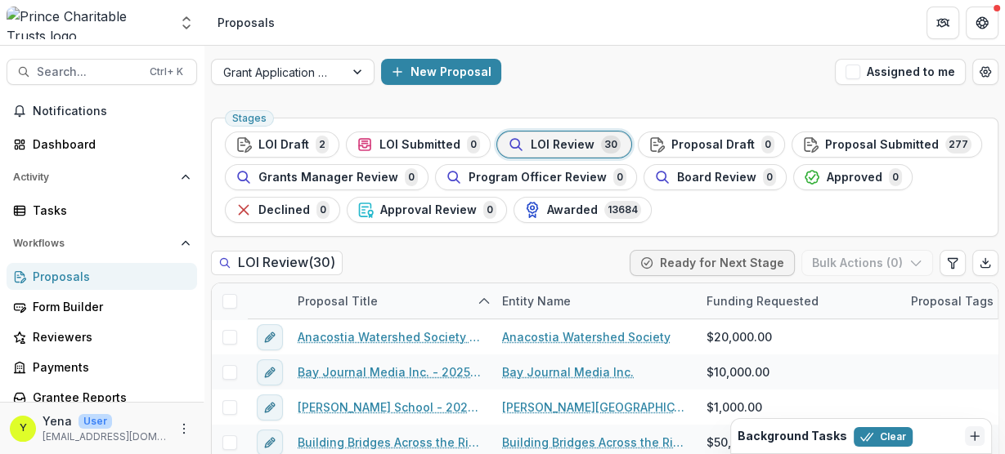
click at [319, 102] on div "Grant Application Process New Proposal Assigned to me Stages LOI Draft 2 LOI Su…" at bounding box center [604, 315] width 800 height 538
click at [393, 251] on div "LOI Review ( 30 ) Ready for Next Stage Bulk Actions ( 0 )" at bounding box center [604, 266] width 787 height 33
drag, startPoint x: 598, startPoint y: 86, endPoint x: 544, endPoint y: 131, distance: 69.6
click at [597, 86] on div "Grant Application Process New Proposal Assigned to me" at bounding box center [604, 72] width 800 height 52
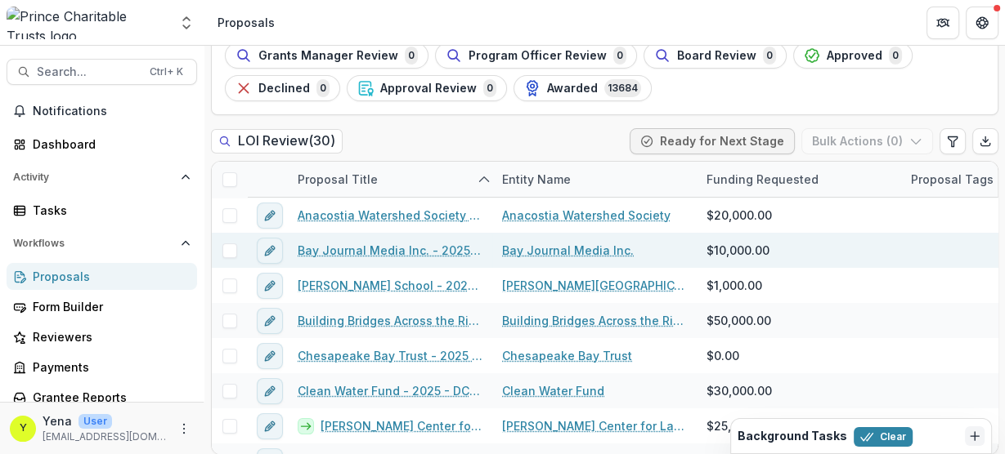
scroll to position [128, 0]
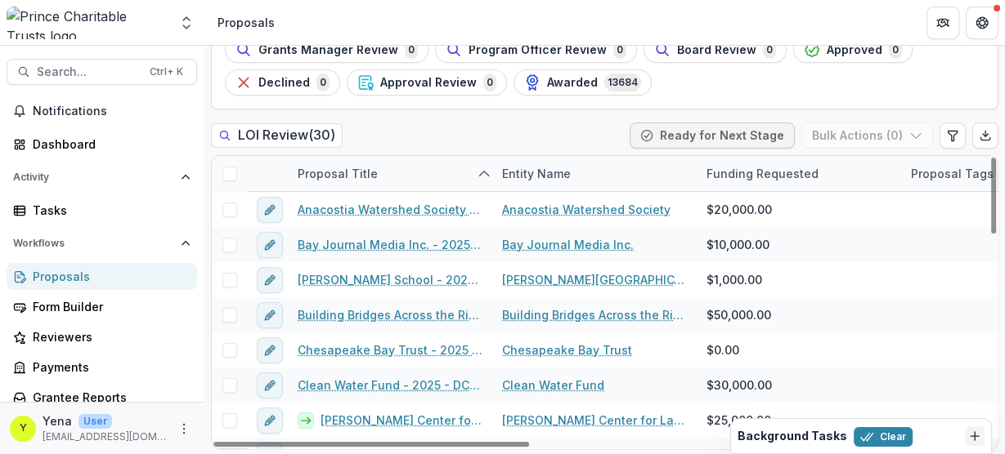
click at [394, 135] on div "LOI Review ( 30 ) Ready for Next Stage Bulk Actions ( 0 )" at bounding box center [604, 139] width 787 height 33
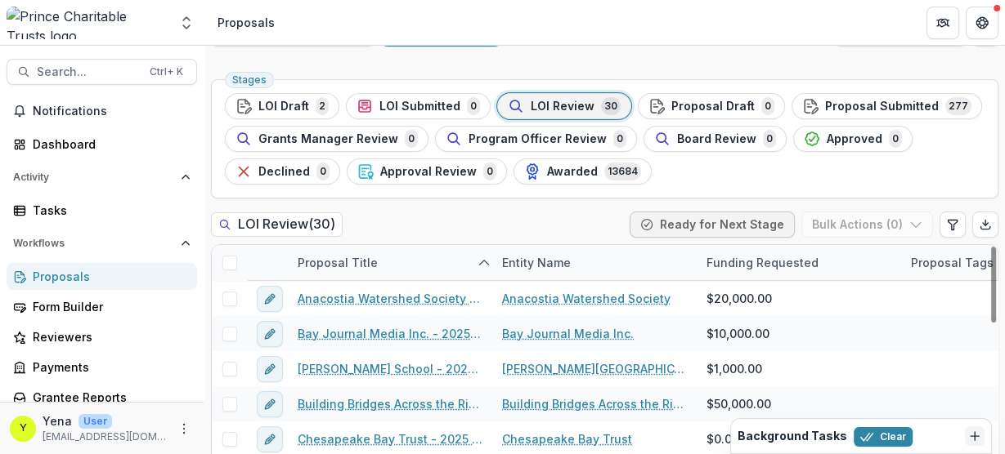
scroll to position [0, 0]
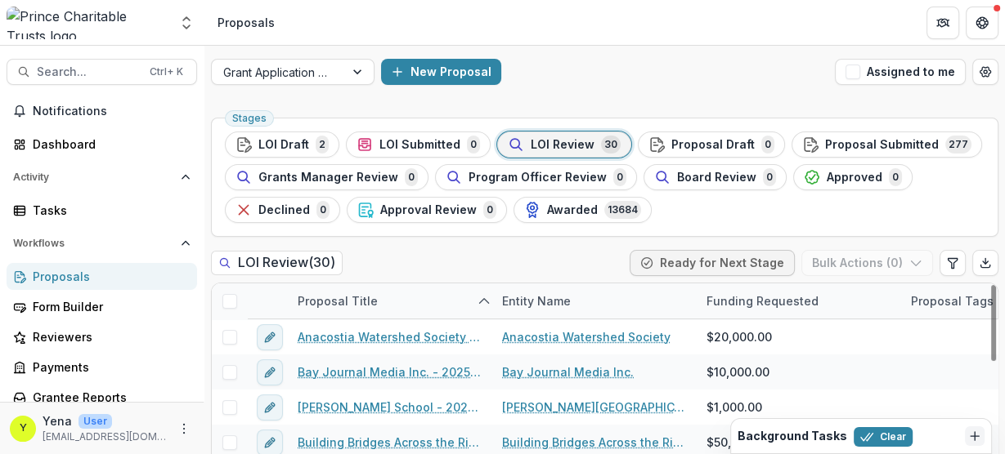
click at [633, 95] on div "Grant Application Process New Proposal Assigned to me" at bounding box center [604, 72] width 800 height 52
click at [620, 87] on div "Grant Application Process New Proposal Assigned to me" at bounding box center [604, 72] width 800 height 52
click at [668, 101] on div "Grant Application Process New Proposal Assigned to me Stages LOI Draft 2 LOI Su…" at bounding box center [604, 315] width 800 height 538
click at [598, 105] on div "Grant Application Process New Proposal Assigned to me Stages LOI Draft 2 LOI Su…" at bounding box center [604, 315] width 800 height 538
click at [600, 92] on div "Grant Application Process New Proposal Assigned to me" at bounding box center [604, 72] width 800 height 52
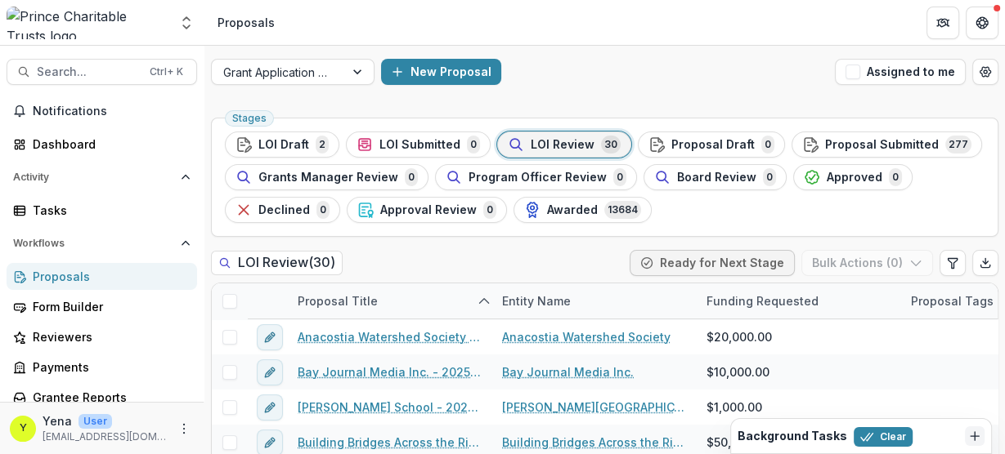
click at [826, 105] on div "Grant Application Process New Proposal Assigned to me Stages LOI Draft 2 LOI Su…" at bounding box center [604, 315] width 800 height 538
click at [785, 105] on div "Grant Application Process New Proposal Assigned to me Stages LOI Draft 2 LOI Su…" at bounding box center [604, 315] width 800 height 538
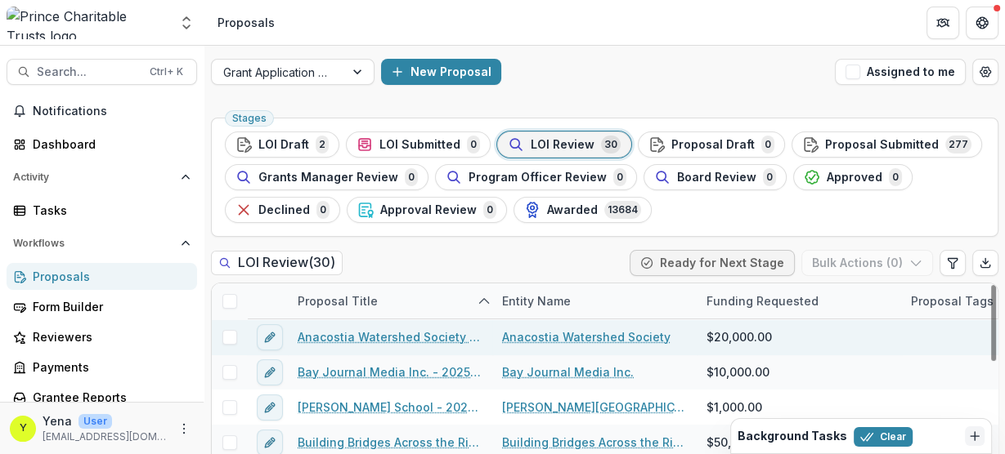
click at [367, 338] on link "Anacostia Watershed Society - 2025 - DC - Full Application" at bounding box center [390, 337] width 185 height 17
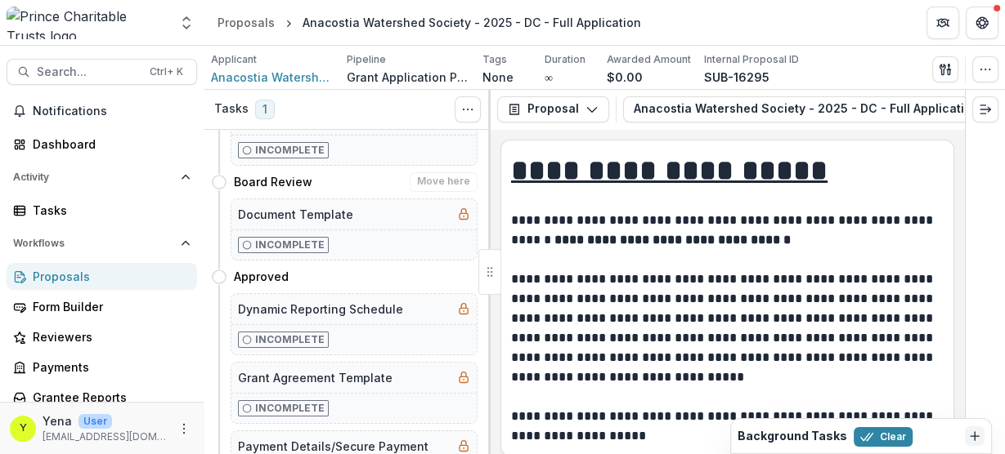
scroll to position [523, 0]
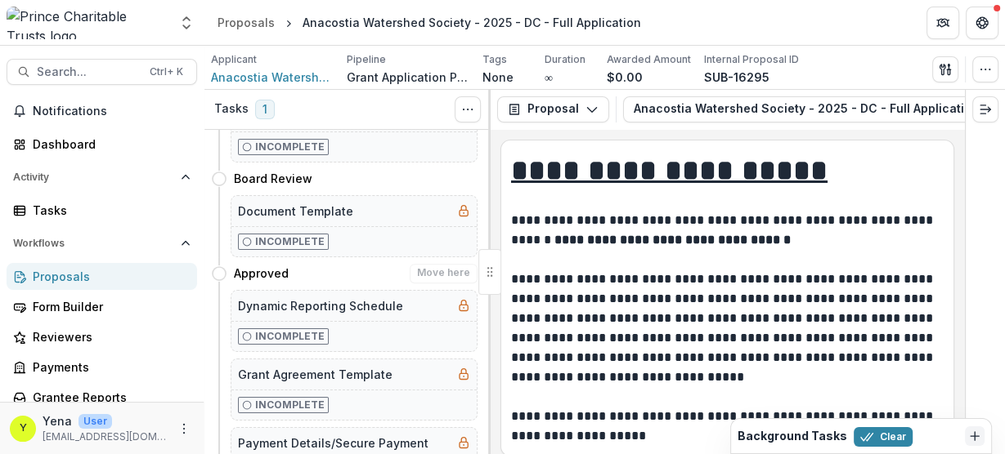
click at [262, 267] on h4 "Approved" at bounding box center [261, 273] width 55 height 17
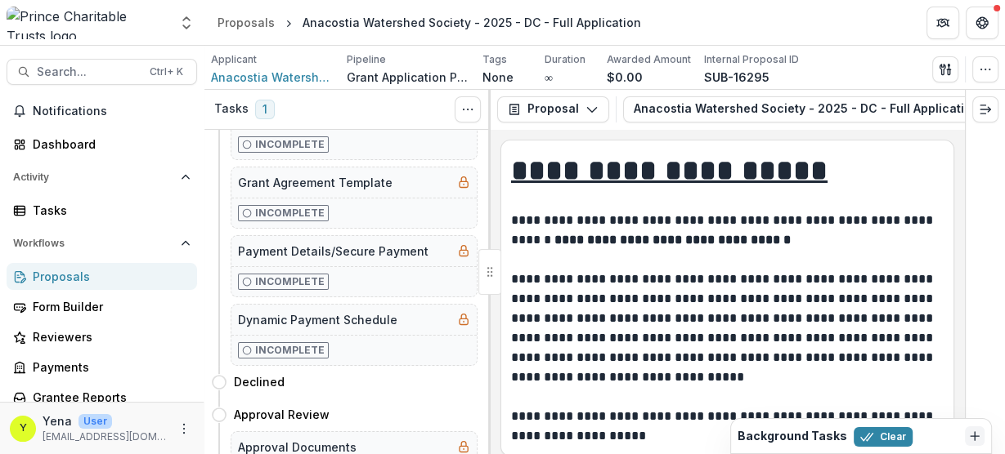
scroll to position [719, 0]
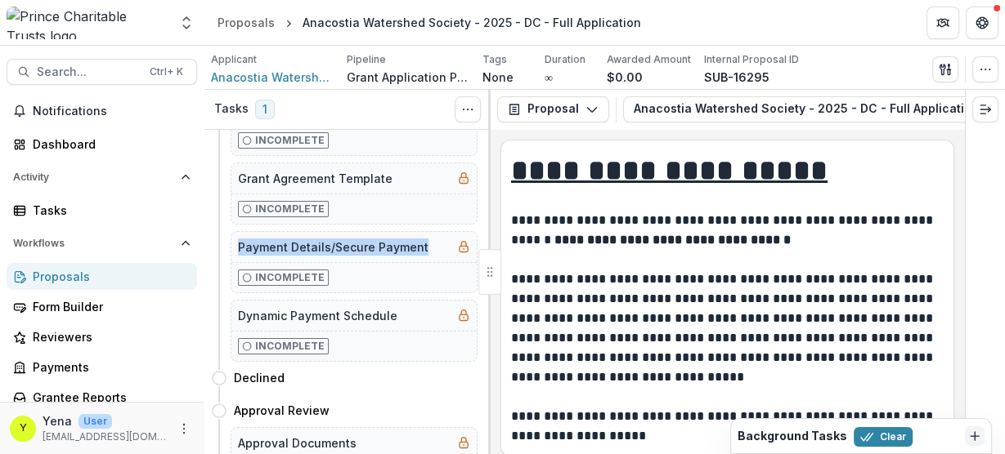
drag, startPoint x: 236, startPoint y: 236, endPoint x: 428, endPoint y: 238, distance: 192.1
click at [428, 238] on div "Payment Details/Secure Payment" at bounding box center [353, 247] width 245 height 30
click at [347, 239] on h5 "Payment Details/Secure Payment" at bounding box center [333, 247] width 190 height 17
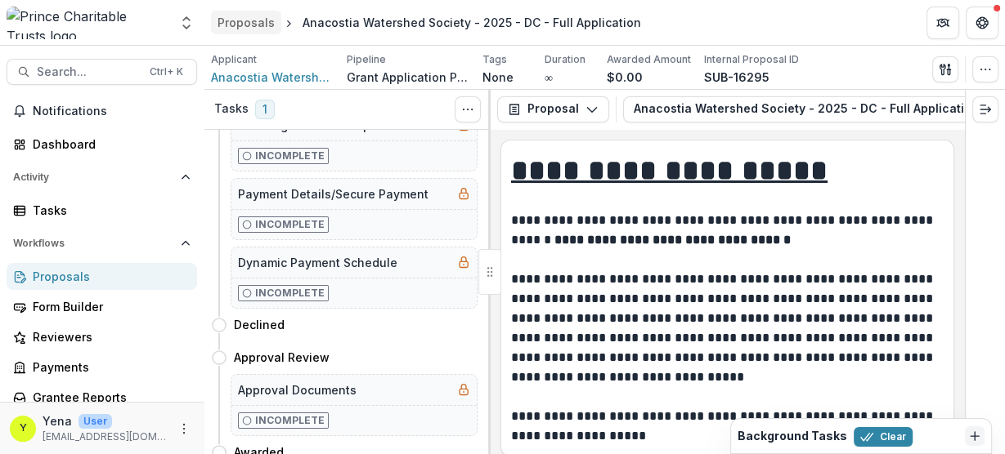
click at [254, 21] on div "Proposals" at bounding box center [245, 22] width 57 height 17
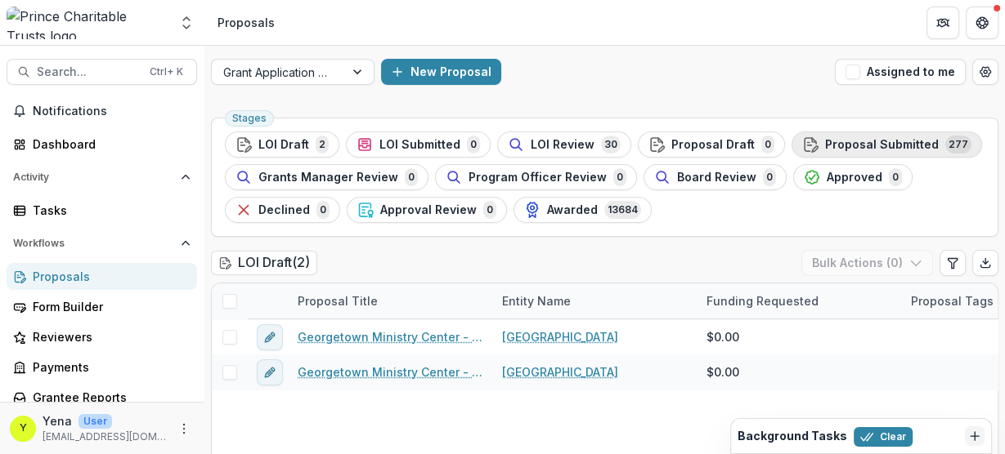
click at [602, 79] on div "New Proposal" at bounding box center [604, 72] width 447 height 26
click at [835, 147] on span "Proposal Submitted" at bounding box center [882, 145] width 114 height 14
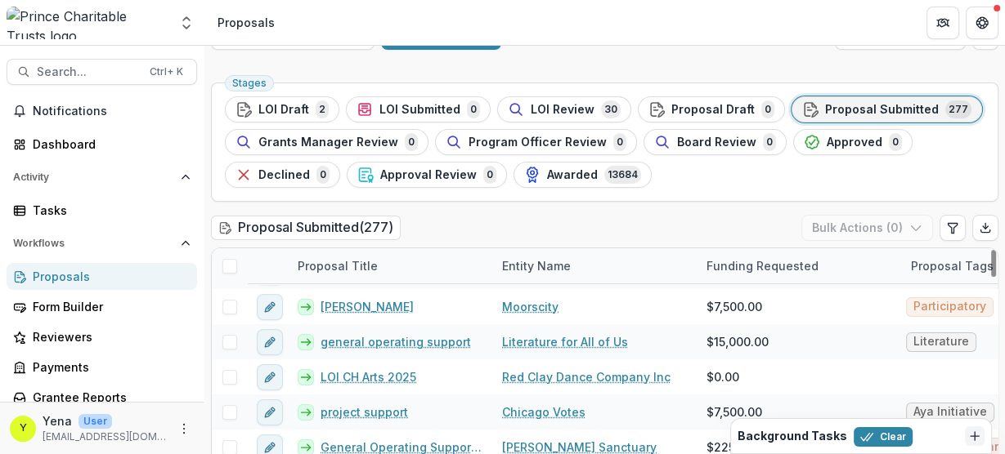
scroll to position [65, 0]
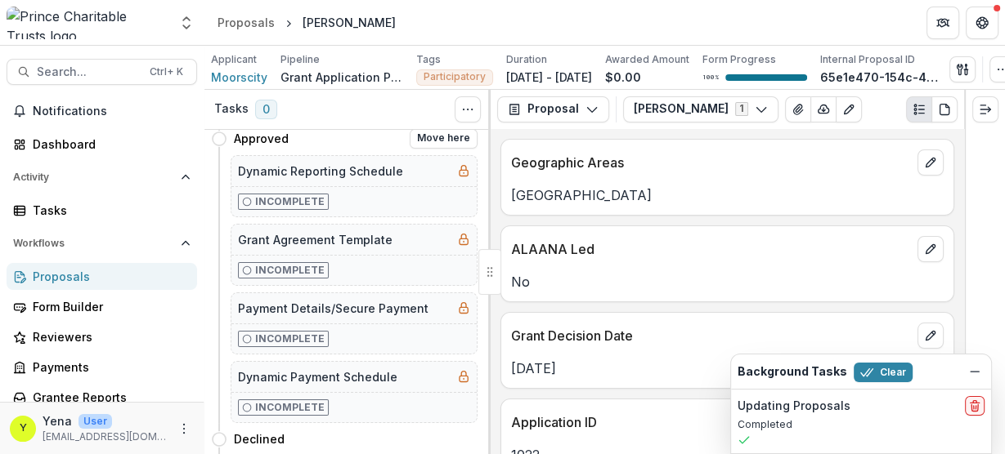
scroll to position [563, 0]
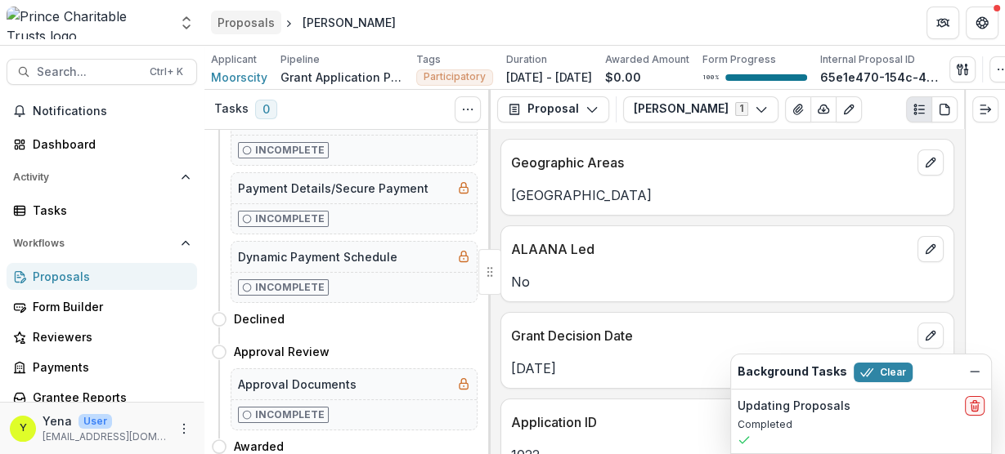
click at [241, 18] on div "Proposals" at bounding box center [245, 22] width 57 height 17
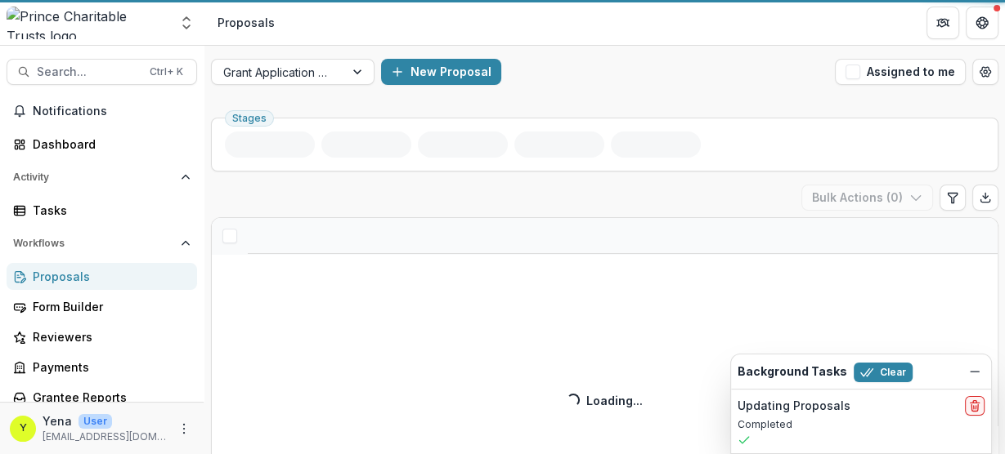
click at [620, 52] on div "Grant Application Process New Proposal Assigned to me" at bounding box center [604, 72] width 800 height 52
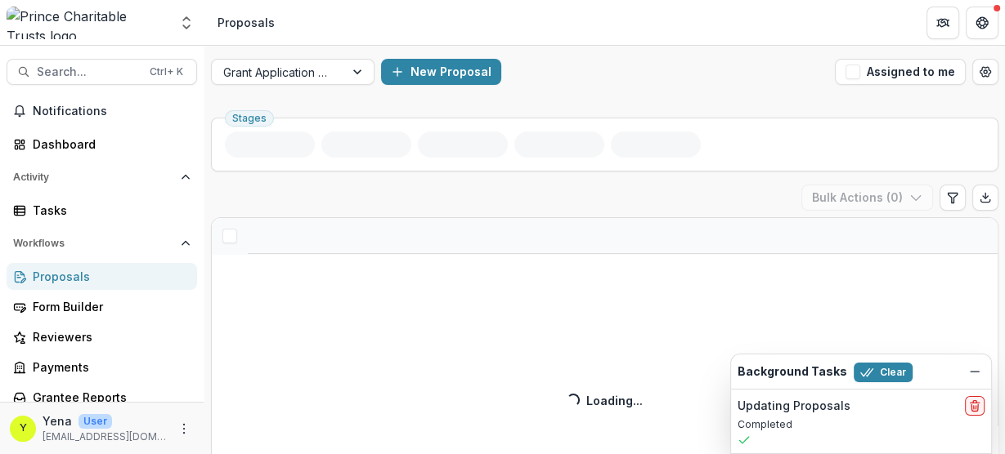
click at [718, 45] on div "Aggregate Analysis Foundations Prince Charitable Trusts Nonprofits The Wonderfu…" at bounding box center [502, 23] width 1005 height 46
click at [683, 75] on div "New Proposal" at bounding box center [604, 72] width 447 height 26
click at [651, 80] on div "New Proposal" at bounding box center [604, 72] width 447 height 26
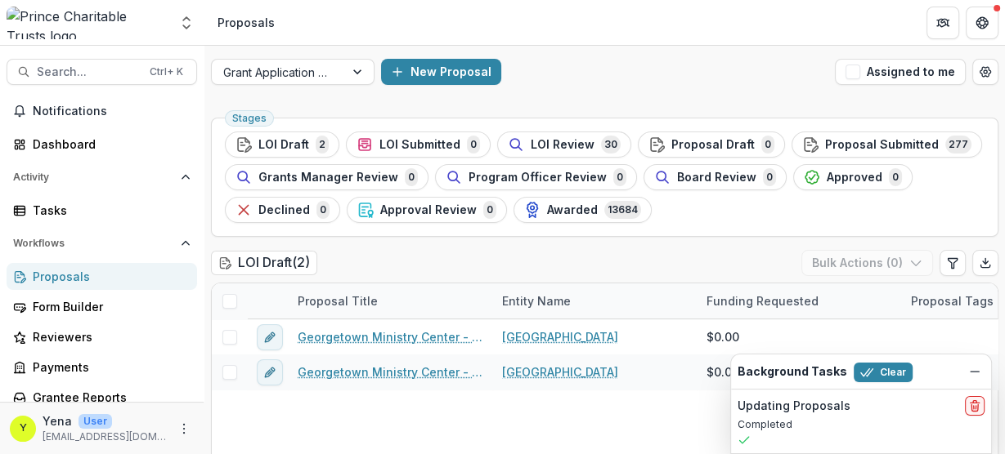
click at [651, 80] on div "New Proposal" at bounding box center [604, 72] width 447 height 26
click at [825, 140] on span "Proposal Submitted" at bounding box center [882, 145] width 114 height 14
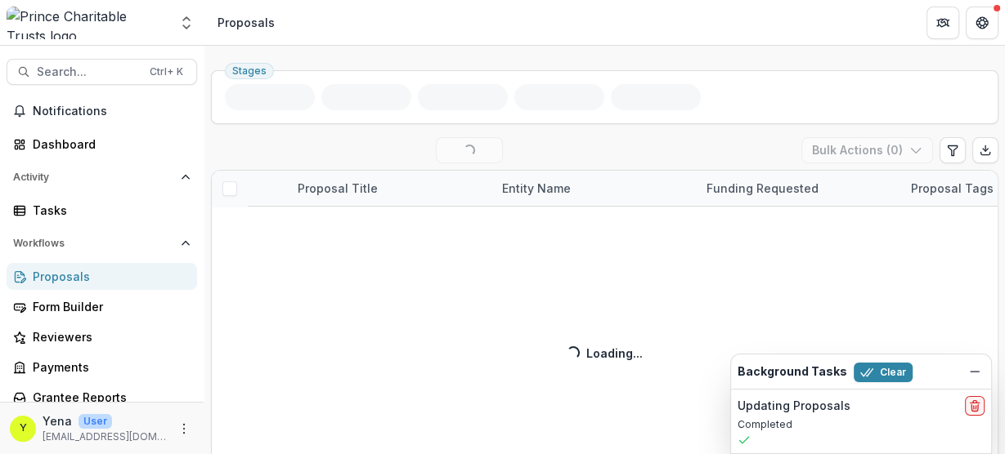
scroll to position [62, 0]
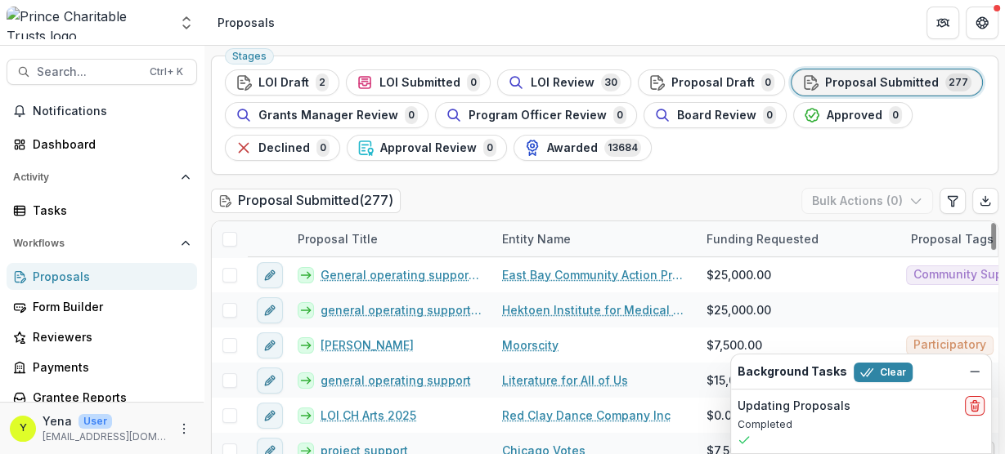
click at [438, 192] on div "Proposal Submitted ( 277 ) Bulk Actions ( 0 )" at bounding box center [604, 204] width 787 height 33
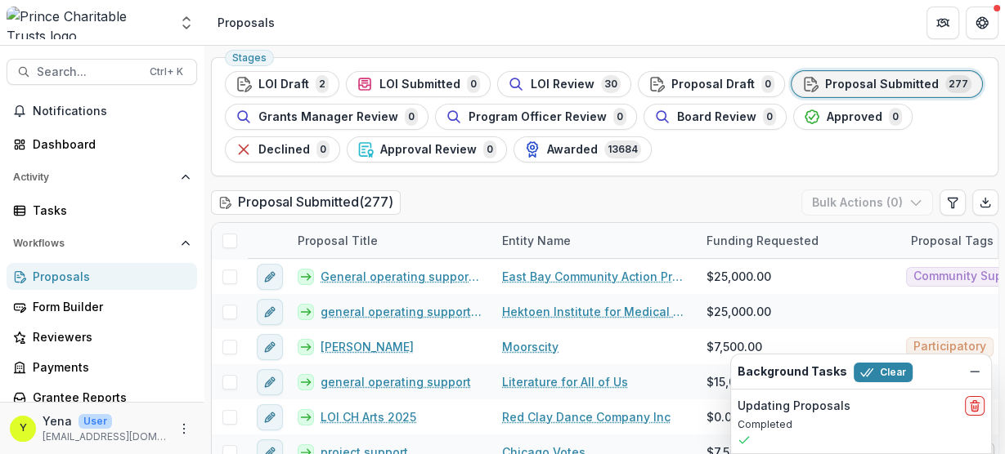
scroll to position [128, 0]
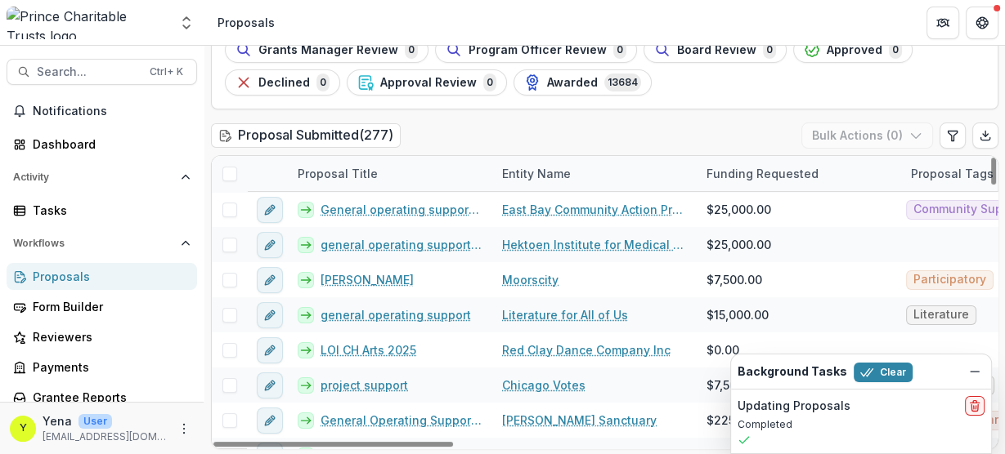
click at [468, 132] on div "Proposal Submitted ( 277 ) Bulk Actions ( 0 )" at bounding box center [604, 139] width 787 height 33
click at [347, 179] on div "Proposal Title" at bounding box center [338, 173] width 100 height 17
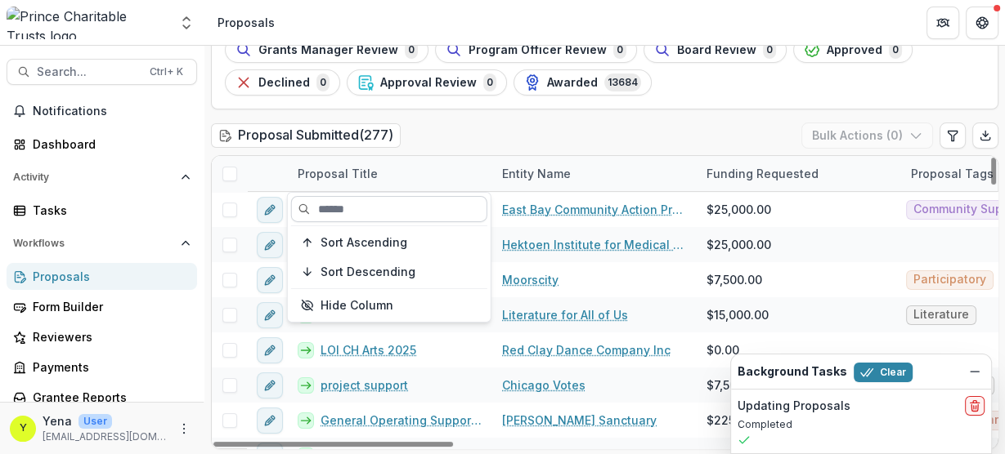
click at [354, 202] on input at bounding box center [389, 209] width 196 height 26
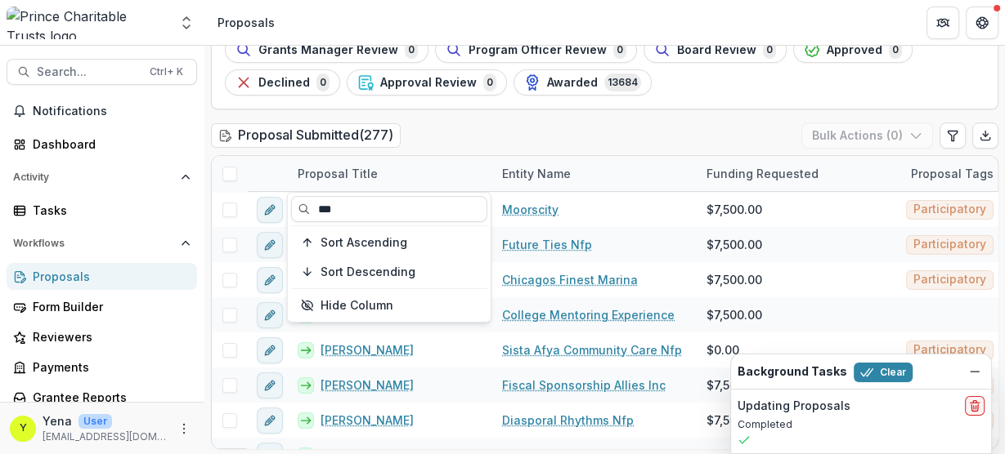
type input "***"
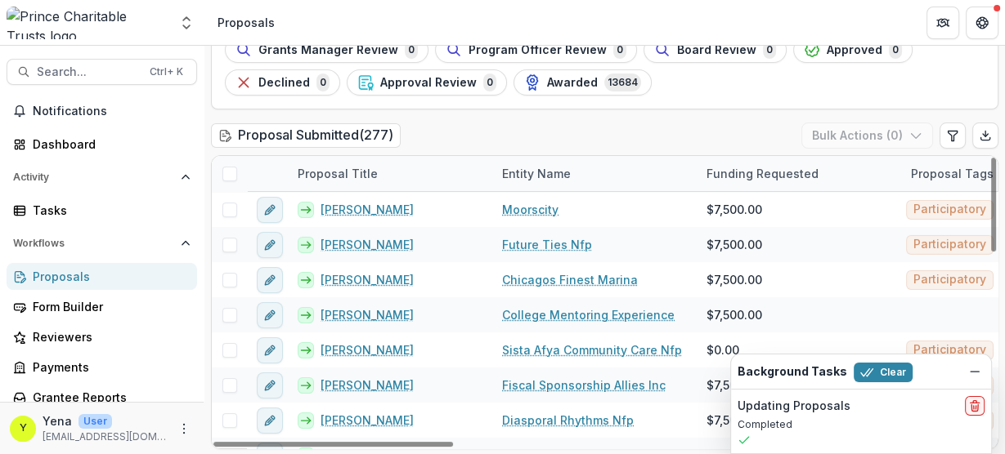
click at [426, 138] on div "Proposal Submitted ( 277 ) Bulk Actions ( 0 )" at bounding box center [604, 139] width 787 height 33
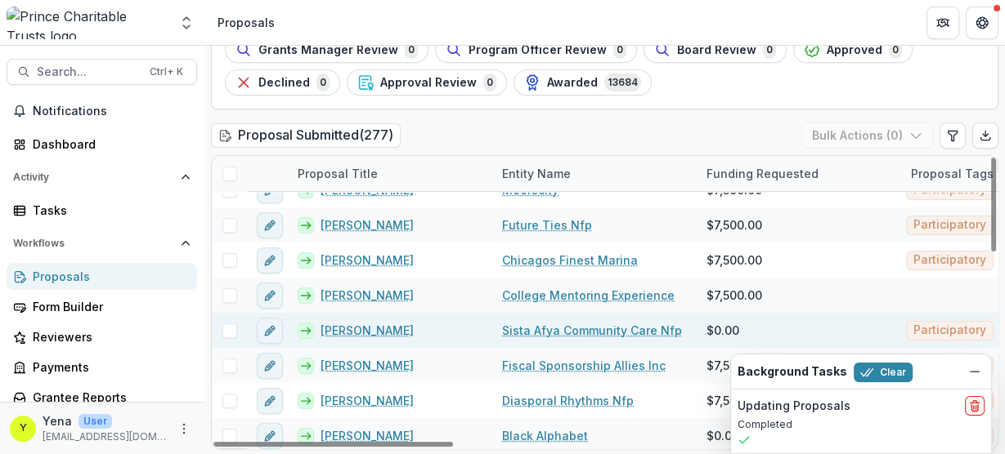
scroll to position [0, 0]
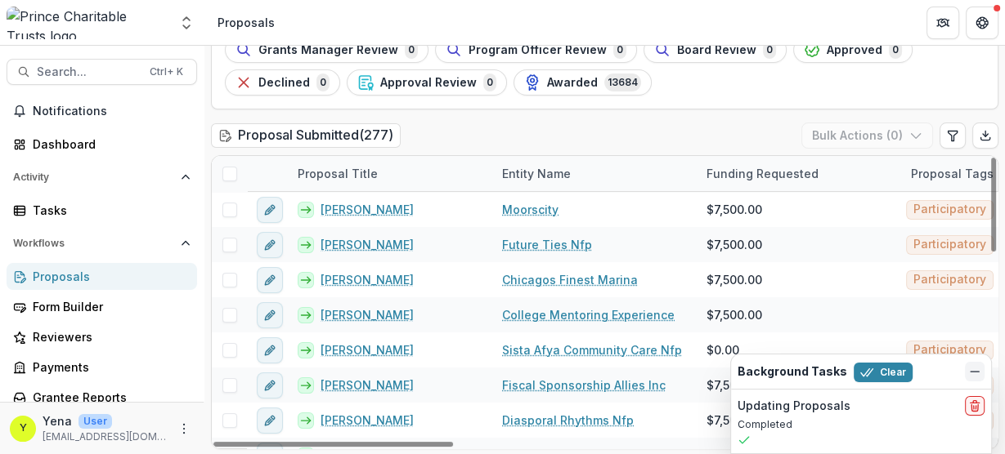
click at [968, 373] on icon "Dismiss" at bounding box center [974, 371] width 13 height 13
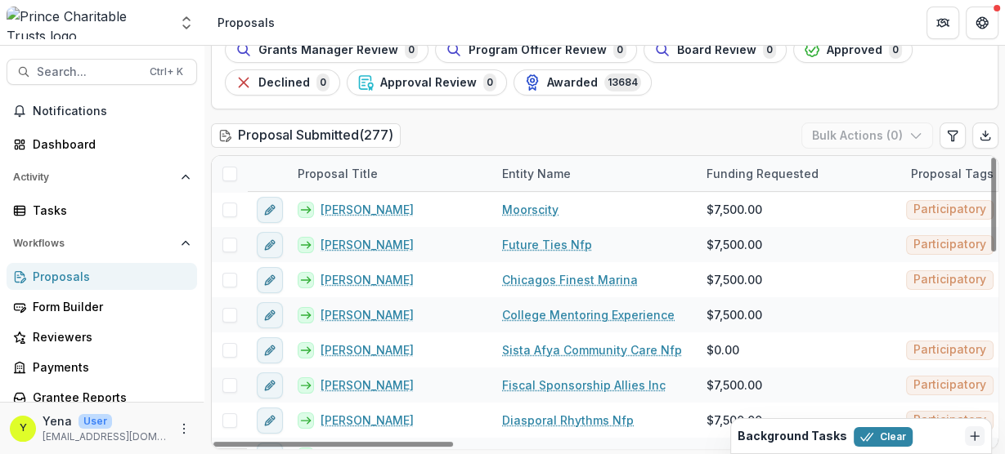
click at [542, 123] on div "Proposal Submitted ( 277 ) Bulk Actions ( 0 )" at bounding box center [604, 139] width 787 height 33
click at [356, 169] on div "Proposal Title" at bounding box center [338, 173] width 100 height 17
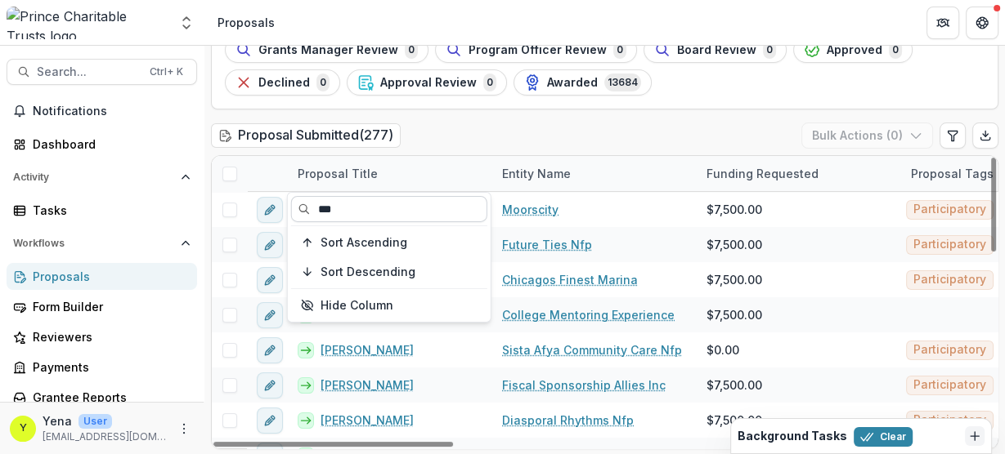
click at [341, 204] on input "***" at bounding box center [389, 209] width 196 height 26
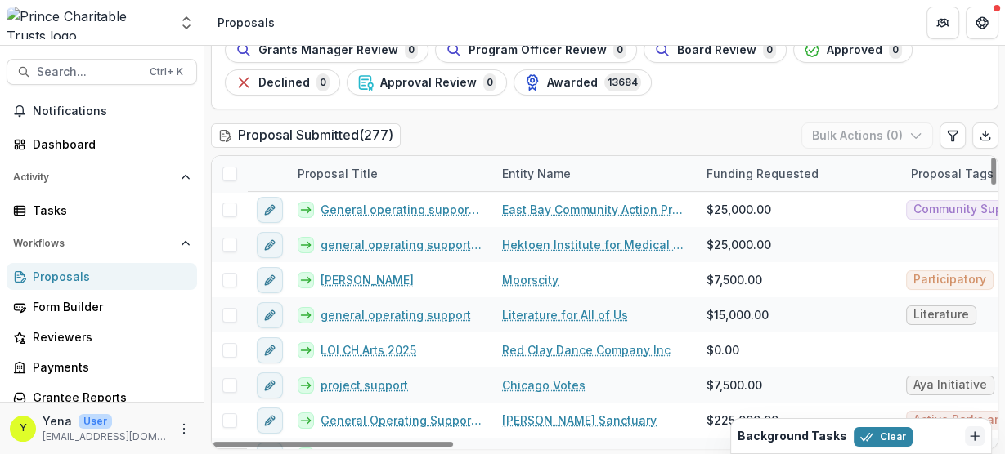
click at [453, 152] on div "Proposal Submitted ( 277 ) Bulk Actions ( 0 )" at bounding box center [604, 139] width 787 height 33
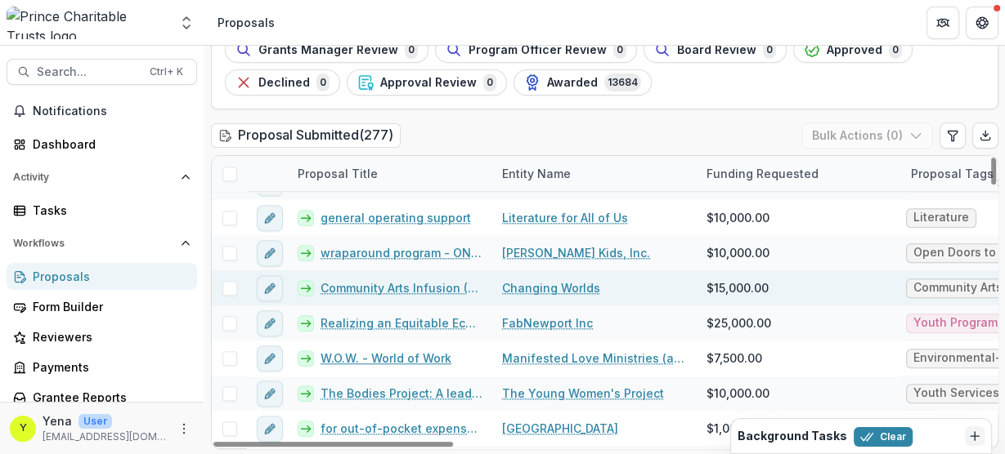
scroll to position [1177, 0]
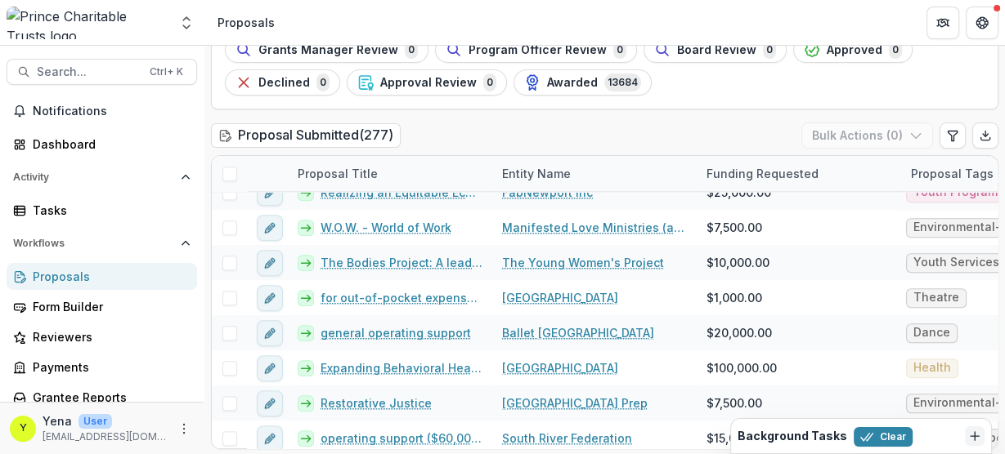
click at [506, 139] on div "Proposal Submitted ( 277 ) Bulk Actions ( 0 )" at bounding box center [604, 139] width 787 height 33
click at [457, 132] on div "Proposal Submitted ( 277 ) Bulk Actions ( 0 )" at bounding box center [604, 139] width 787 height 33
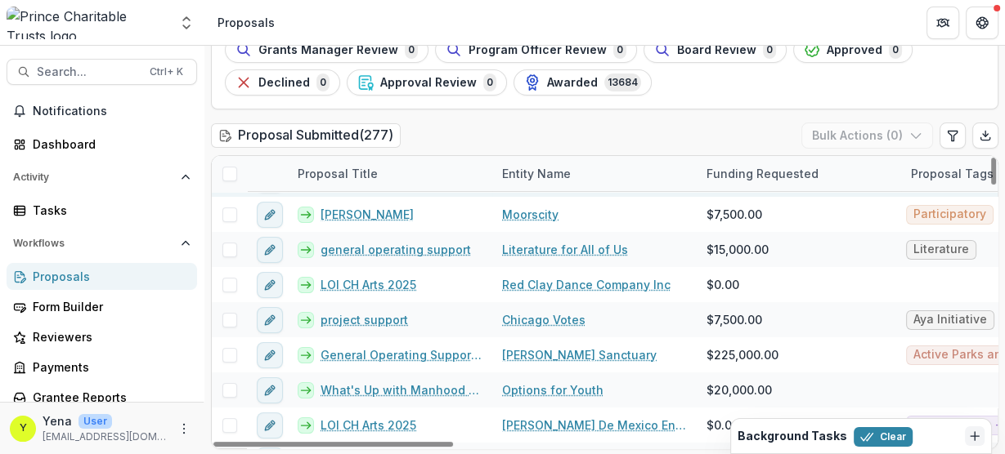
scroll to position [0, 0]
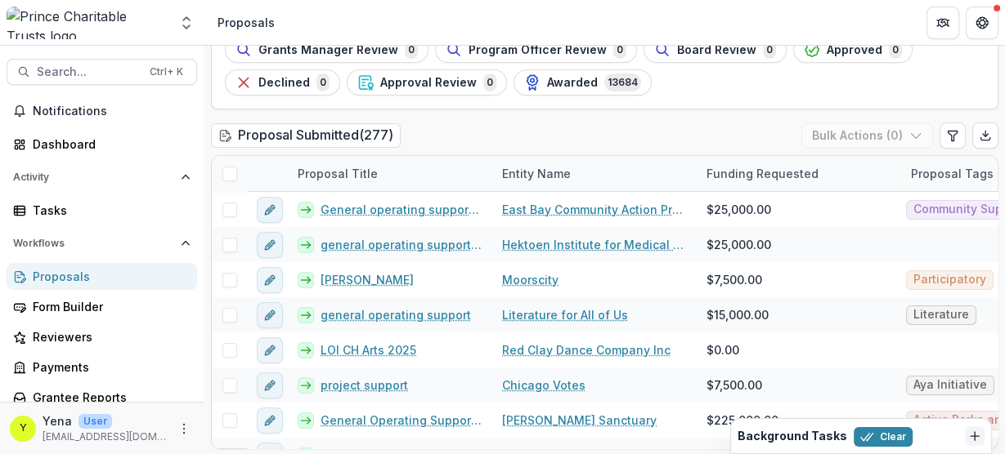
click at [452, 137] on div "Proposal Submitted ( 277 ) Bulk Actions ( 0 )" at bounding box center [604, 139] width 787 height 33
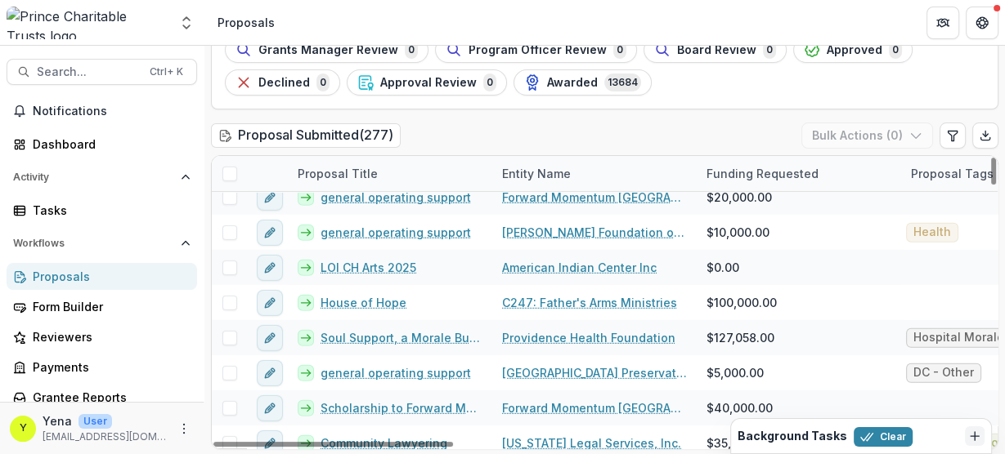
scroll to position [4120, 0]
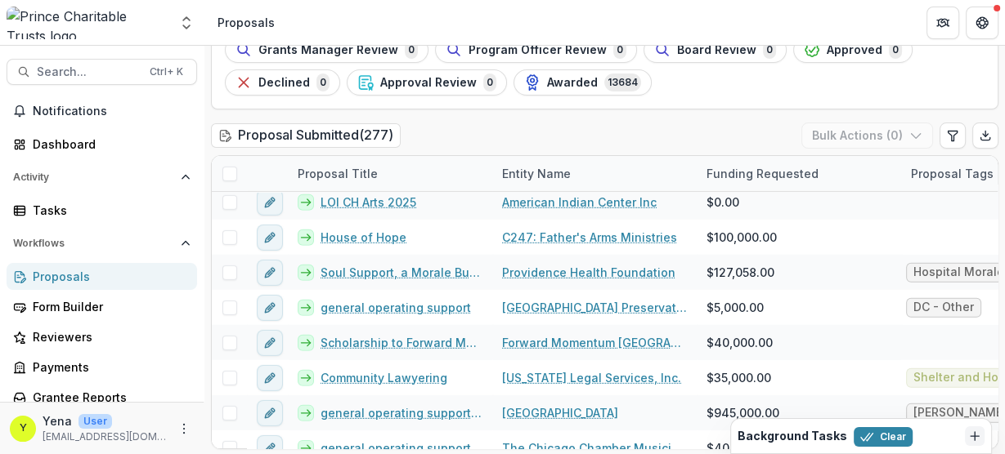
click at [497, 126] on div "Proposal Submitted ( 277 ) Bulk Actions ( 0 )" at bounding box center [604, 139] width 787 height 33
click at [489, 134] on div "Proposal Submitted ( 277 ) Bulk Actions ( 0 )" at bounding box center [604, 139] width 787 height 33
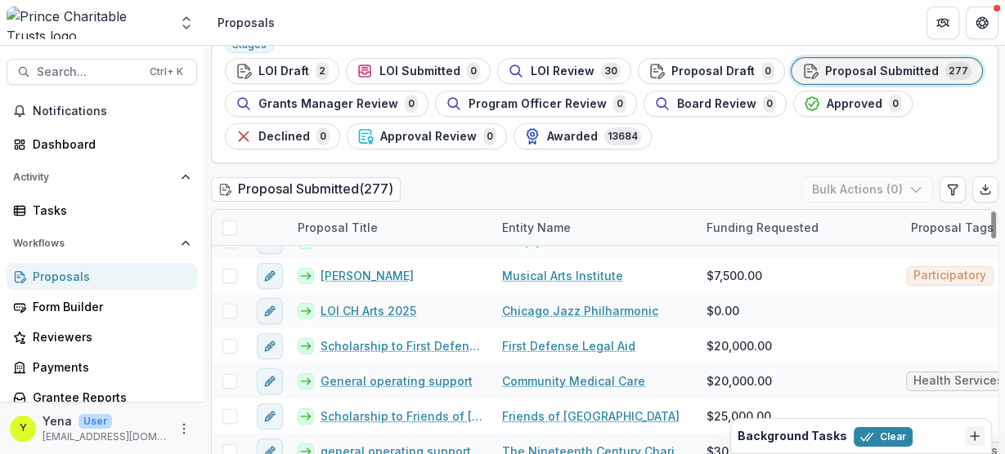
scroll to position [0, 0]
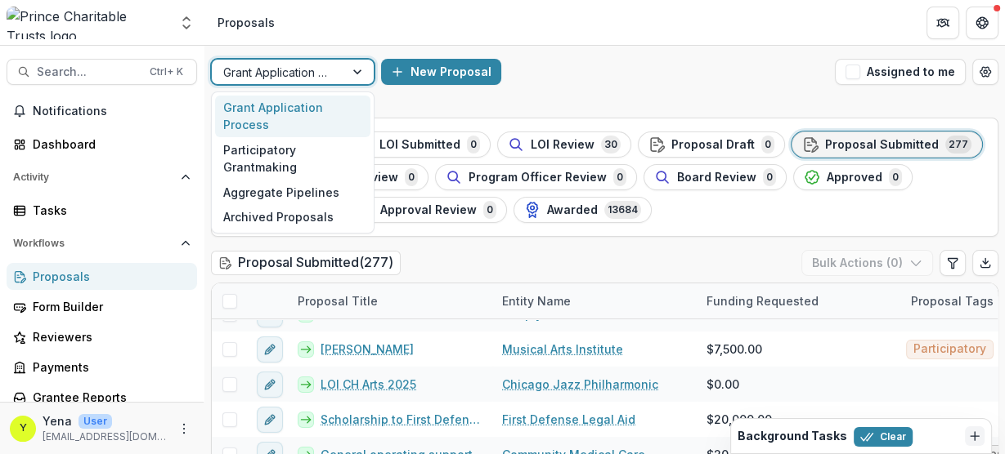
click at [320, 74] on div at bounding box center [278, 72] width 110 height 20
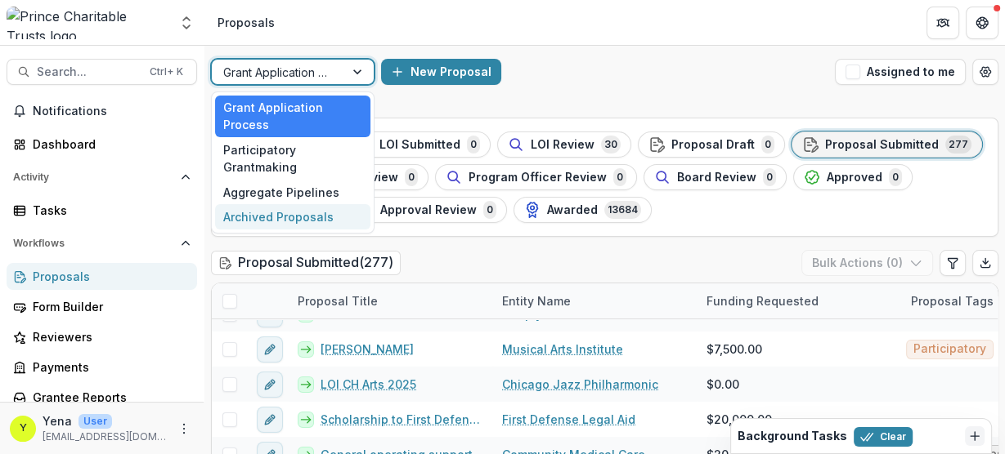
click at [275, 221] on div "Archived Proposals" at bounding box center [292, 216] width 155 height 25
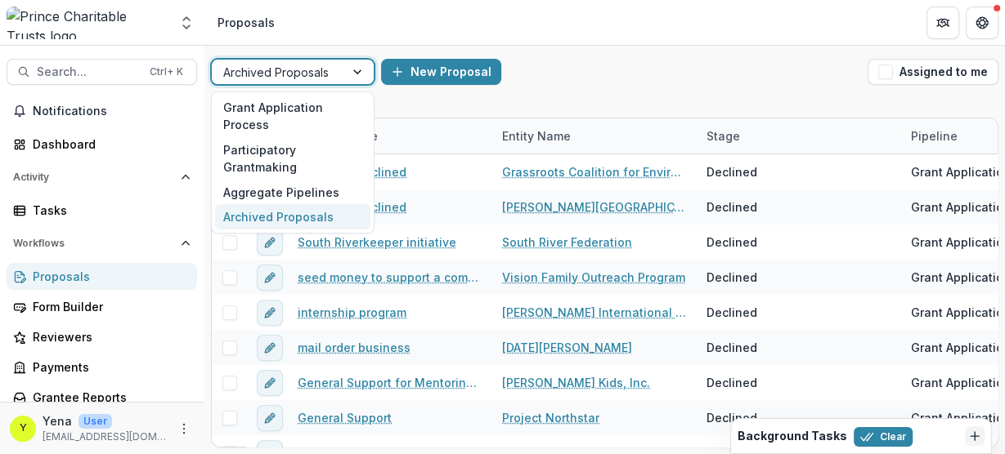
click at [329, 76] on div at bounding box center [278, 72] width 110 height 20
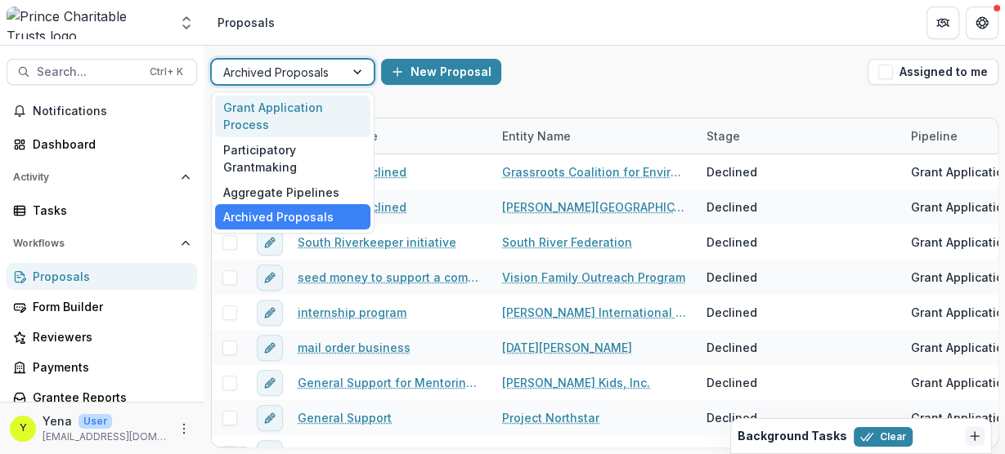
click at [259, 114] on div "Grant Application Process" at bounding box center [292, 117] width 155 height 43
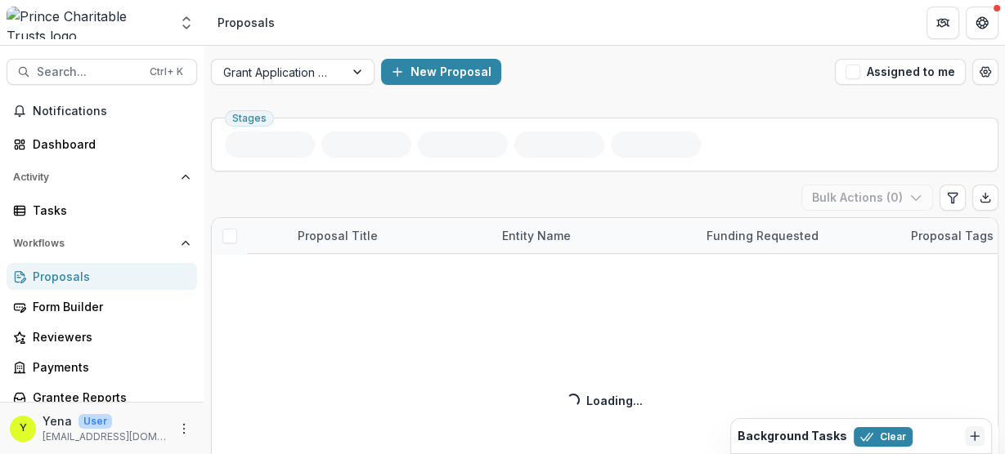
click at [584, 98] on div "Grant Application Process New Proposal Assigned to me Stages Proposal Submitted…" at bounding box center [604, 282] width 800 height 472
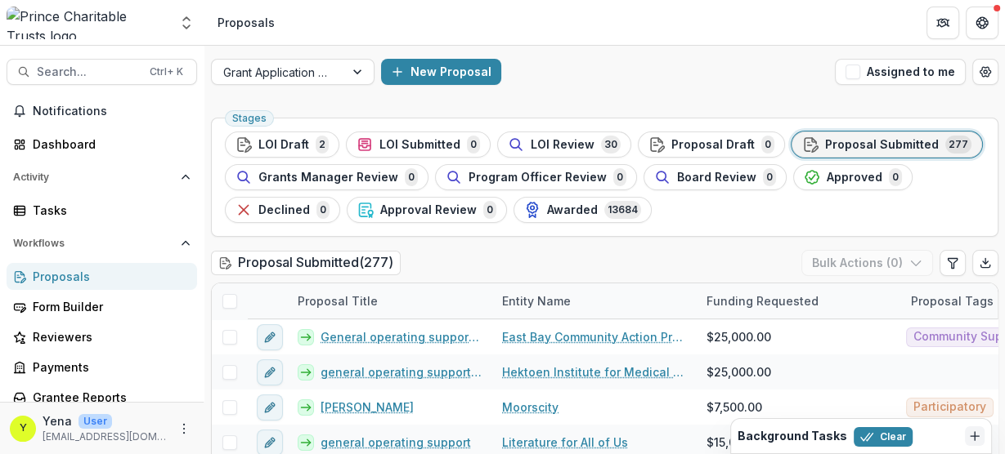
click at [608, 65] on div "New Proposal" at bounding box center [604, 72] width 447 height 26
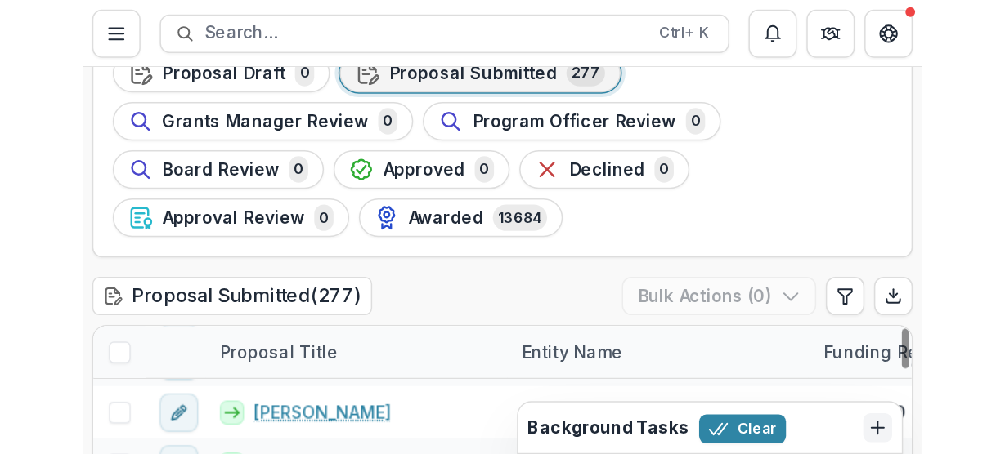
scroll to position [161, 0]
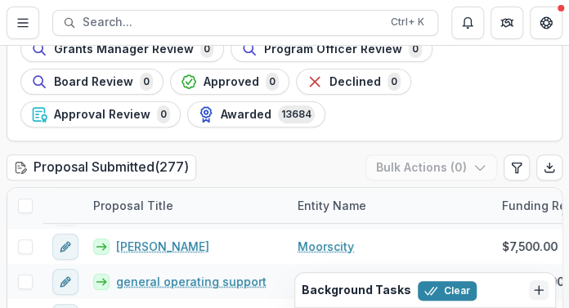
click at [39, 147] on div "Stages LOI Draft 2 LOI Submitted 0 LOI Review 30 Proposal Draft 0 Proposal Subm…" at bounding box center [284, 219] width 569 height 538
click at [38, 152] on div "Stages LOI Draft 2 LOI Submitted 0 LOI Review 30 Proposal Draft 0 Proposal Subm…" at bounding box center [284, 219] width 569 height 538
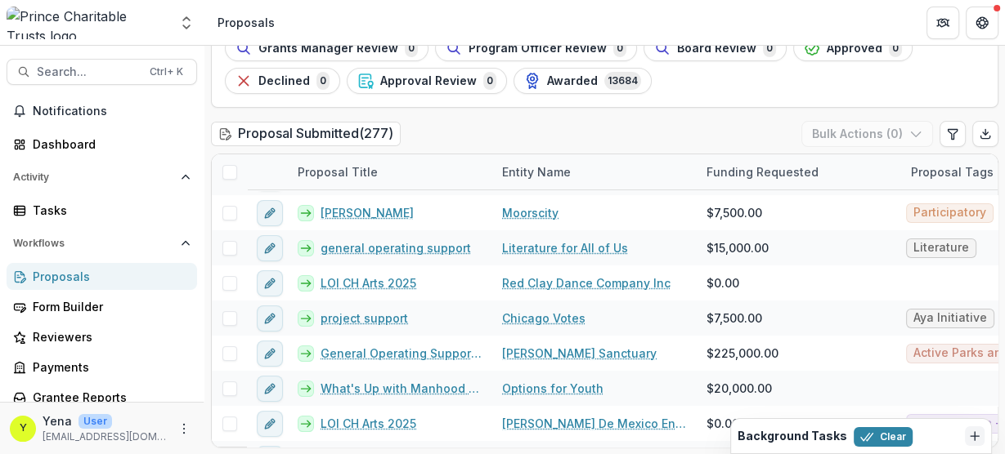
scroll to position [128, 0]
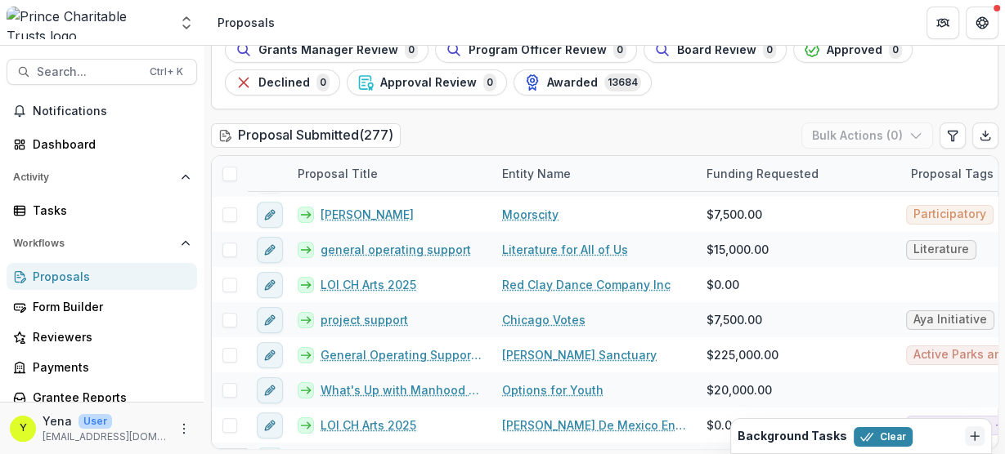
click at [481, 142] on div "Proposal Submitted ( 277 ) Bulk Actions ( 0 )" at bounding box center [604, 139] width 787 height 33
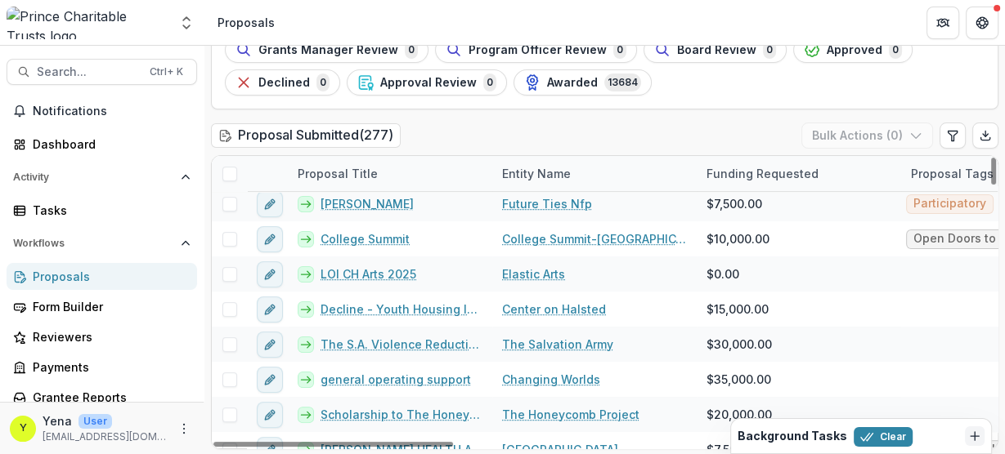
scroll to position [0, 0]
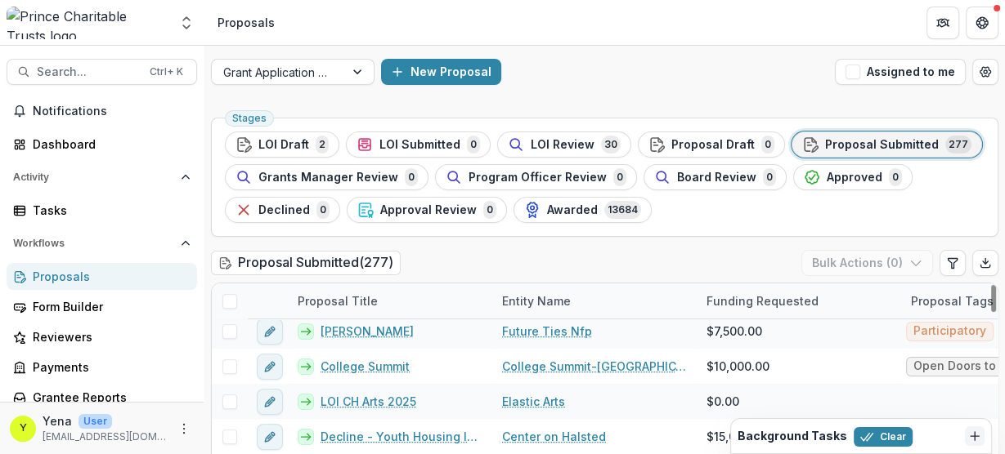
click at [234, 298] on span at bounding box center [229, 301] width 15 height 15
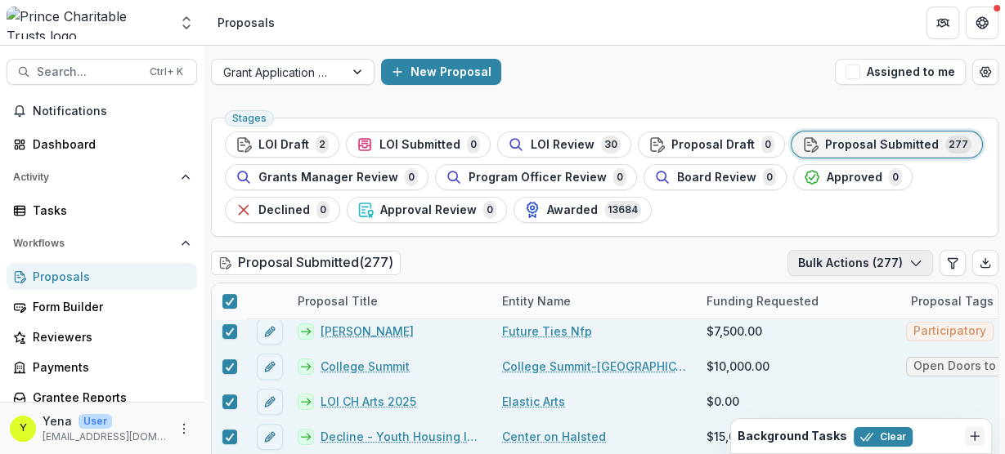
click at [896, 266] on button "Bulk Actions ( 277 )" at bounding box center [859, 263] width 145 height 26
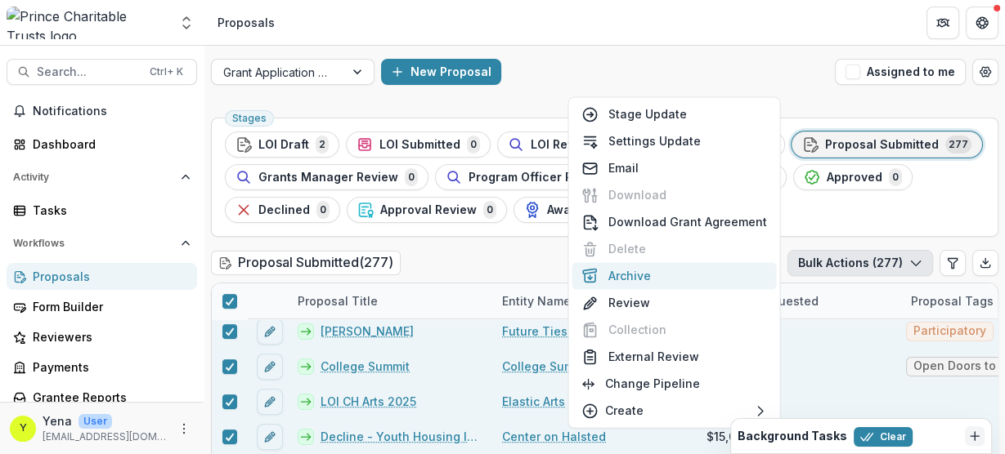
click at [619, 276] on button "Archive" at bounding box center [673, 275] width 204 height 27
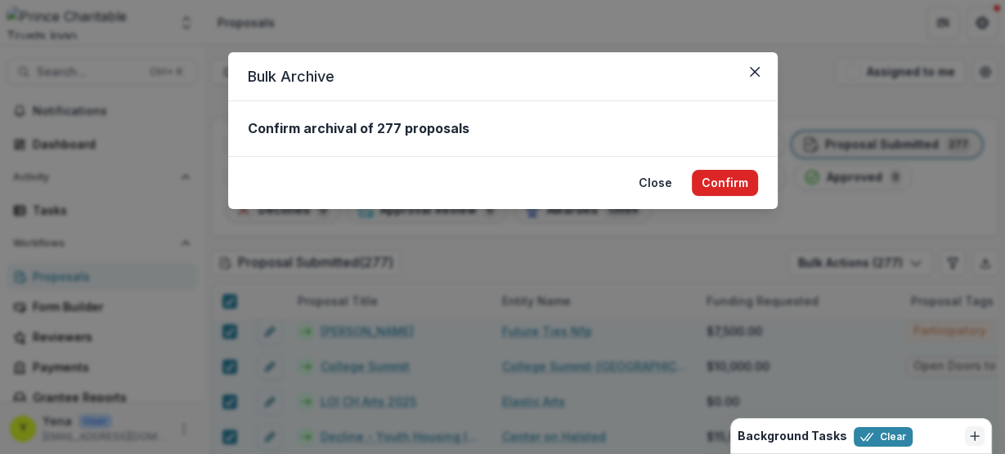
click at [720, 178] on button "Confirm" at bounding box center [725, 183] width 66 height 26
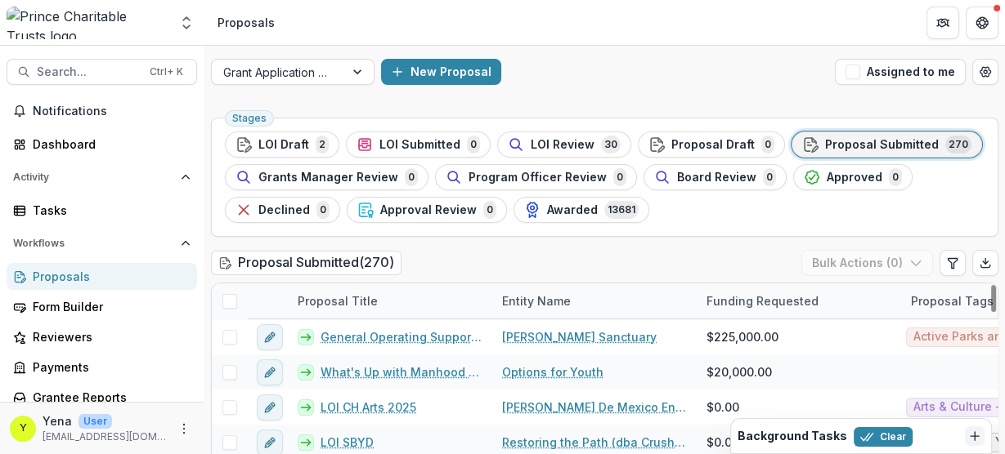
click at [804, 235] on div "Stages LOI Draft 2 LOI Submitted 0 LOI Review 30 Proposal Draft 0 Proposal Subm…" at bounding box center [604, 177] width 787 height 119
click at [572, 139] on span "LOI Review" at bounding box center [562, 145] width 64 height 14
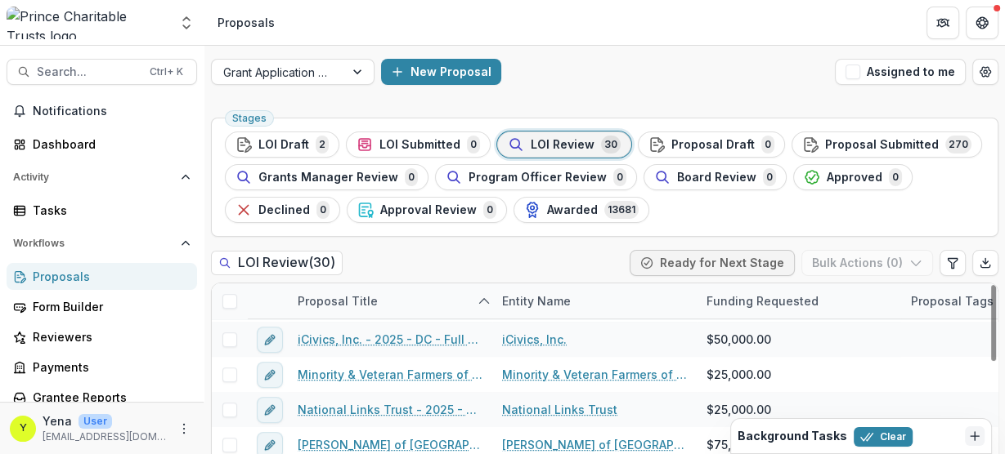
drag, startPoint x: 713, startPoint y: 81, endPoint x: 472, endPoint y: 3, distance: 253.3
click at [713, 81] on div "New Proposal" at bounding box center [604, 72] width 447 height 26
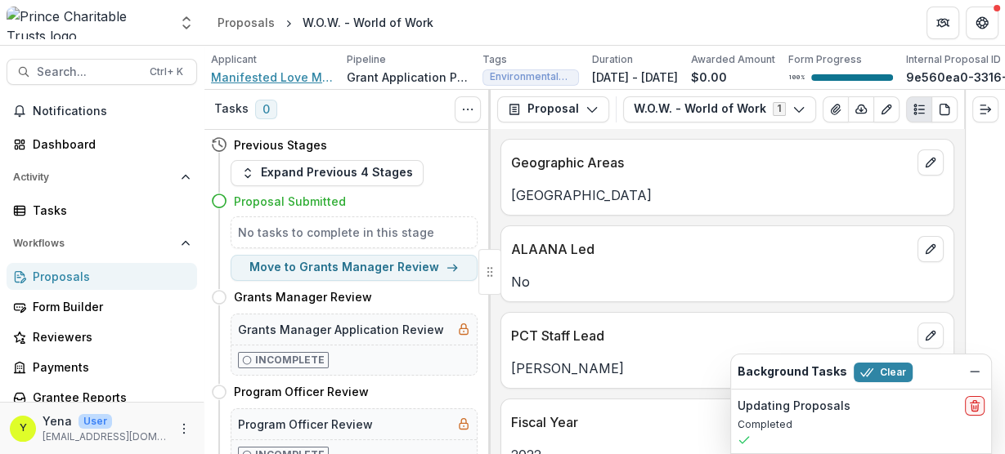
scroll to position [119, 0]
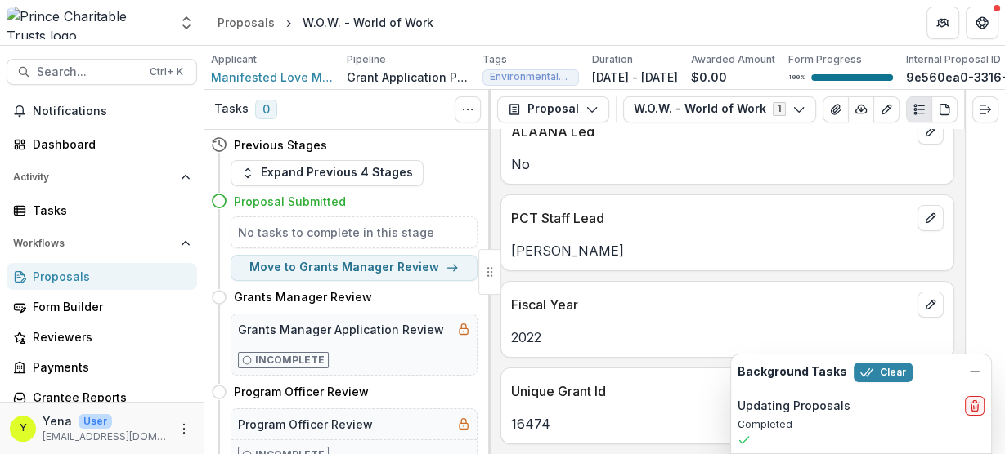
click at [526, 337] on p "2022" at bounding box center [727, 338] width 432 height 20
click at [974, 367] on icon "Dismiss" at bounding box center [974, 371] width 13 height 13
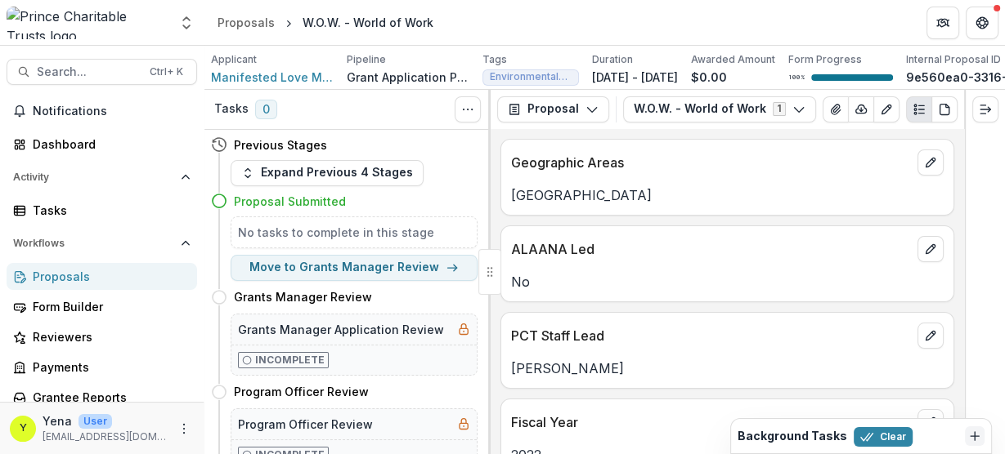
scroll to position [0, 0]
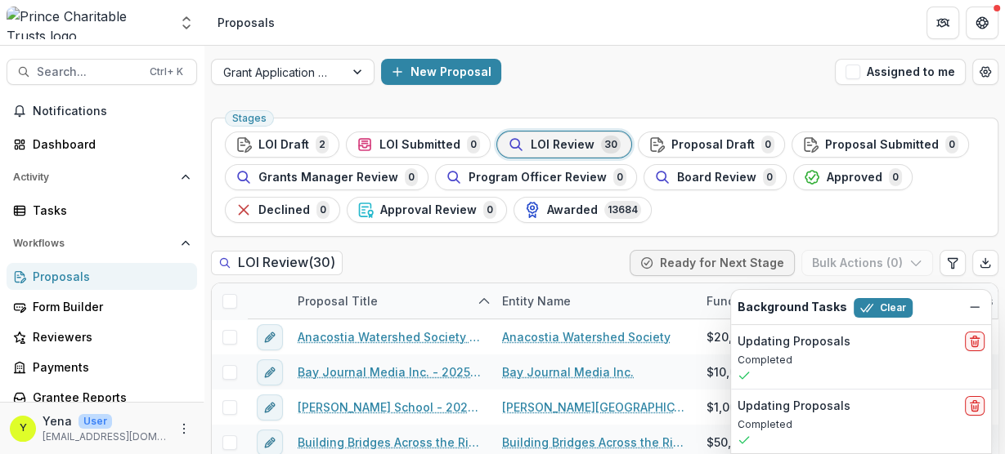
drag, startPoint x: 741, startPoint y: 101, endPoint x: 612, endPoint y: 143, distance: 134.9
click at [741, 101] on div "Grant Application Process New Proposal Assigned to me Stages LOI Draft 2 LOI Su…" at bounding box center [604, 315] width 800 height 538
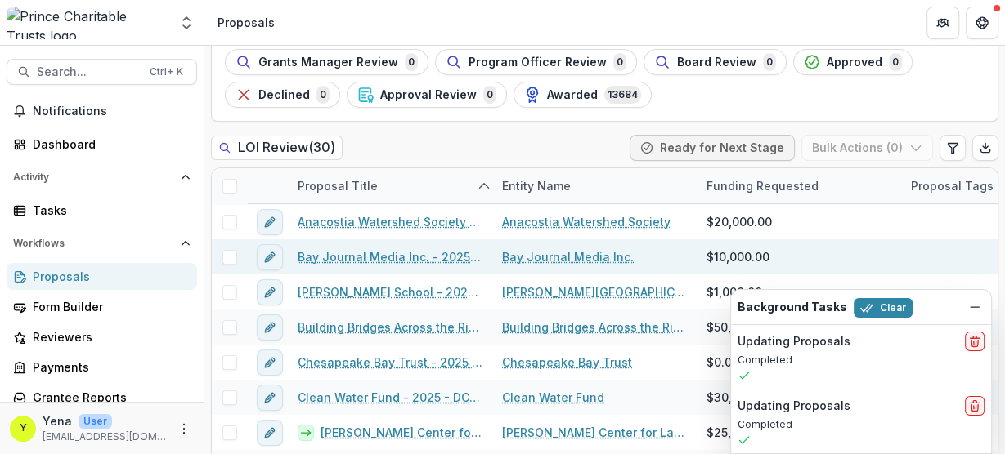
scroll to position [128, 0]
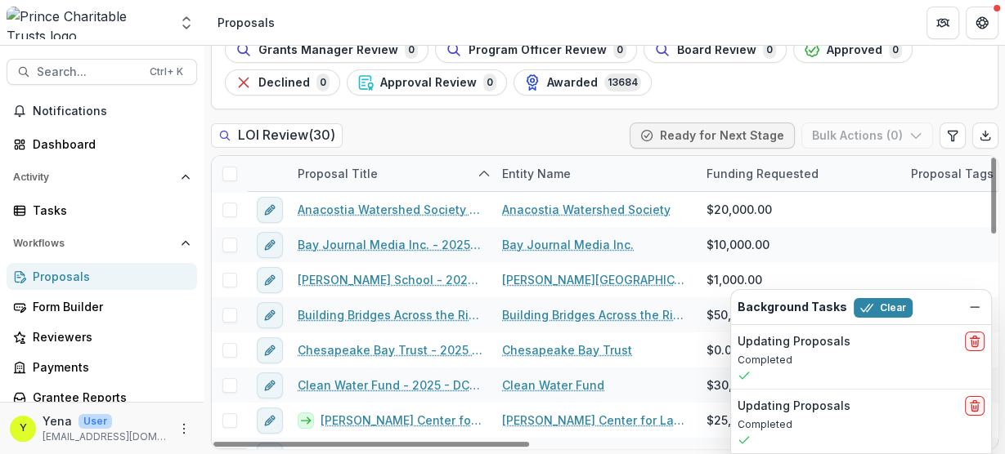
click at [231, 171] on span at bounding box center [229, 174] width 15 height 15
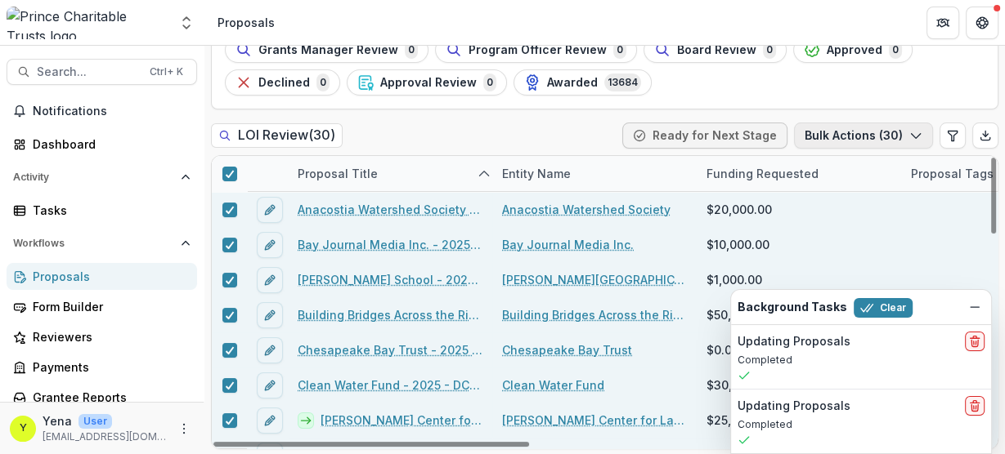
click at [892, 136] on button "Bulk Actions ( 30 )" at bounding box center [863, 136] width 139 height 26
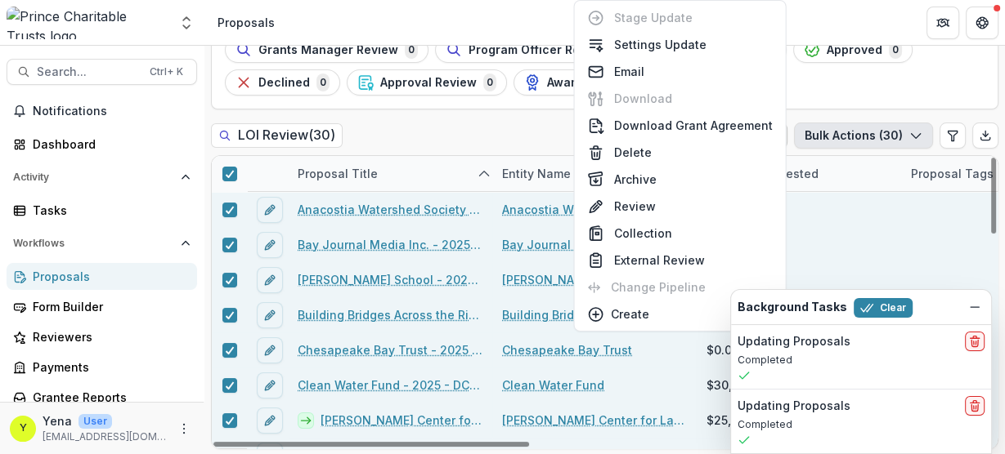
click at [537, 119] on div "Stages LOI Draft 2 LOI Submitted 0 LOI Review 30 Proposal Draft 0 Proposal Subm…" at bounding box center [604, 220] width 800 height 472
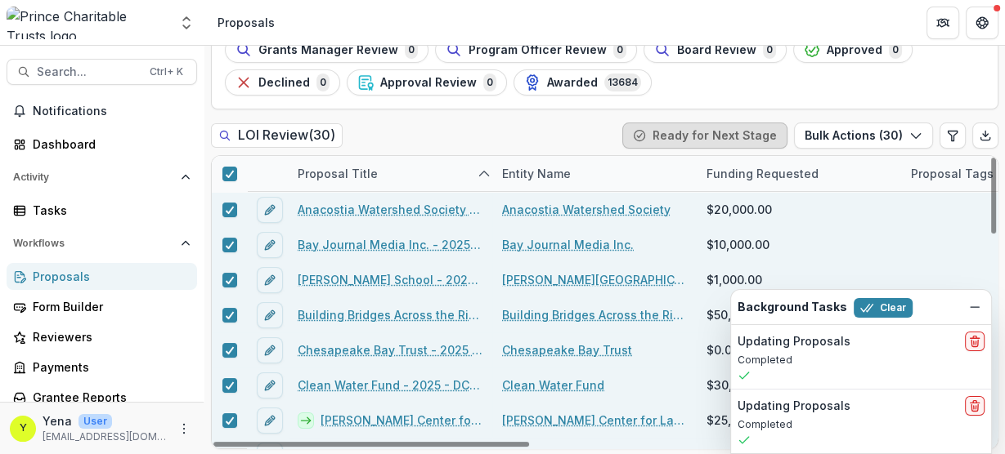
click at [694, 137] on button "Ready for Next Stage" at bounding box center [704, 136] width 165 height 26
